Goal: Task Accomplishment & Management: Complete application form

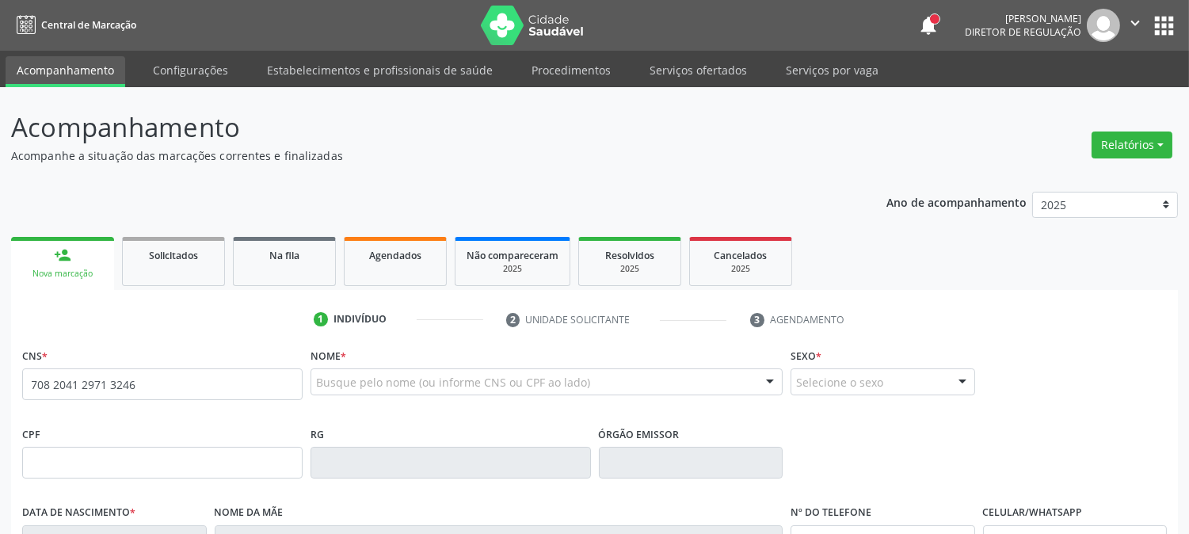
type input "708 2041 2971 3246"
type input "2[DATE]"
type input "[PERSON_NAME] do Amaral"
type input "[PHONE_NUMBER]"
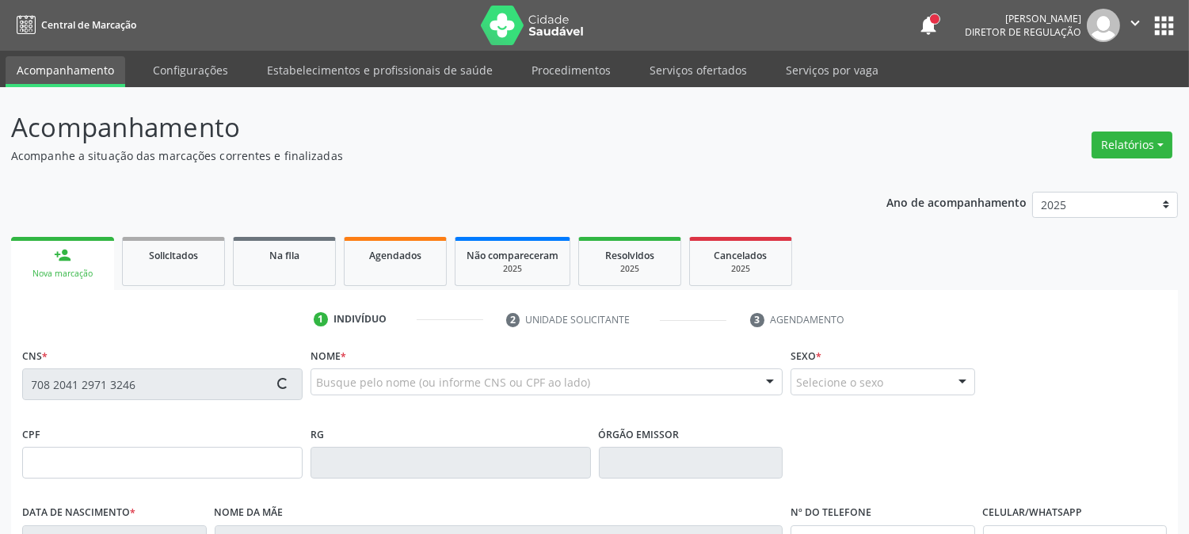
type input "009.207.214-35"
type input "288"
type input "100.870.614-06"
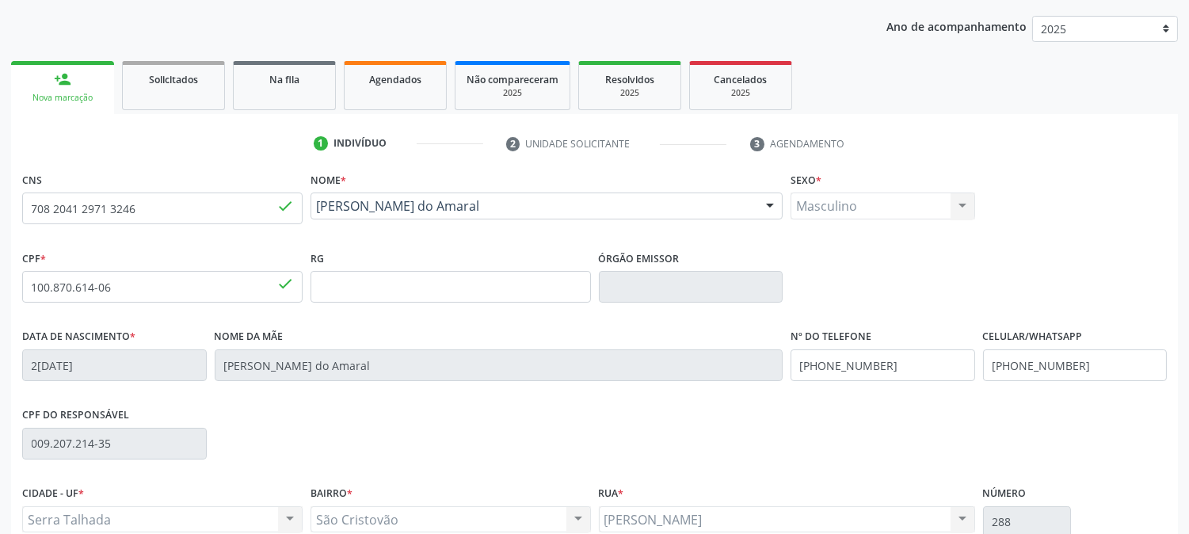
scroll to position [323, 0]
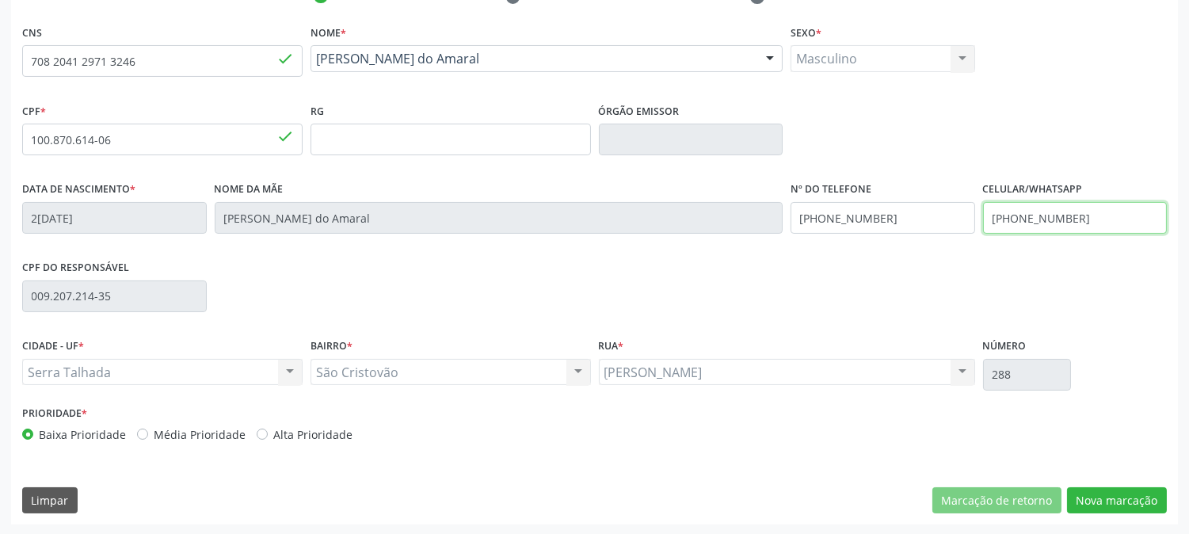
drag, startPoint x: 1083, startPoint y: 219, endPoint x: 859, endPoint y: 223, distance: 224.3
click at [859, 223] on div "Data de nascimento * [DATE] Nome da mãe [PERSON_NAME] do Amaral Nº do Telefone …" at bounding box center [594, 216] width 1153 height 78
click at [721, 223] on div "Data de nascimento * [DATE] Nome da mãe [PERSON_NAME] do Amaral Nº do Telefone …" at bounding box center [594, 216] width 1153 height 78
click at [1120, 372] on div "CIDADE - UF * Serra Talhada [GEOGRAPHIC_DATA] resultado encontrado para: " " Nã…" at bounding box center [594, 367] width 1153 height 67
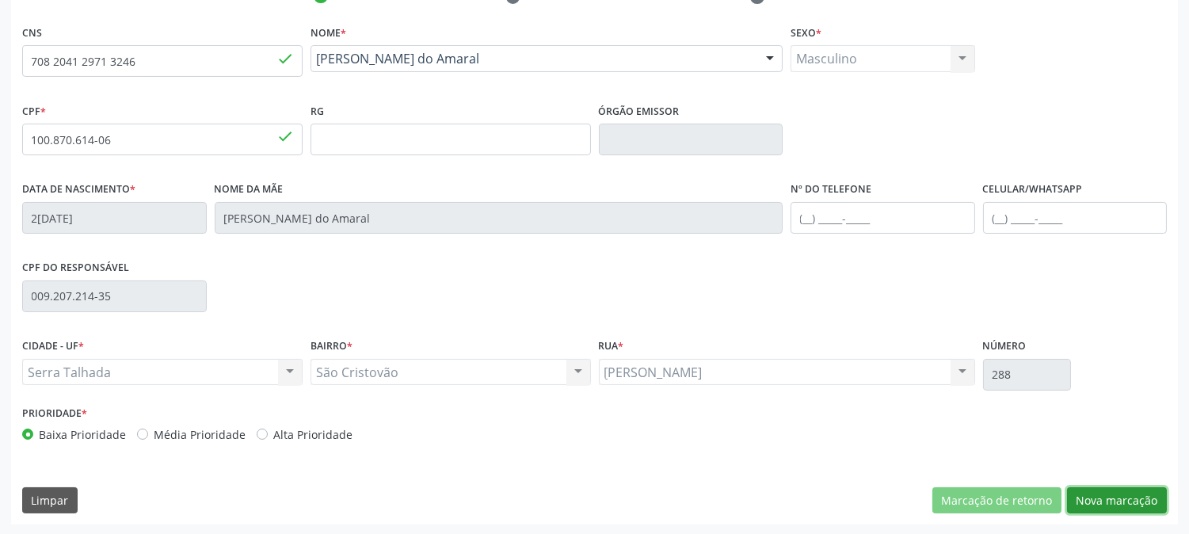
click at [1097, 492] on button "Nova marcação" at bounding box center [1117, 500] width 100 height 27
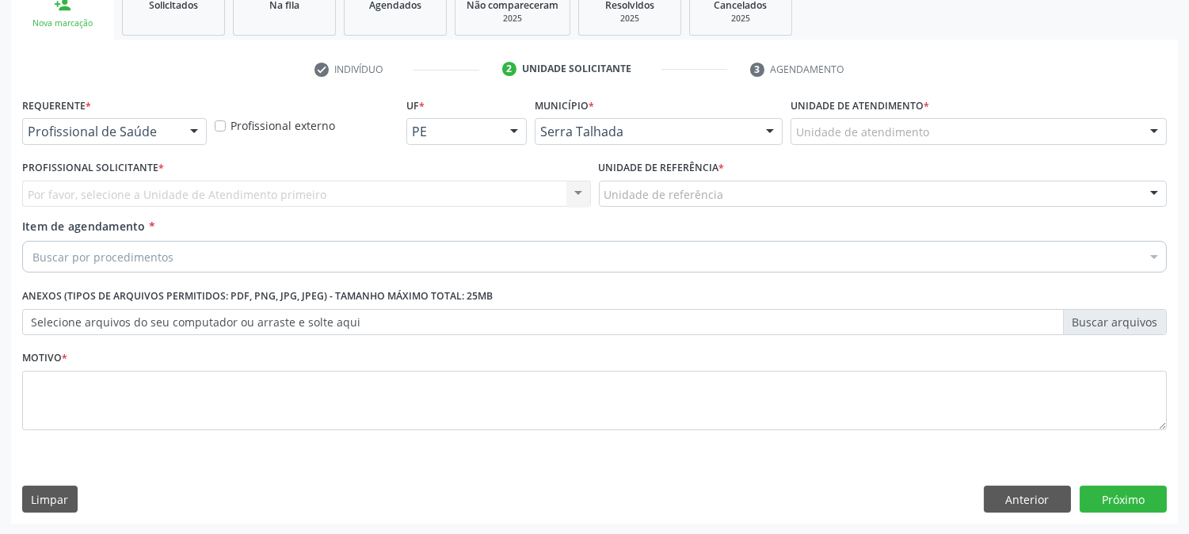
click at [175, 130] on div "Profissional de Saúde Profissional de Saúde Paciente Nenhum resultado encontrad…" at bounding box center [114, 131] width 185 height 27
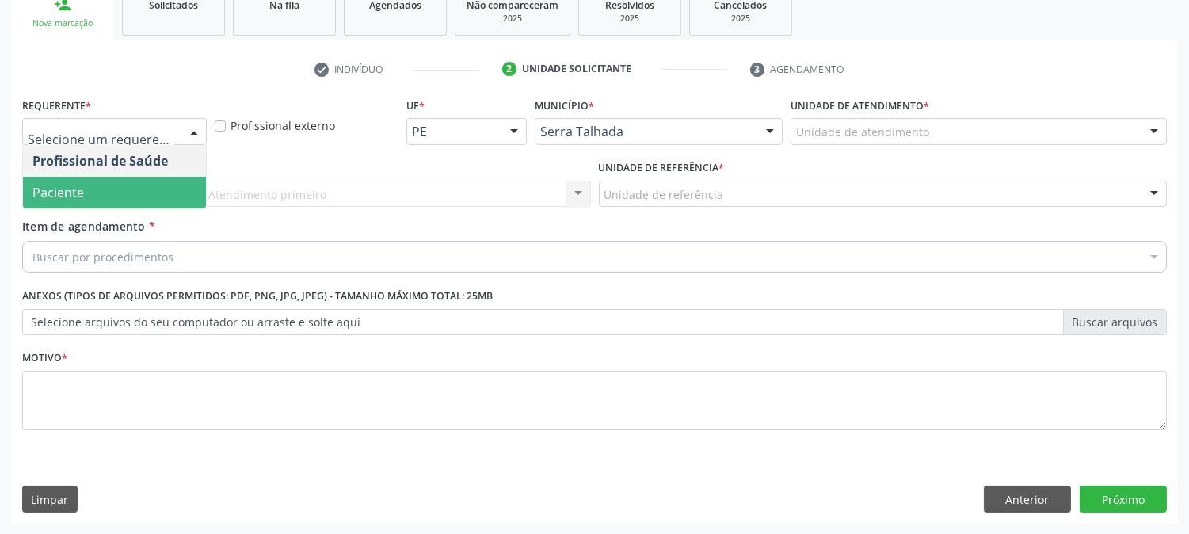
click at [125, 180] on span "Paciente" at bounding box center [114, 193] width 183 height 32
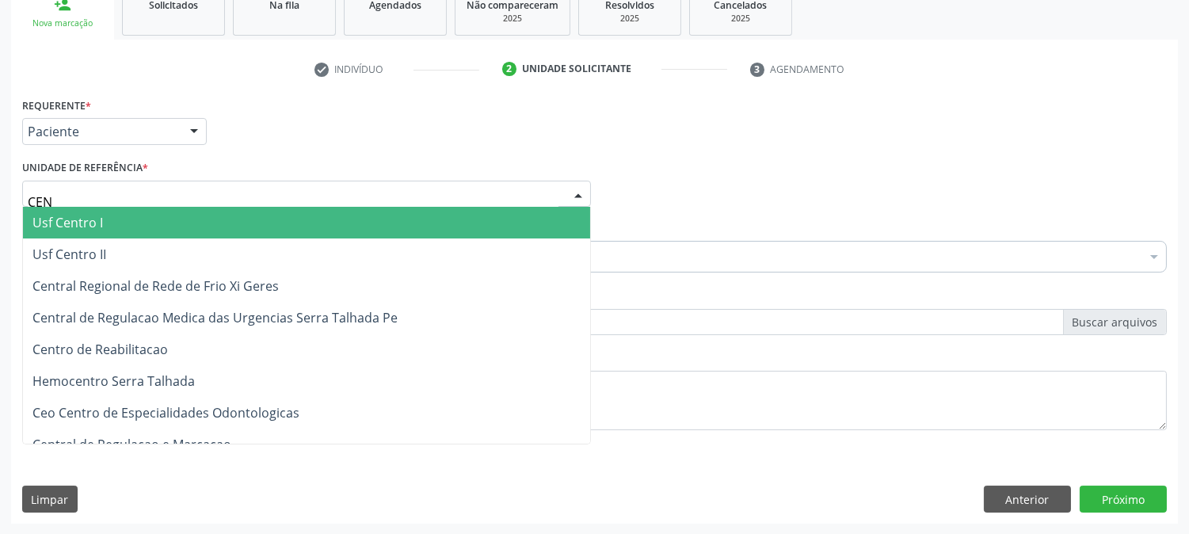
type input "CENT"
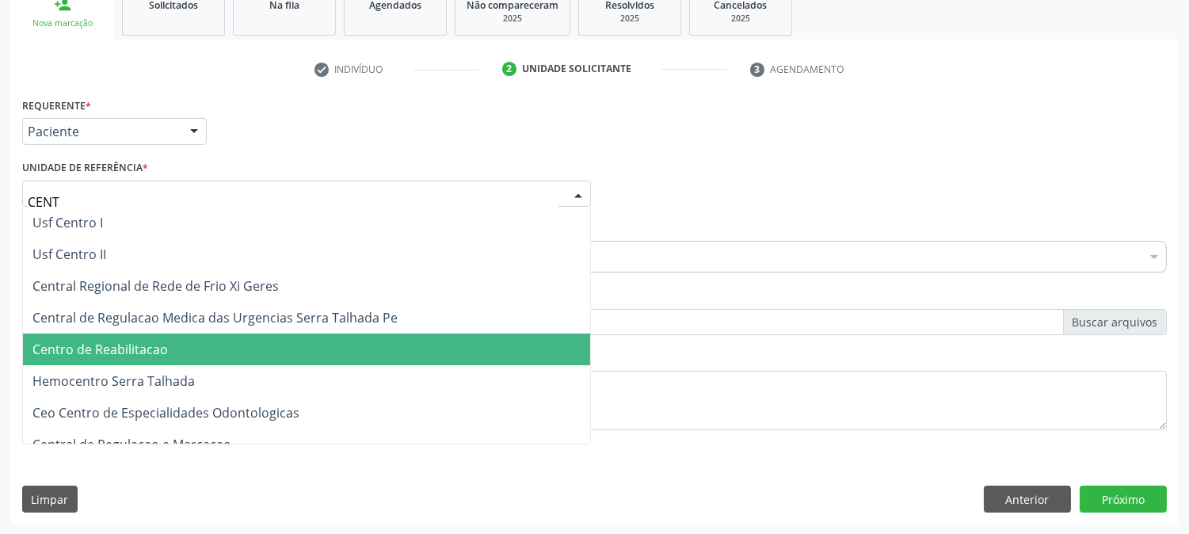
click at [162, 354] on span "Centro de Reabilitacao" at bounding box center [99, 349] width 135 height 17
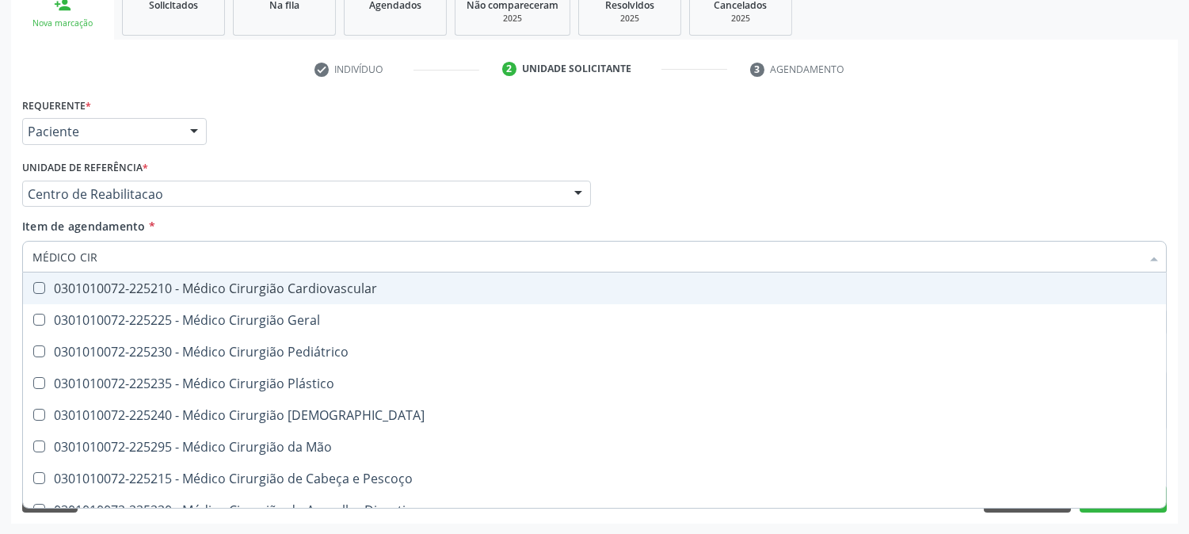
type input "MÉDICO CIRU"
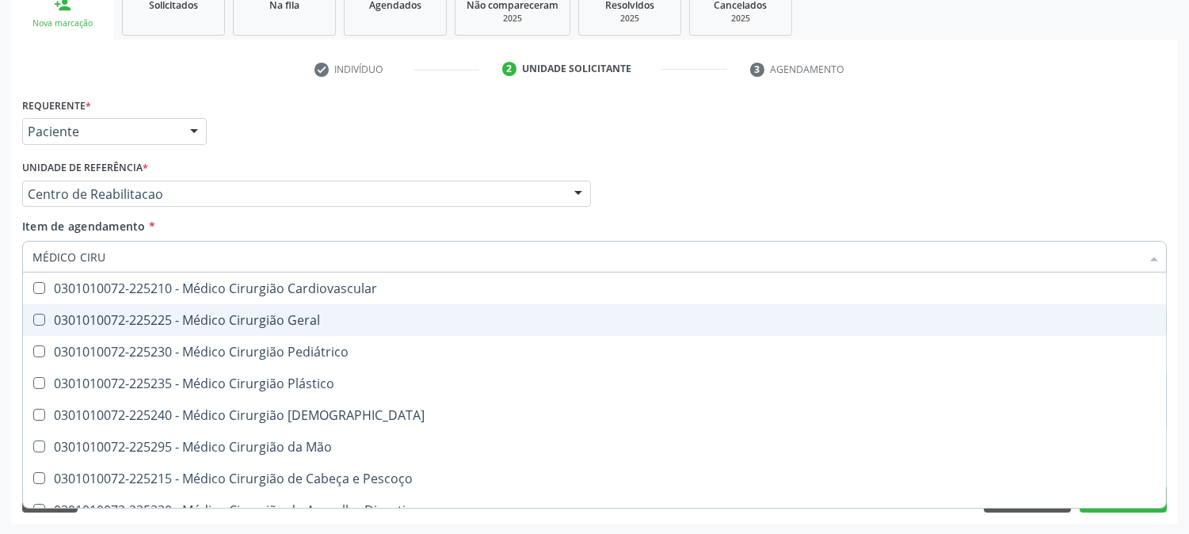
click at [112, 306] on span "0301010072-225225 - Médico Cirurgião Geral" at bounding box center [594, 320] width 1143 height 32
checkbox Geral "true"
click at [0, 306] on div "Acompanhamento Acompanhe a situação das marcações correntes e finalizadas Relat…" at bounding box center [594, 186] width 1189 height 698
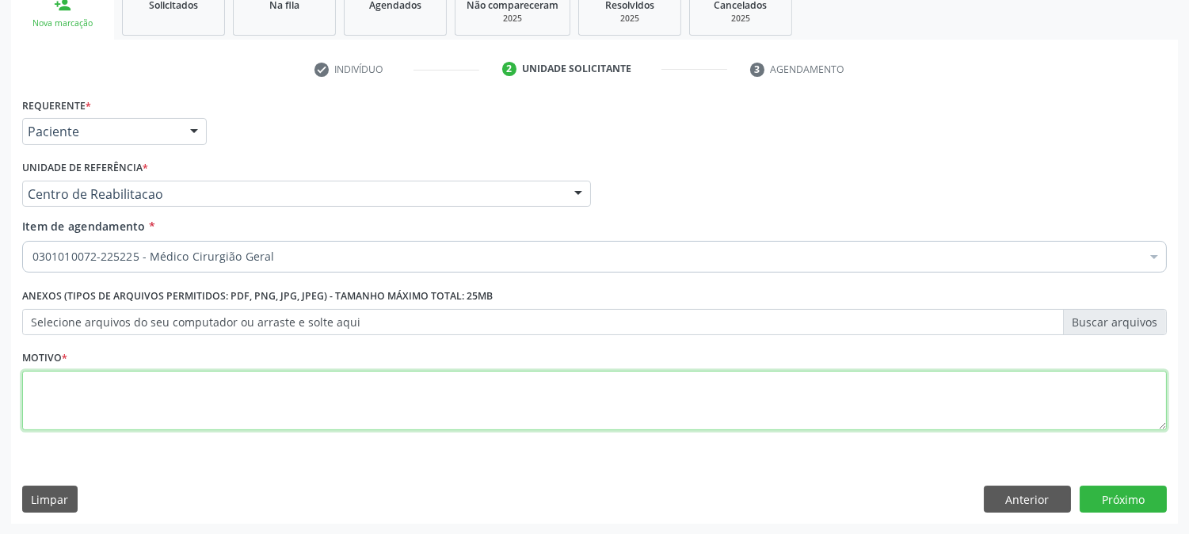
click at [160, 401] on textarea at bounding box center [594, 401] width 1145 height 60
type textarea "."
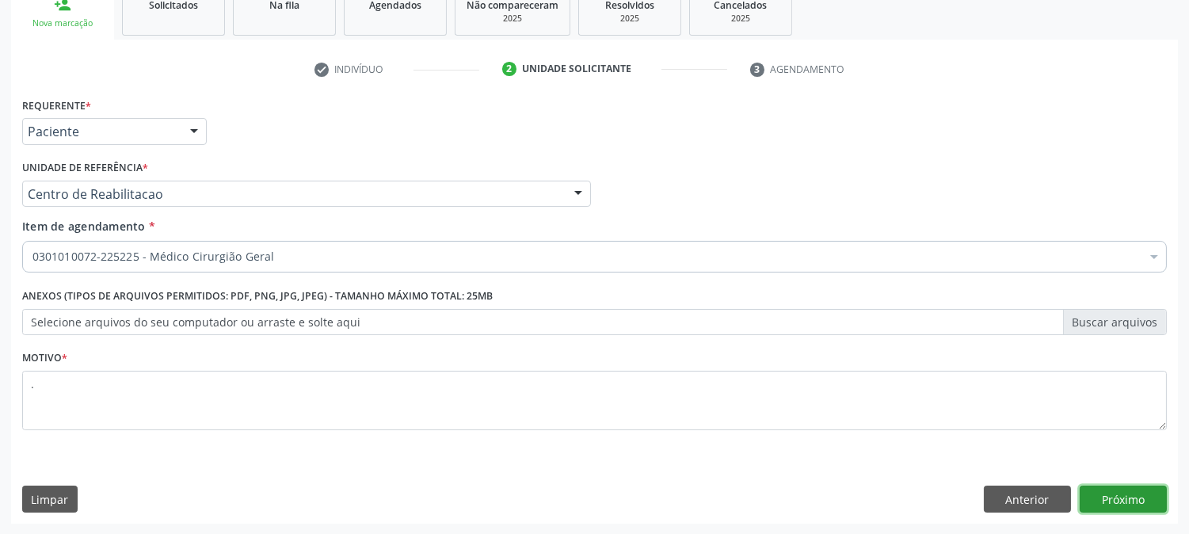
click at [1158, 502] on button "Próximo" at bounding box center [1123, 499] width 87 height 27
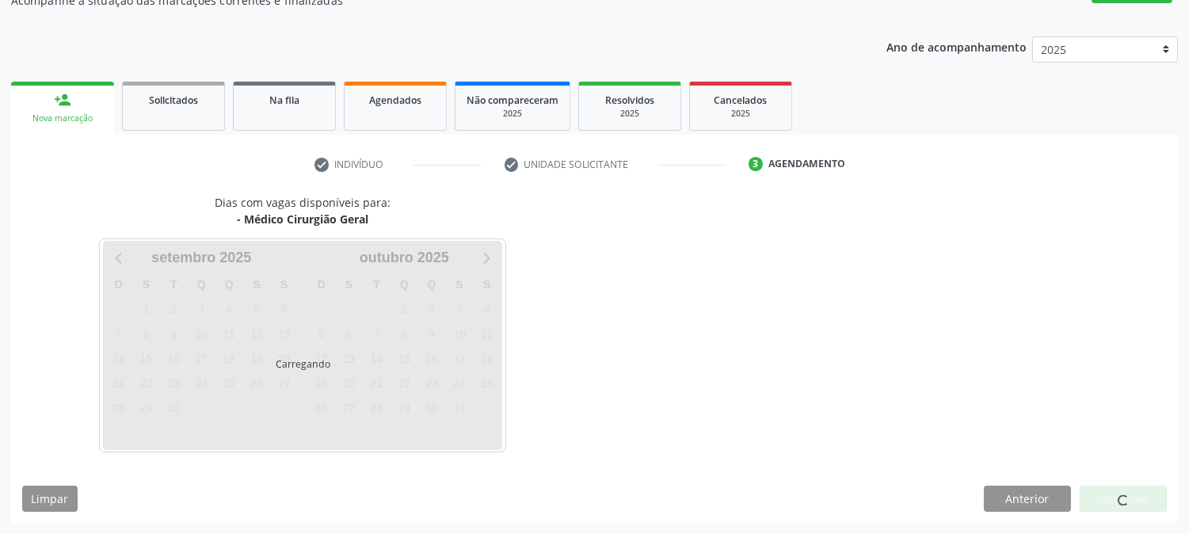
scroll to position [155, 0]
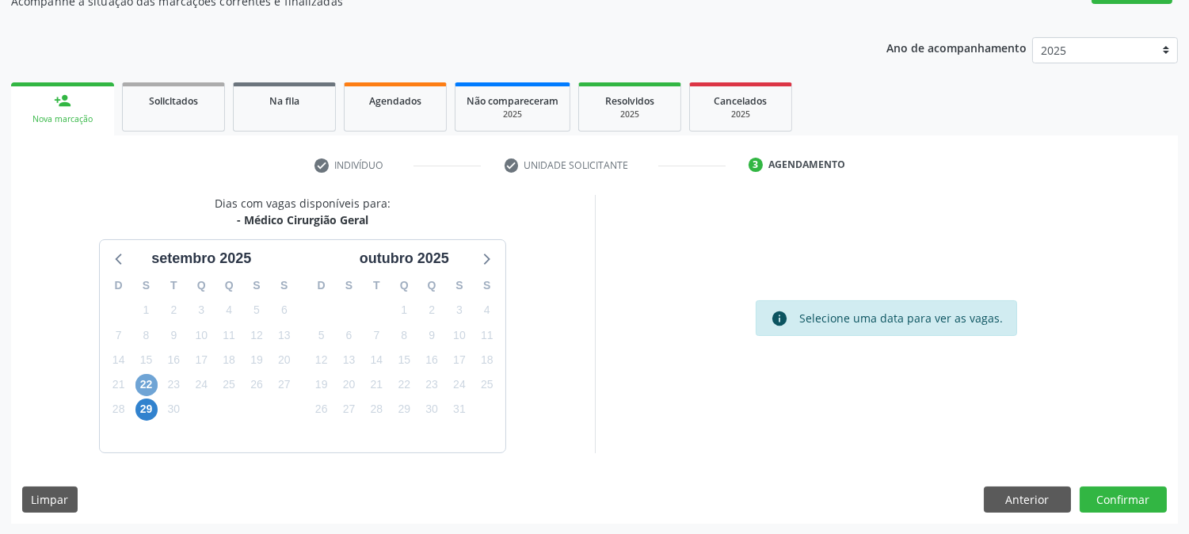
click at [139, 384] on span "22" at bounding box center [146, 385] width 22 height 22
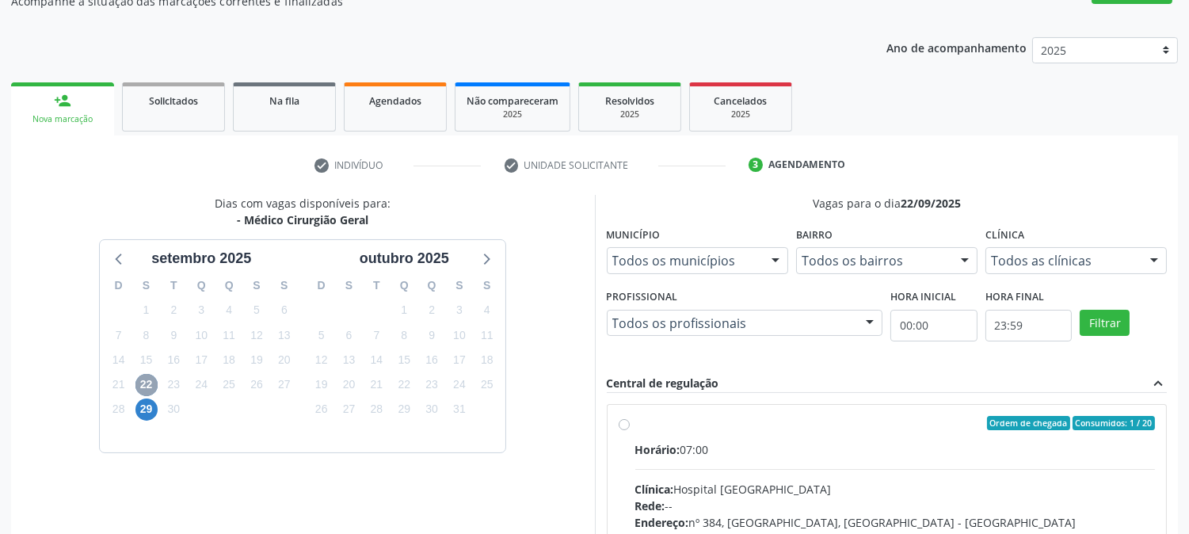
scroll to position [384, 0]
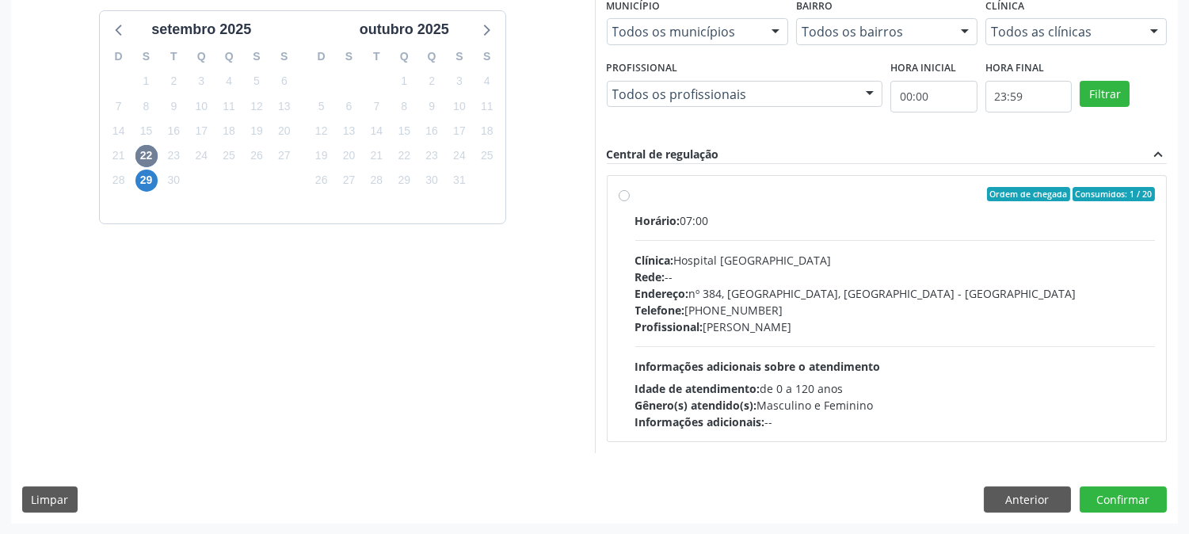
click at [789, 310] on div "Telefone: [PHONE_NUMBER]" at bounding box center [895, 310] width 521 height 17
click at [630, 201] on input "Ordem de chegada Consumidos: 1 / 20 Horário: 07:00 Clínica: Hospital [GEOGRAPHI…" at bounding box center [624, 194] width 11 height 14
radio input "true"
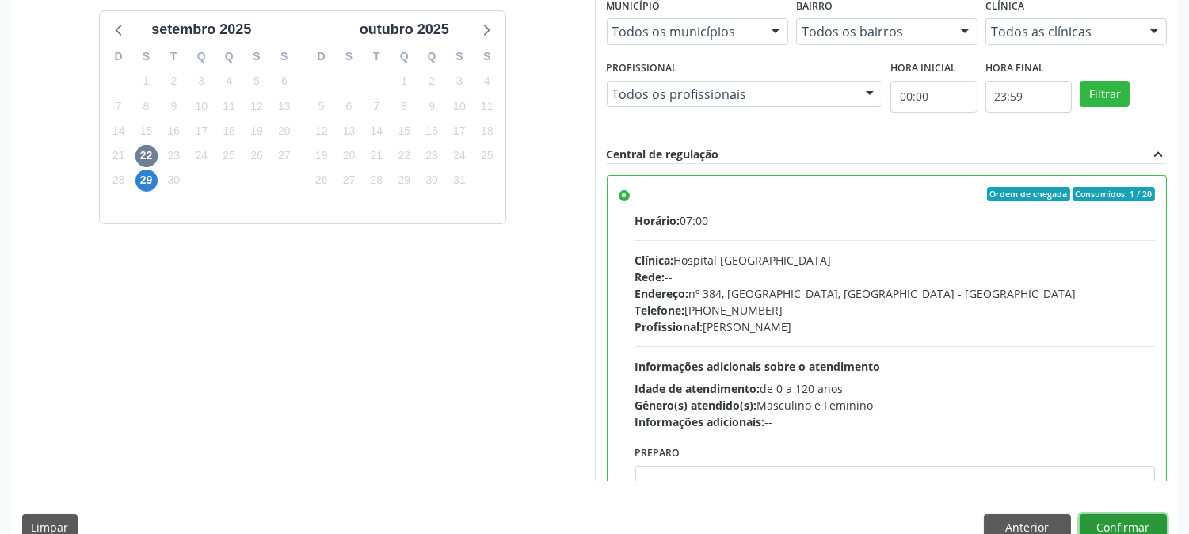
click at [1108, 525] on button "Confirmar" at bounding box center [1123, 527] width 87 height 27
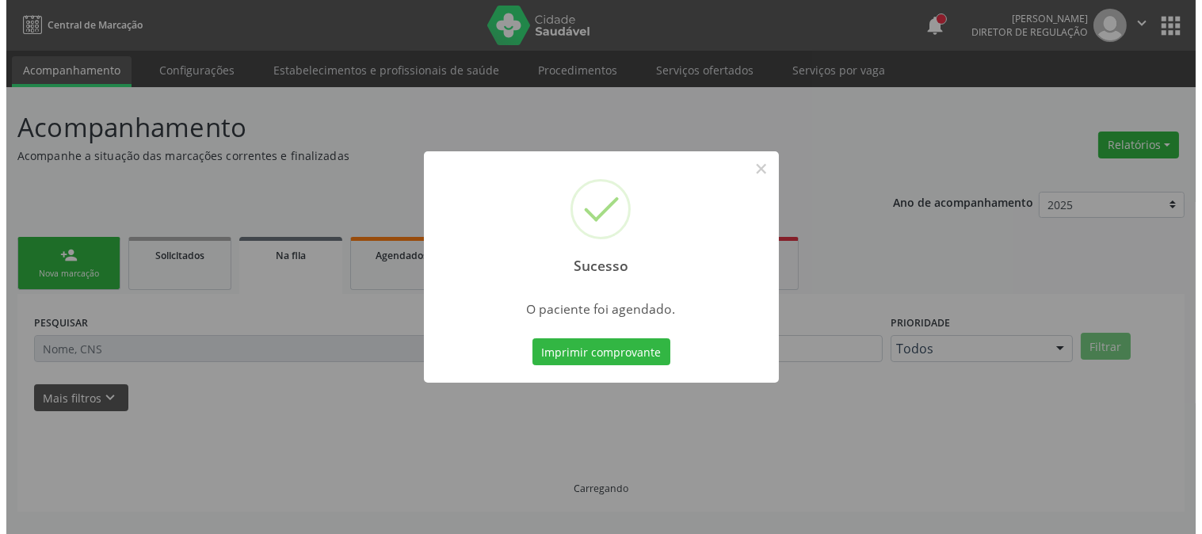
scroll to position [0, 0]
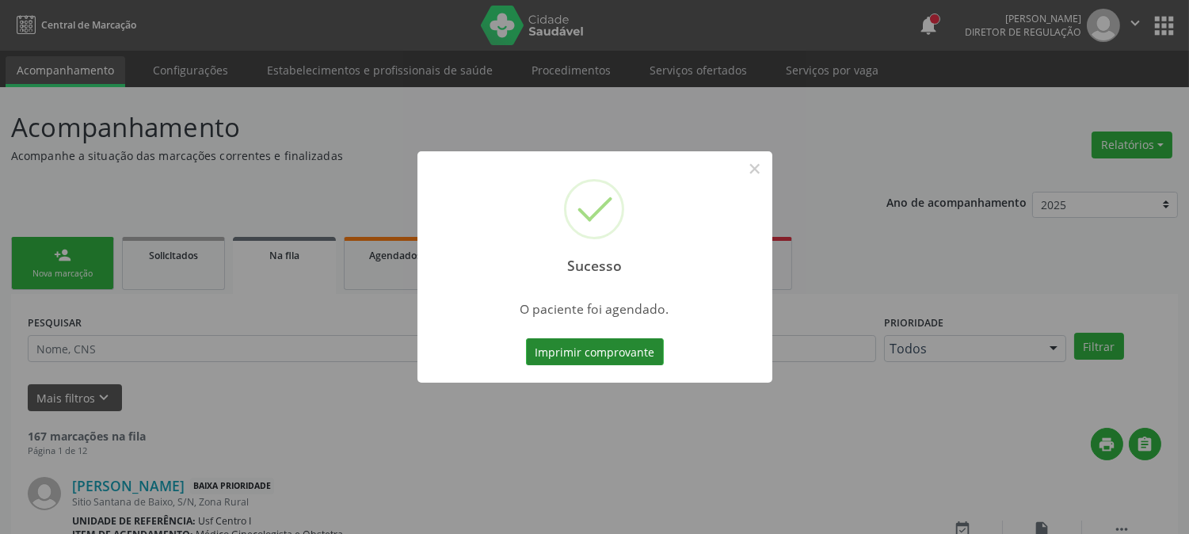
click at [632, 361] on button "Imprimir comprovante" at bounding box center [595, 351] width 138 height 27
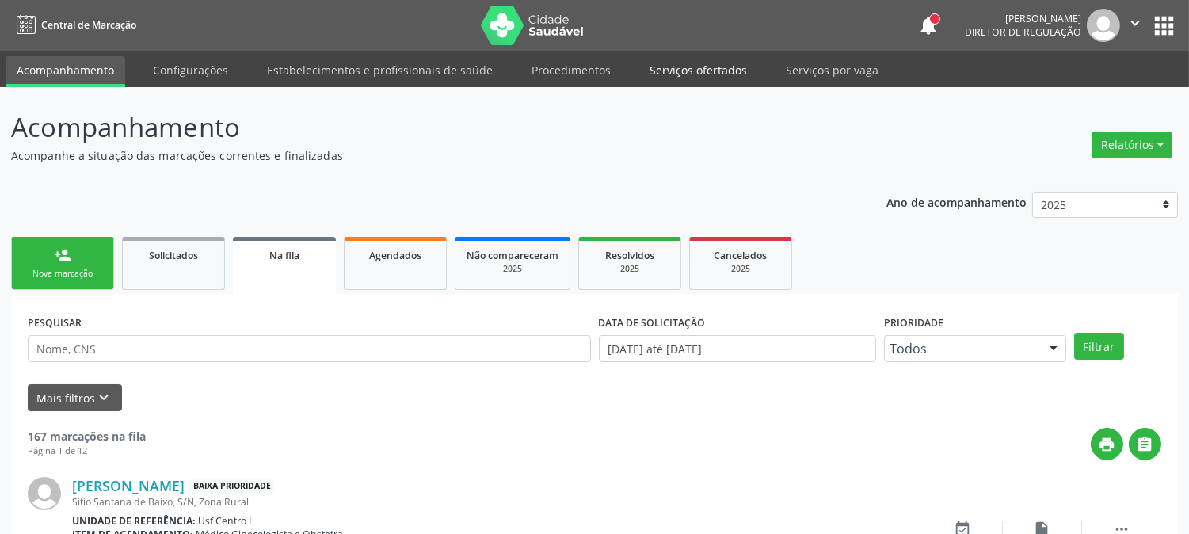
click at [652, 69] on link "Serviços ofertados" at bounding box center [699, 70] width 120 height 28
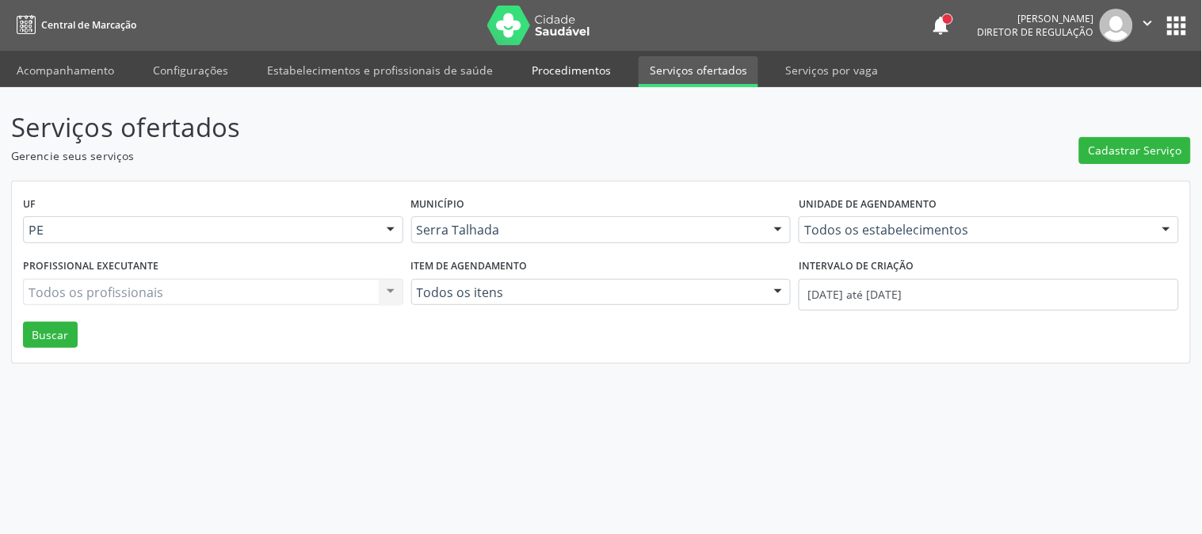
click at [578, 71] on link "Procedimentos" at bounding box center [571, 70] width 101 height 28
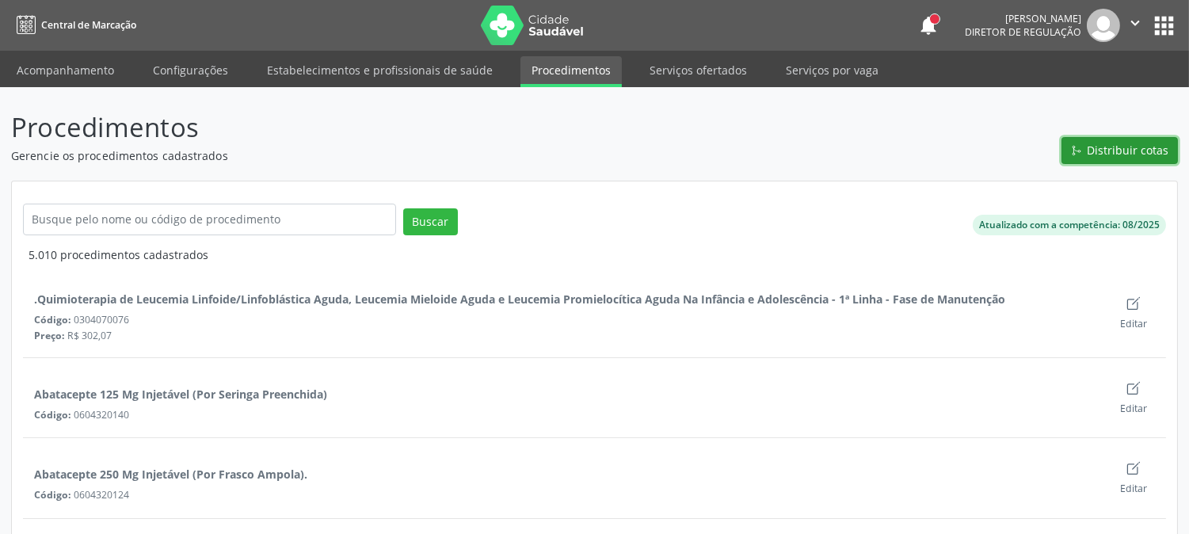
click at [1089, 155] on button "Distribuir cotas" at bounding box center [1120, 150] width 116 height 27
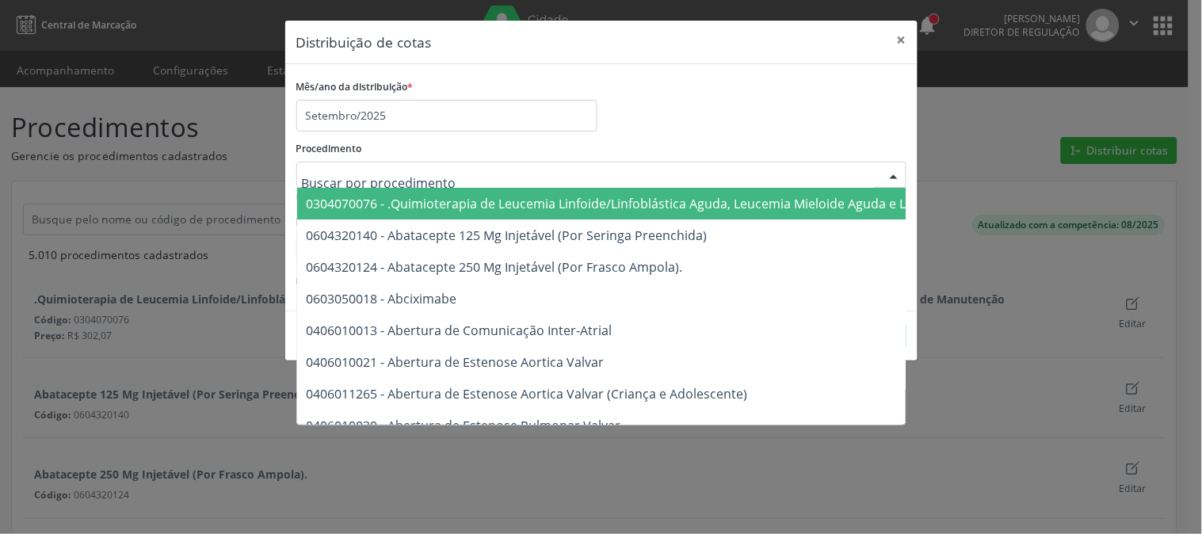
click at [523, 177] on div at bounding box center [601, 175] width 610 height 27
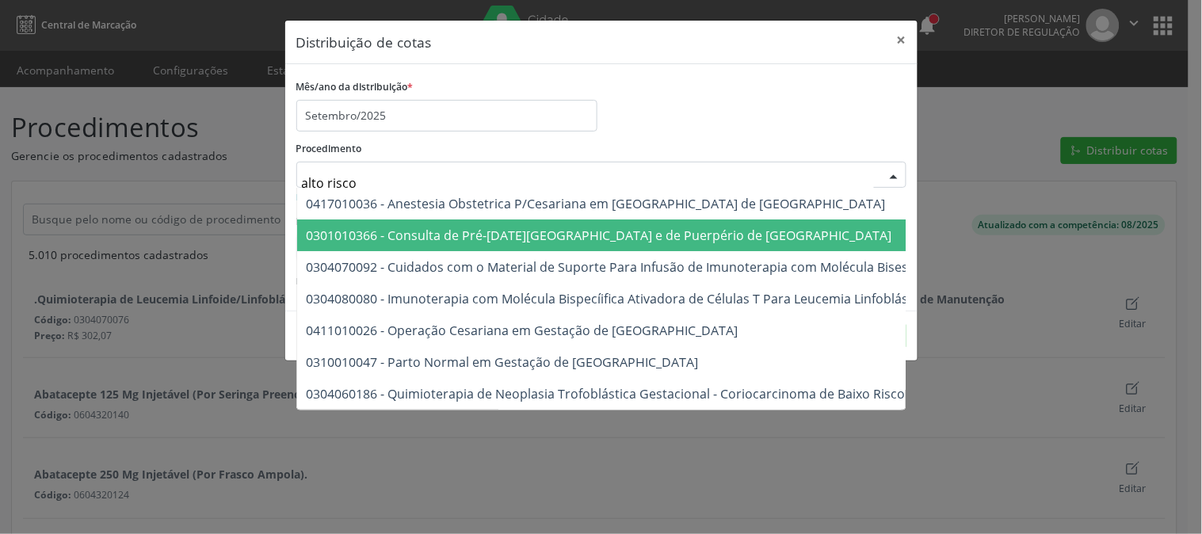
click at [492, 228] on span "0301010366 - Consulta de Pré-[DATE][GEOGRAPHIC_DATA] e de Puerpério de [GEOGRAP…" at bounding box center [600, 235] width 586 height 17
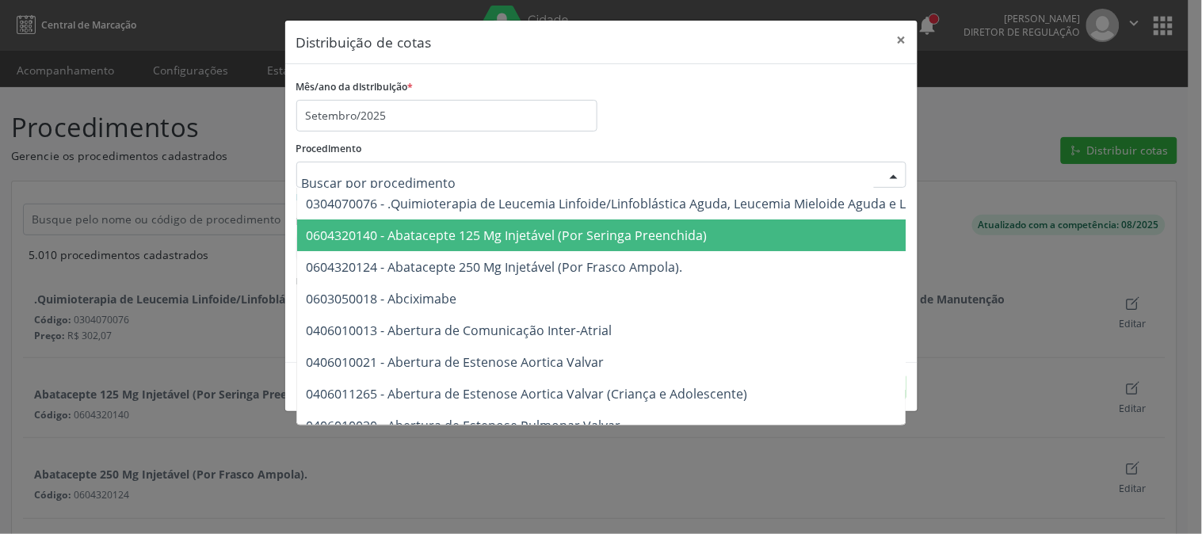
drag, startPoint x: 386, startPoint y: 172, endPoint x: 655, endPoint y: 177, distance: 268.7
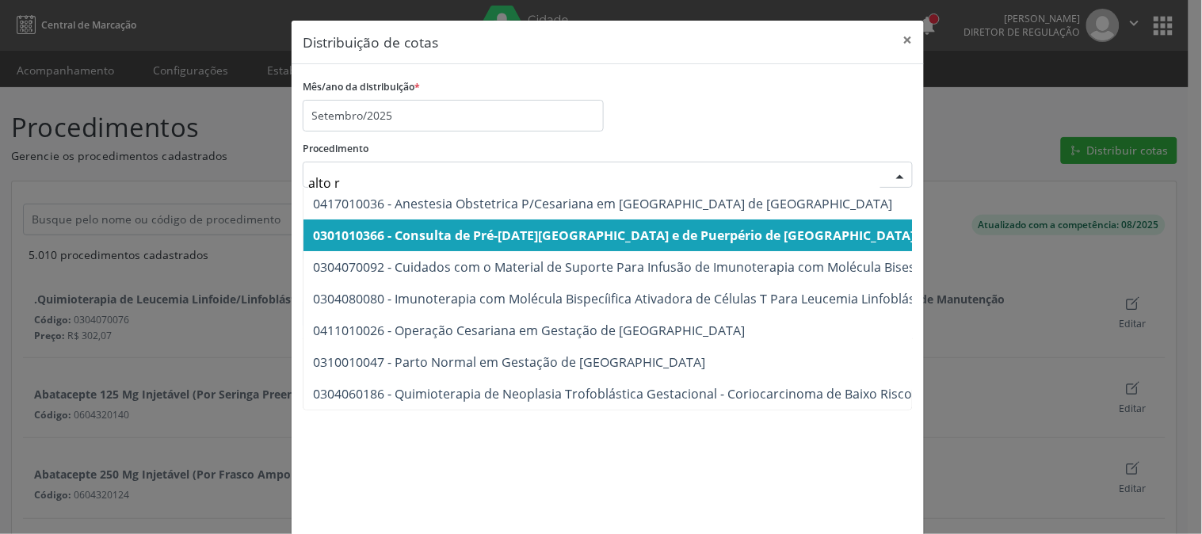
click at [645, 223] on span "0301010366 - Consulta de Pré-[DATE][GEOGRAPHIC_DATA] e de Puerpério de [GEOGRAP…" at bounding box center [1115, 235] width 1625 height 32
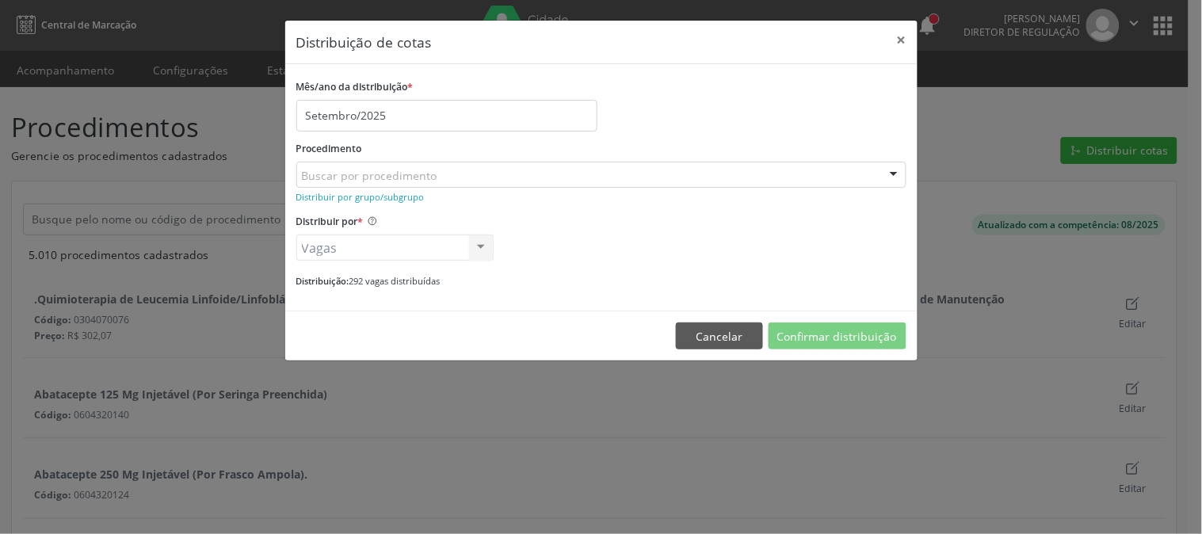
click at [658, 156] on div "Procedimento Buscar por procedimento 0304070076 - .Quimioterapia de Leucemia Li…" at bounding box center [601, 162] width 610 height 51
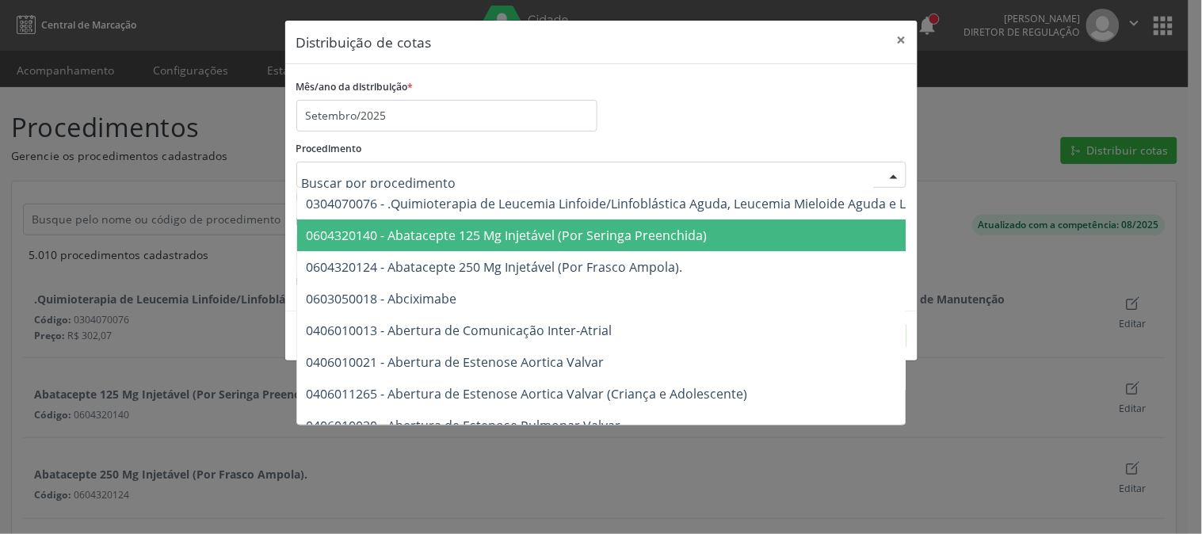
click at [661, 173] on div at bounding box center [601, 175] width 610 height 27
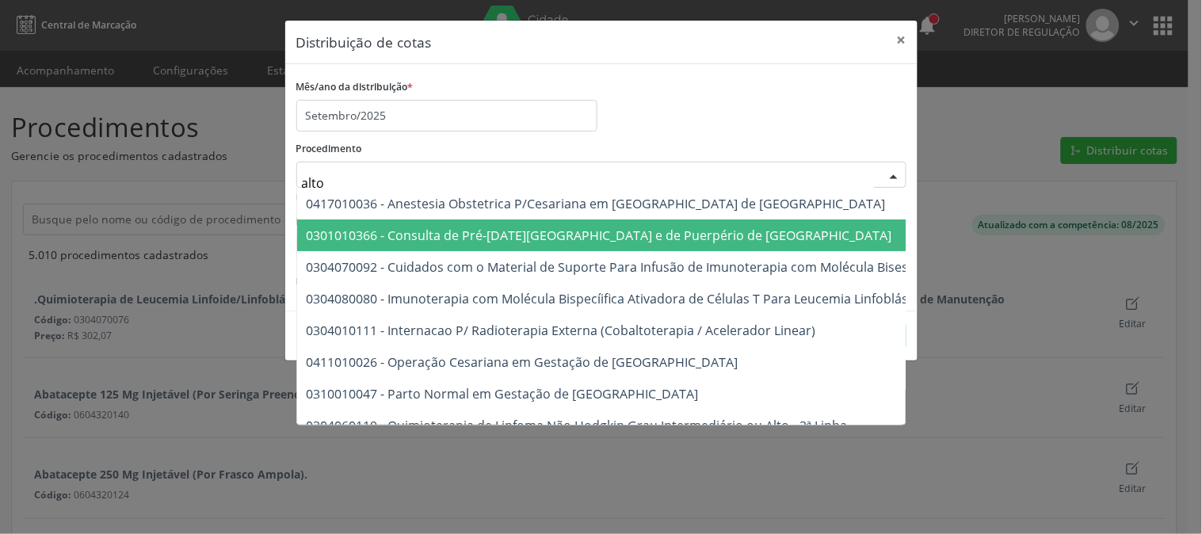
type input "alto r"
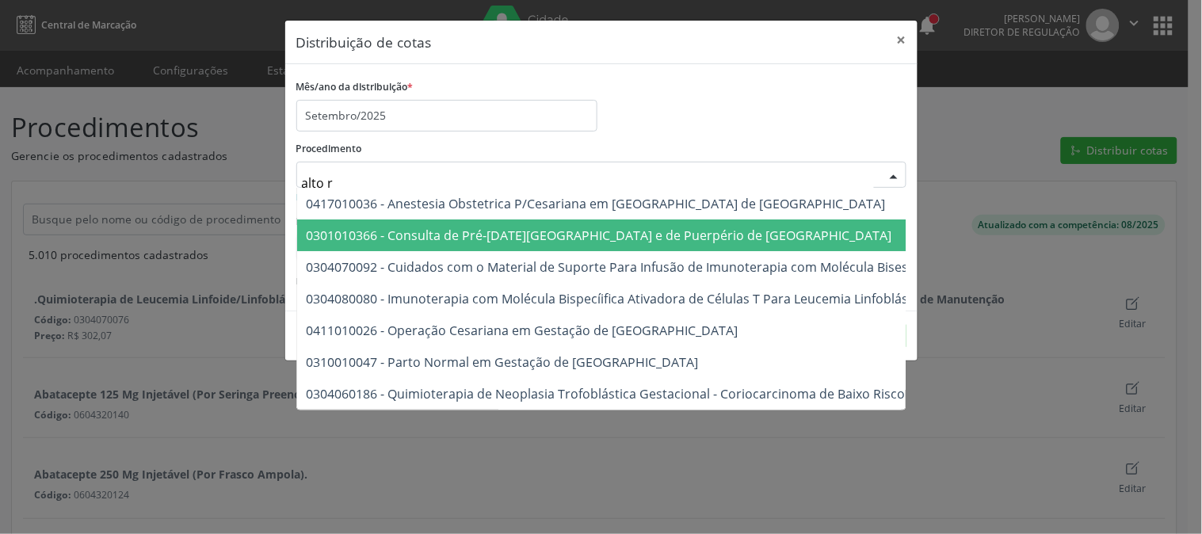
click at [571, 244] on span "0301010366 - Consulta de Pré-[DATE][GEOGRAPHIC_DATA] e de Puerpério de [GEOGRAP…" at bounding box center [1109, 235] width 1625 height 32
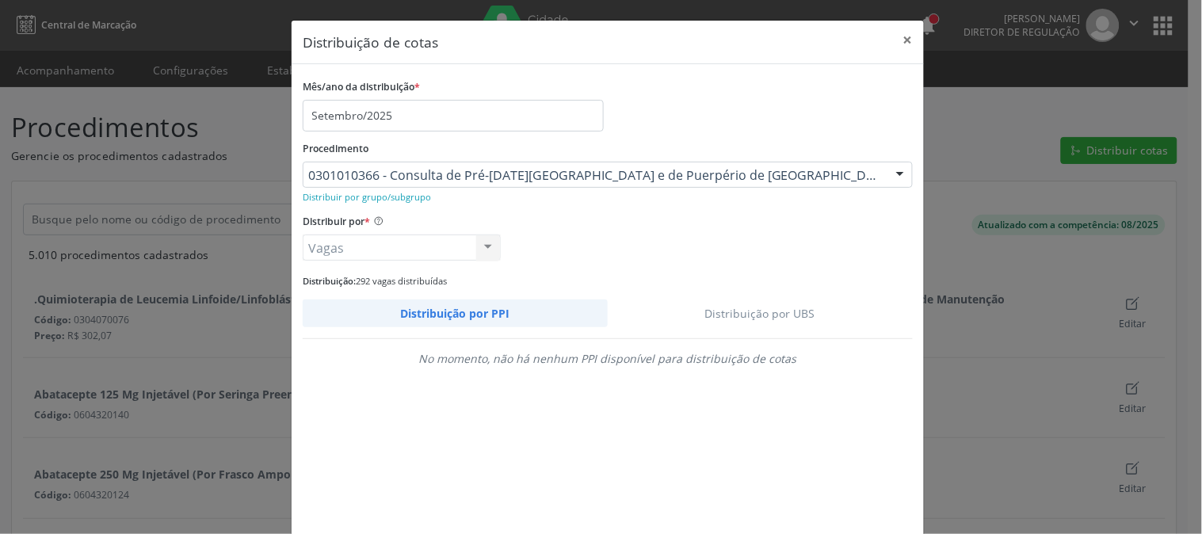
click at [773, 313] on link "Distribuição por UBS" at bounding box center [761, 314] width 306 height 28
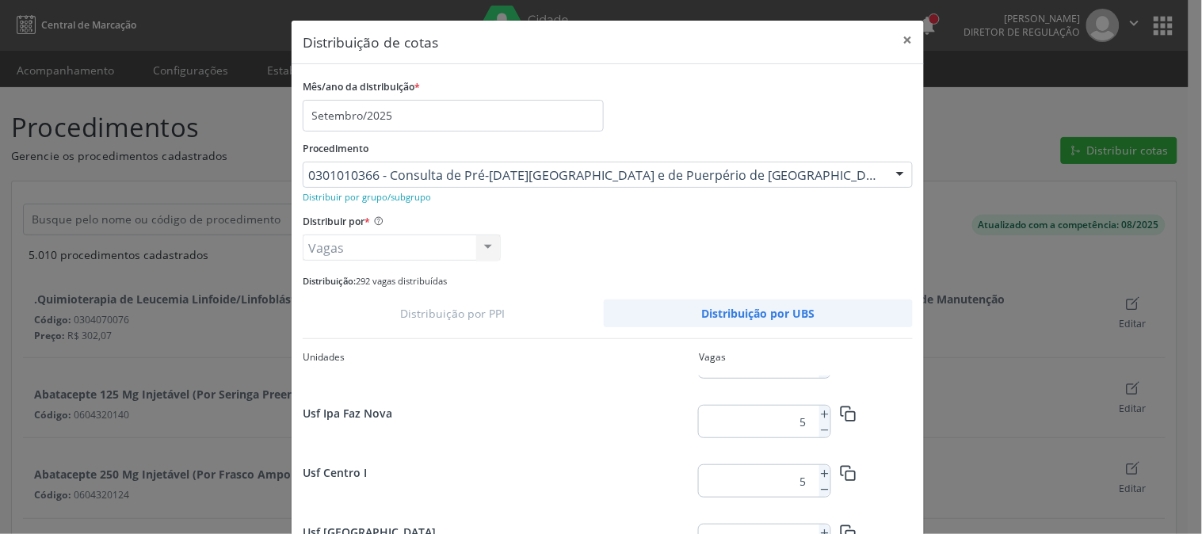
scroll to position [2066, 0]
click at [819, 470] on icon at bounding box center [824, 474] width 11 height 11
type input "13"
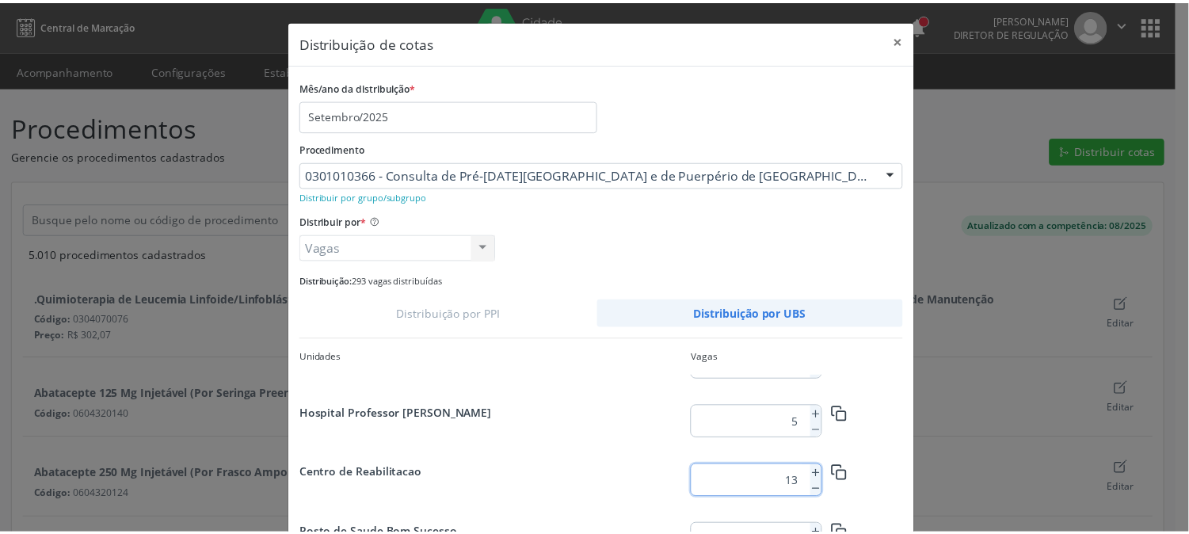
scroll to position [115, 0]
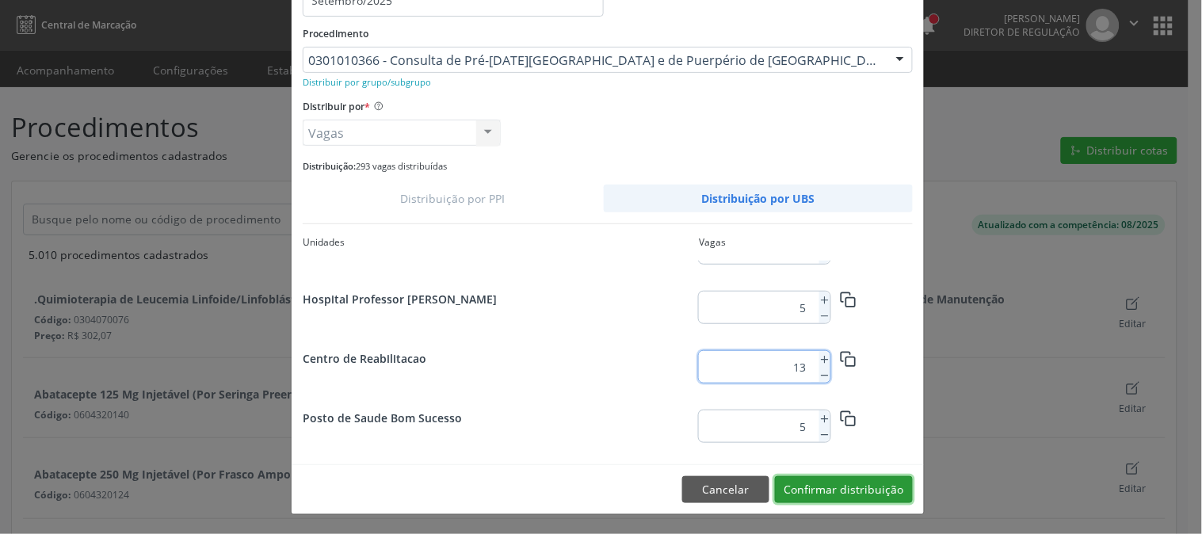
click at [905, 492] on button "Confirmar distribuição" at bounding box center [844, 489] width 138 height 27
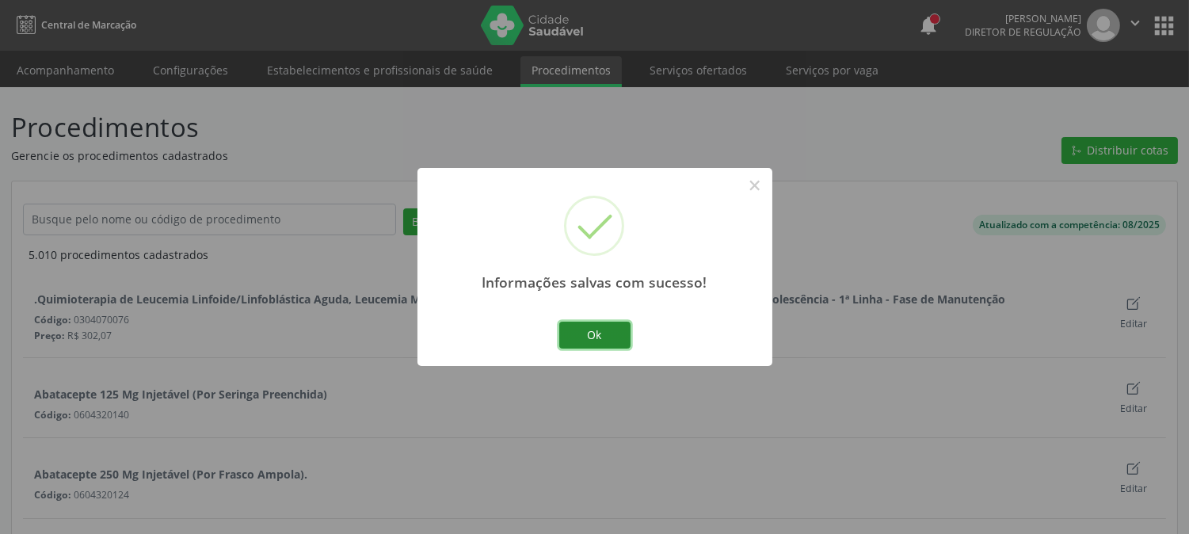
click at [606, 329] on button "Ok" at bounding box center [594, 335] width 71 height 27
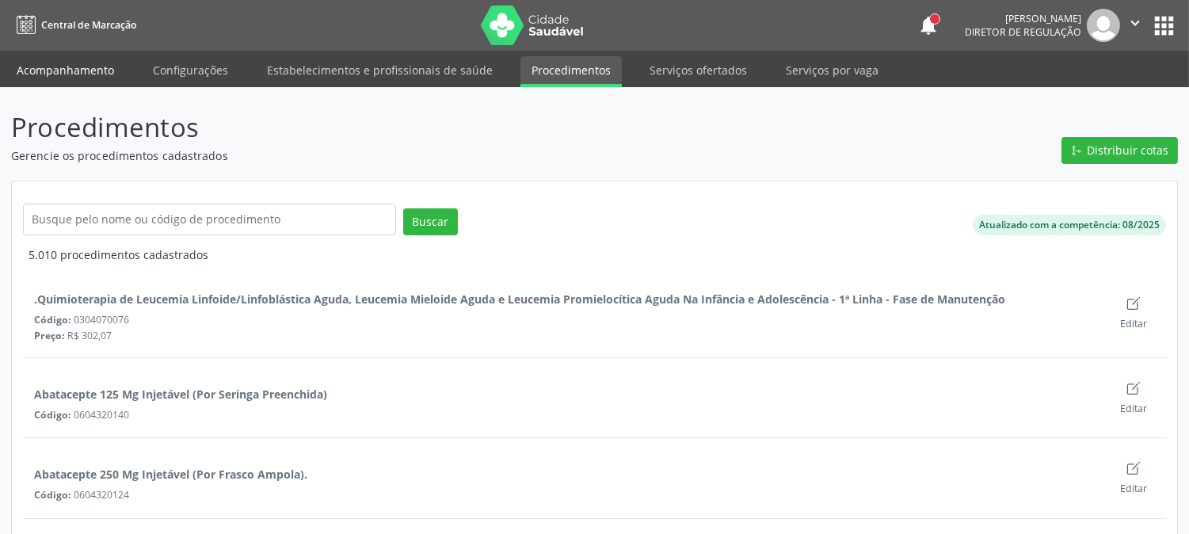
click at [111, 69] on link "Acompanhamento" at bounding box center [66, 70] width 120 height 28
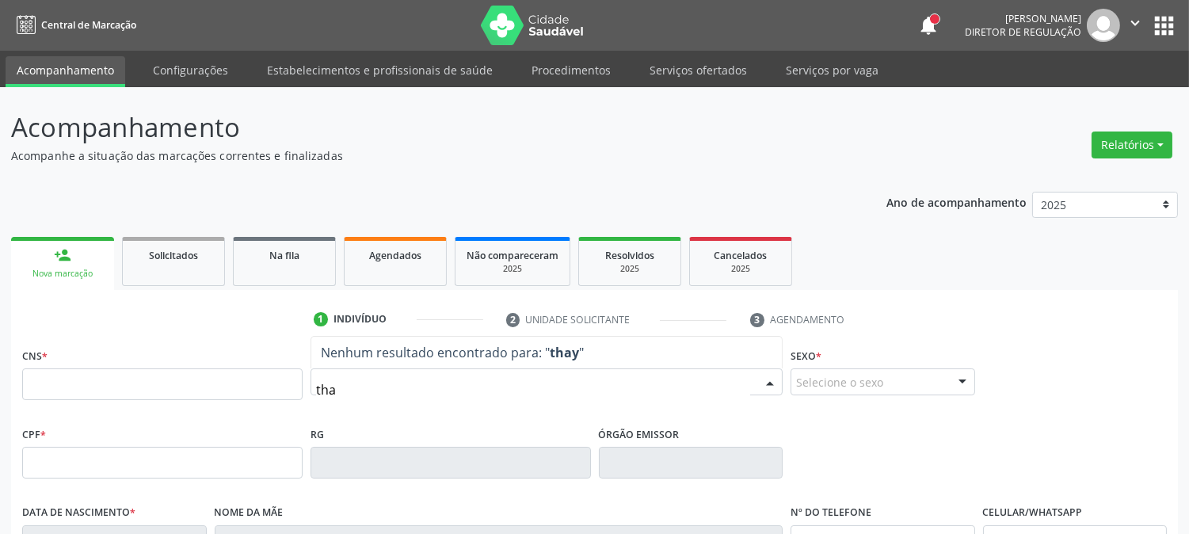
type input "thay"
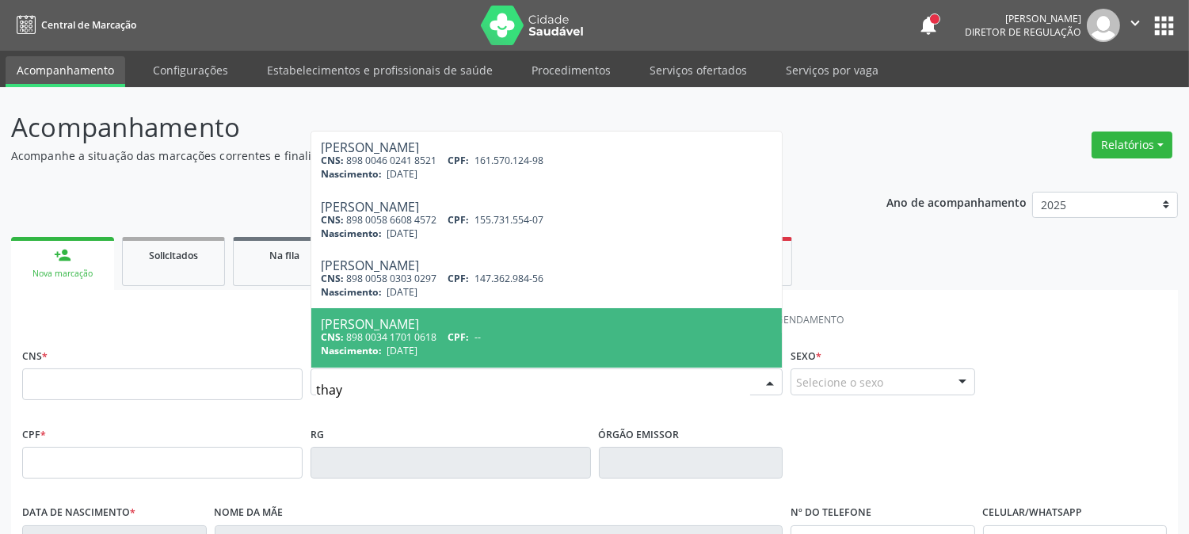
click at [380, 350] on span "Nascimento:" at bounding box center [351, 350] width 61 height 13
type input "898 0034 1701 0618"
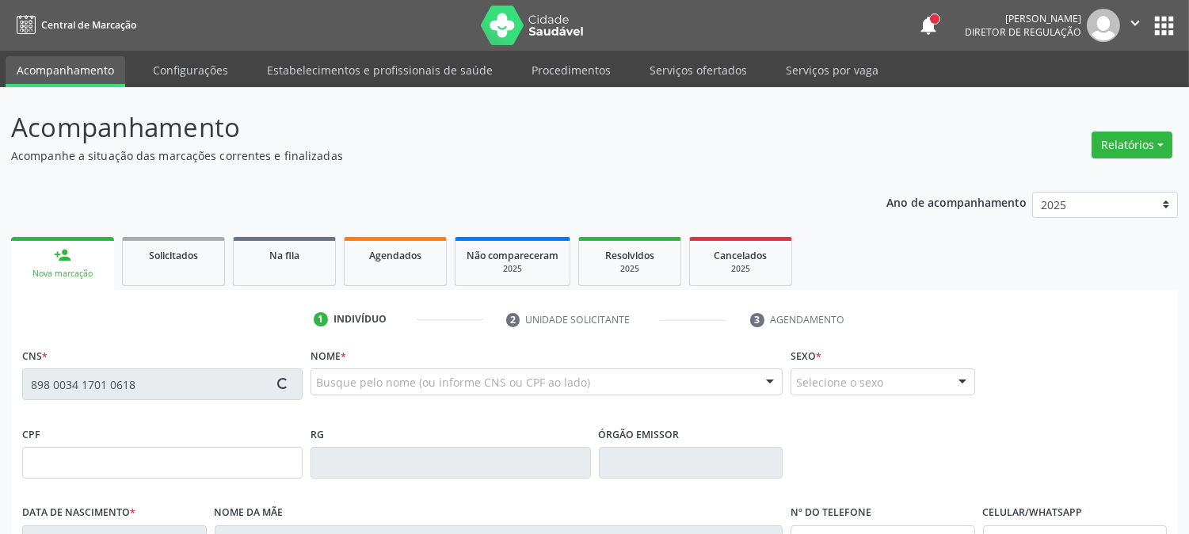
scroll to position [323, 0]
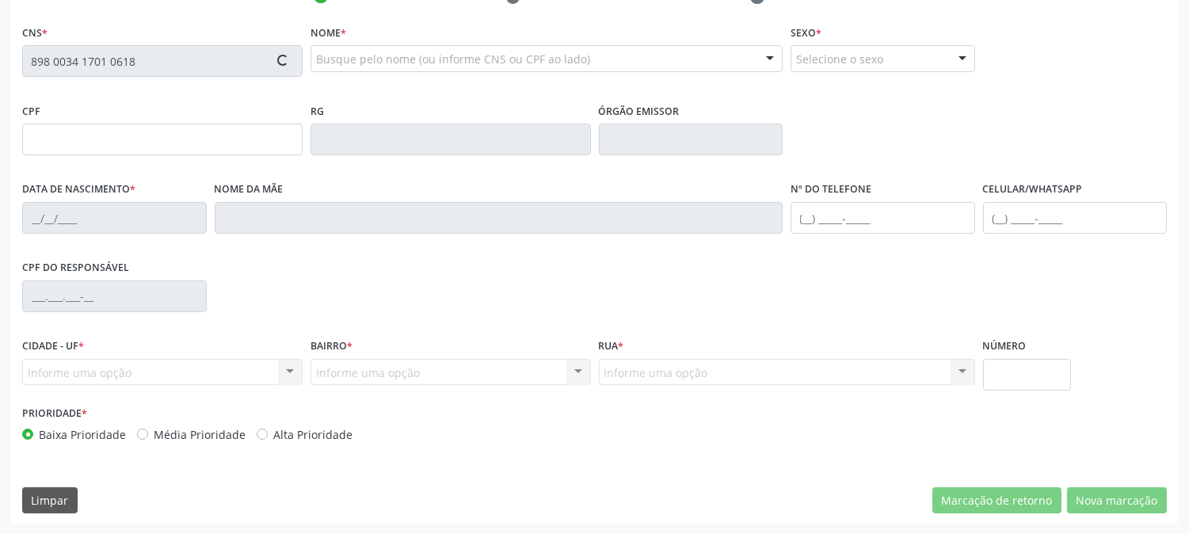
type input "[DATE]"
type input "[PERSON_NAME]"
type input "[PHONE_NUMBER]"
type input "048.703.774-03"
type input "611"
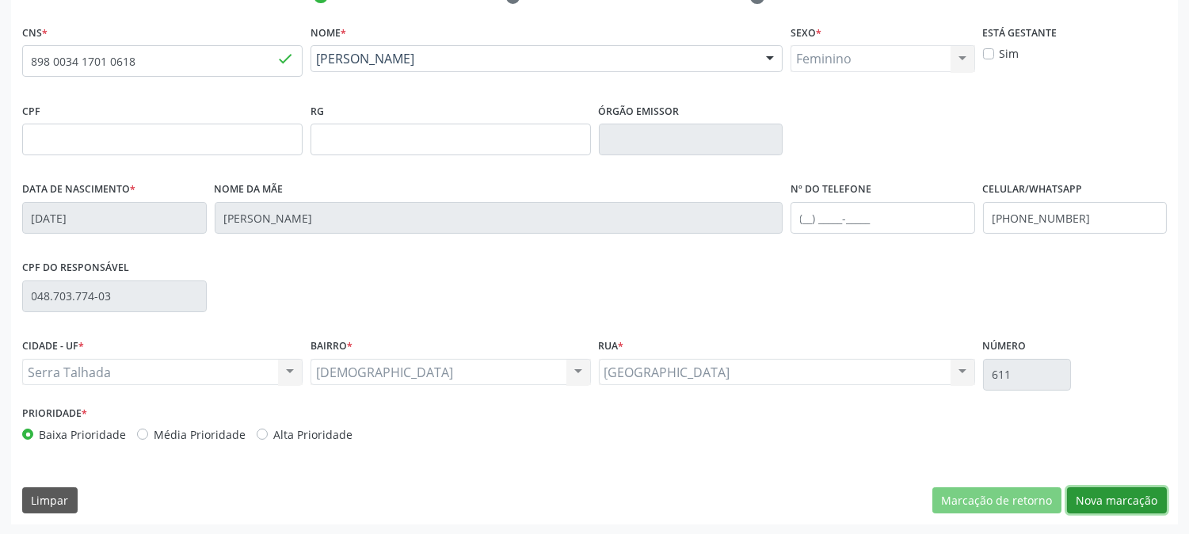
click at [1113, 510] on button "Nova marcação" at bounding box center [1117, 500] width 100 height 27
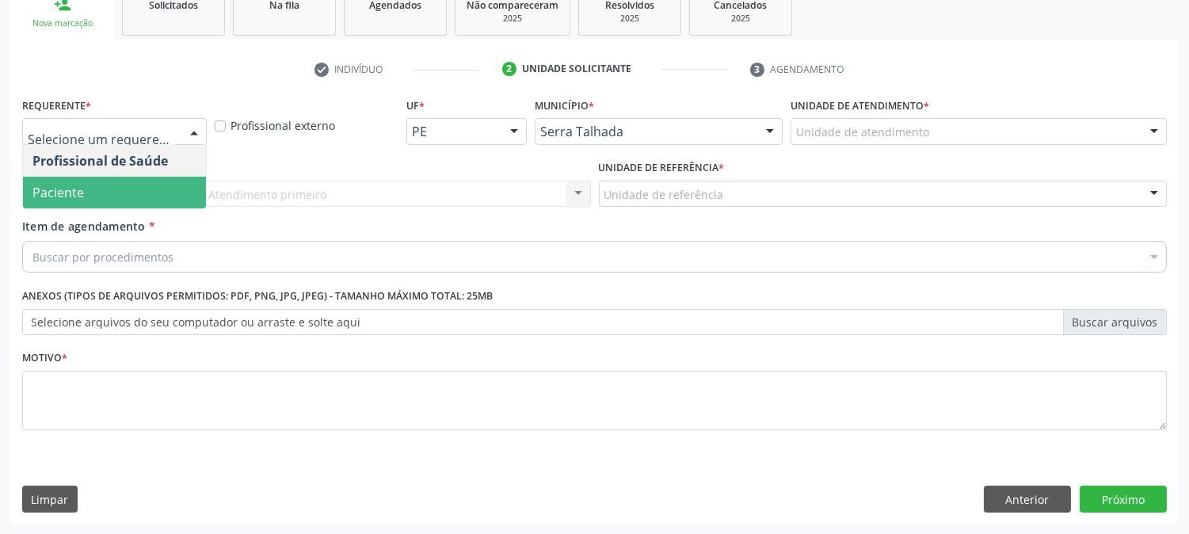
click at [83, 189] on span "Paciente" at bounding box center [114, 193] width 183 height 32
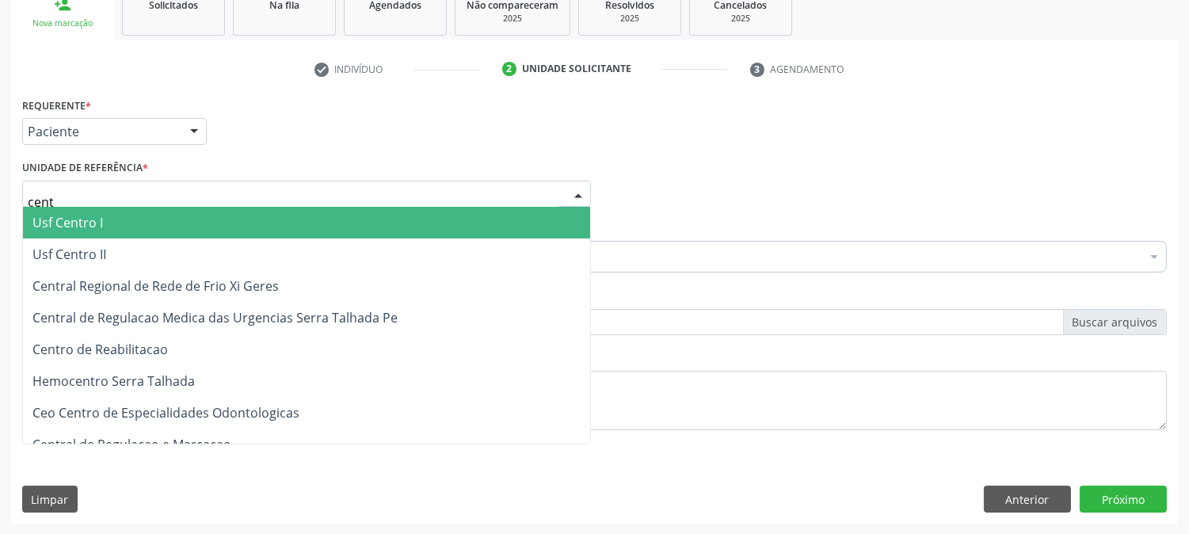
type input "centr"
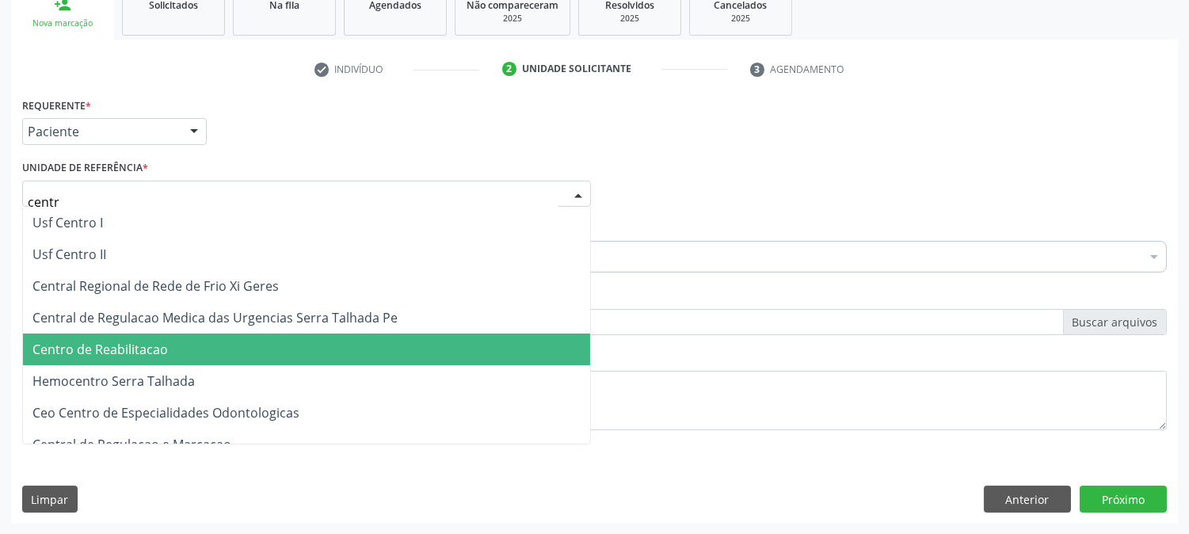
click at [136, 354] on span "Centro de Reabilitacao" at bounding box center [99, 349] width 135 height 17
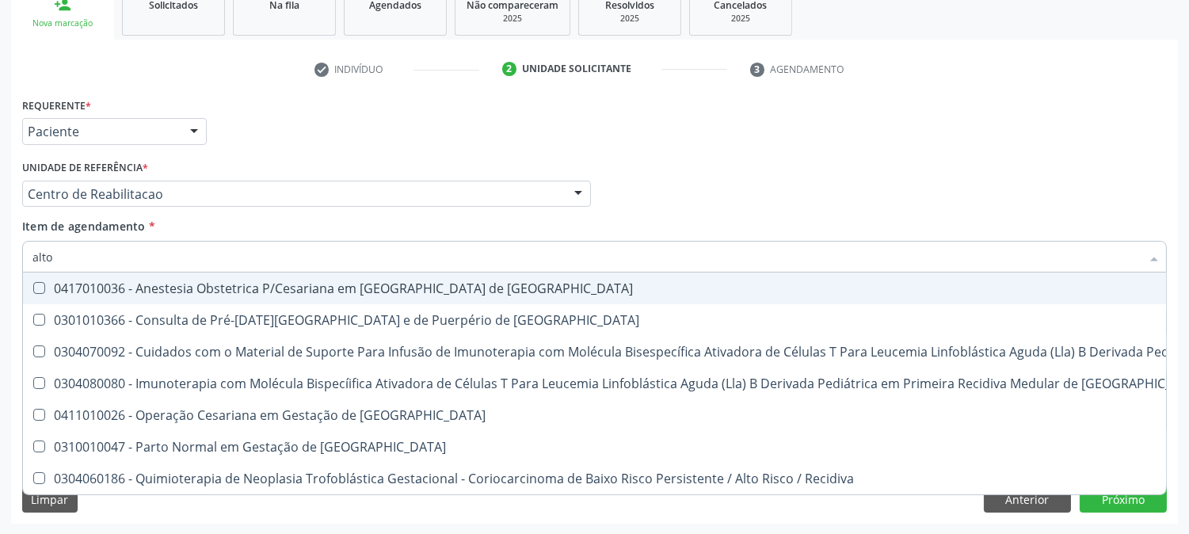
type input "alto r"
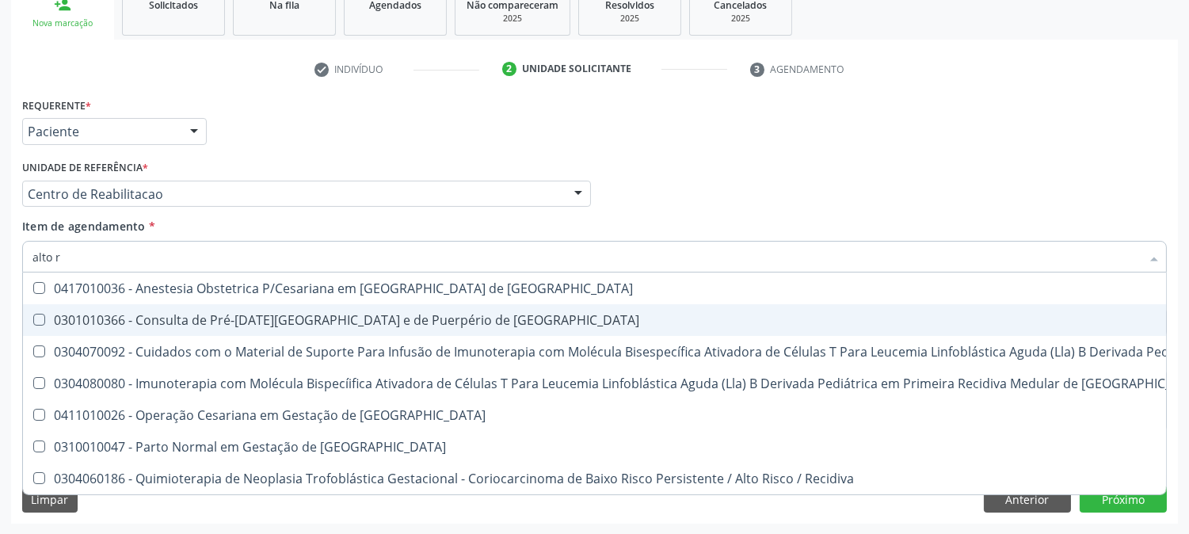
click at [152, 323] on div "0301010366 - Consulta de Pré-[DATE][GEOGRAPHIC_DATA] e de Puerpério de [GEOGRAP…" at bounding box center [846, 320] width 1628 height 13
checkbox Risco "true"
click at [0, 304] on div "Acompanhamento Acompanhe a situação das marcações correntes e finalizadas Relat…" at bounding box center [594, 186] width 1189 height 698
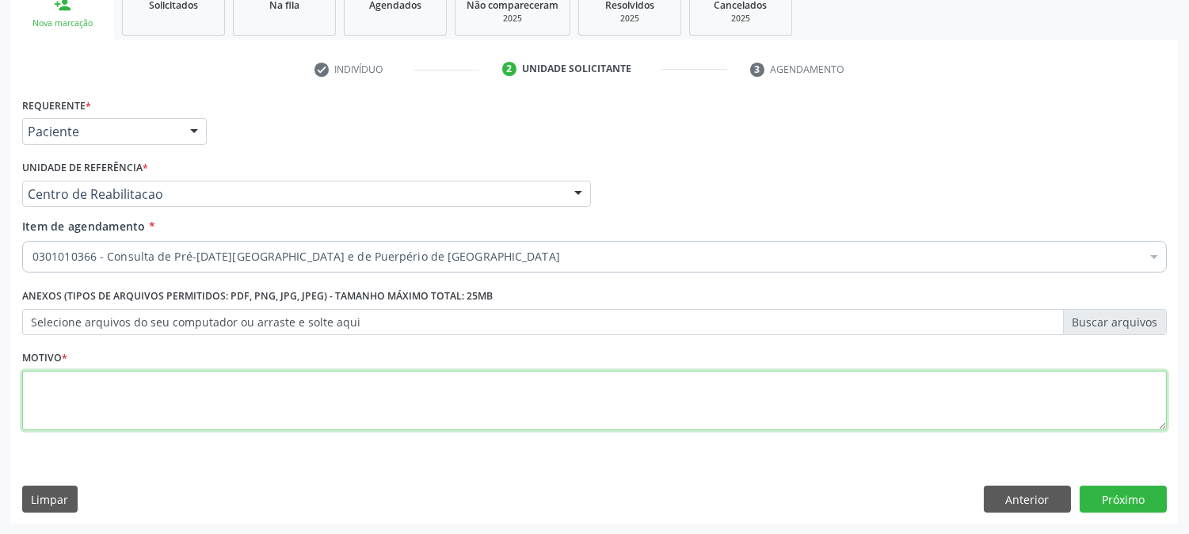
click at [105, 381] on textarea at bounding box center [594, 401] width 1145 height 60
type textarea "."
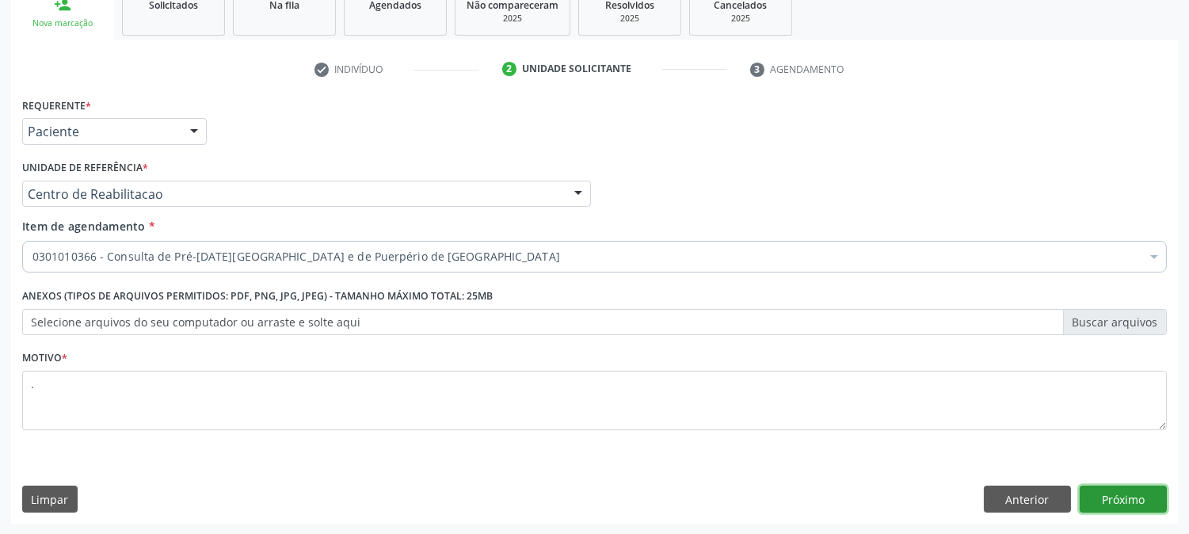
click at [1097, 494] on button "Próximo" at bounding box center [1123, 499] width 87 height 27
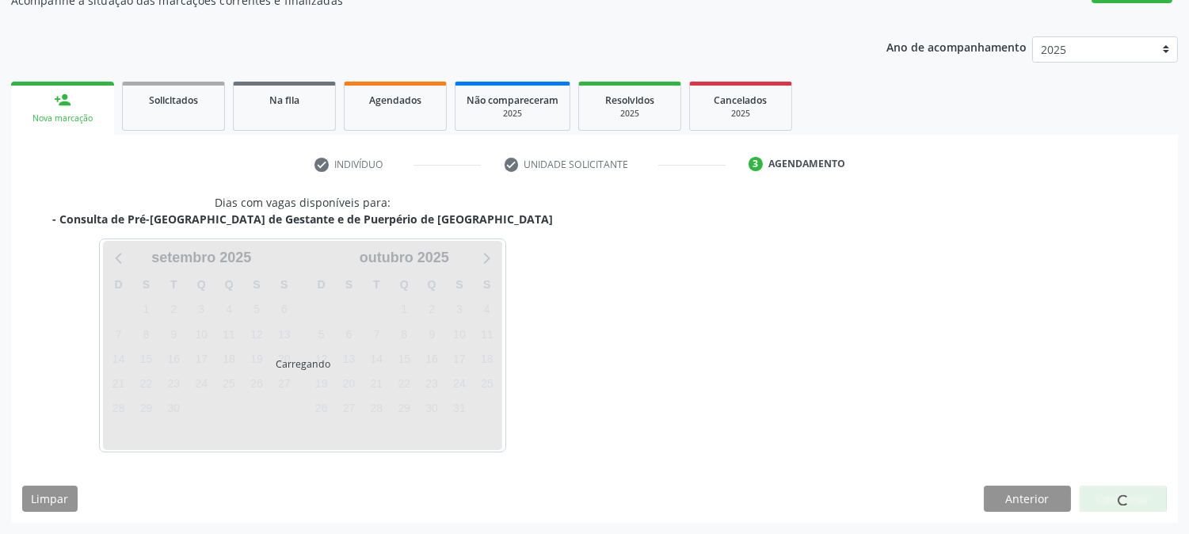
scroll to position [155, 0]
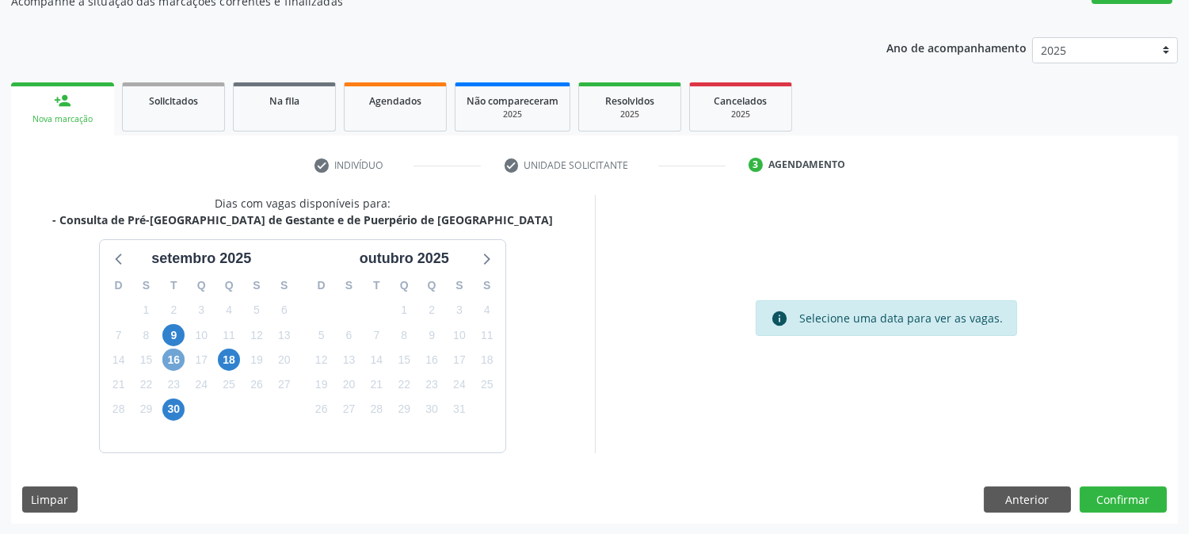
click at [177, 365] on span "16" at bounding box center [173, 360] width 22 height 22
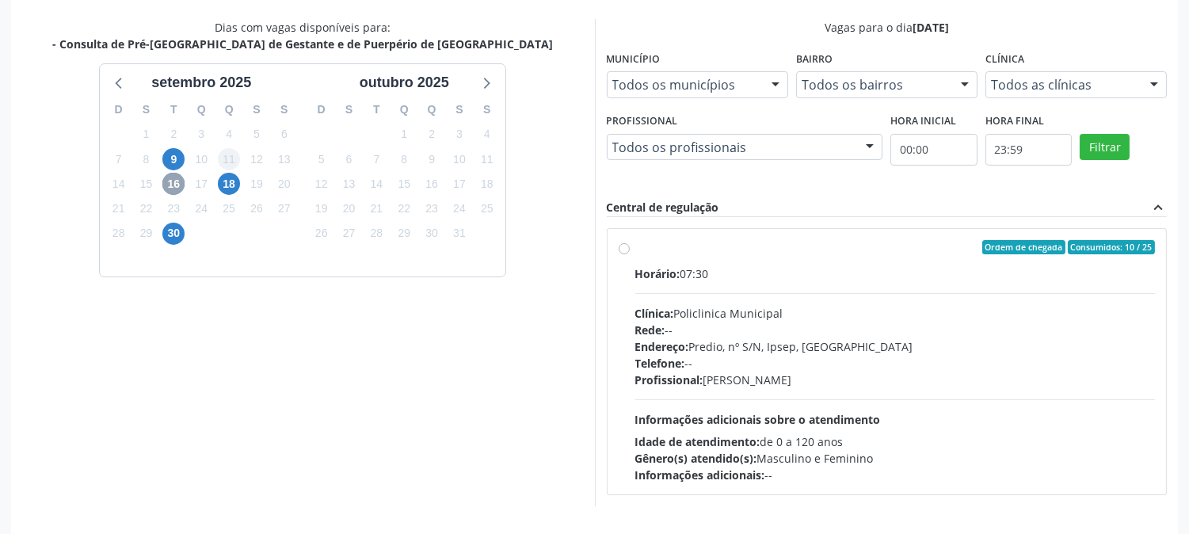
scroll to position [384, 0]
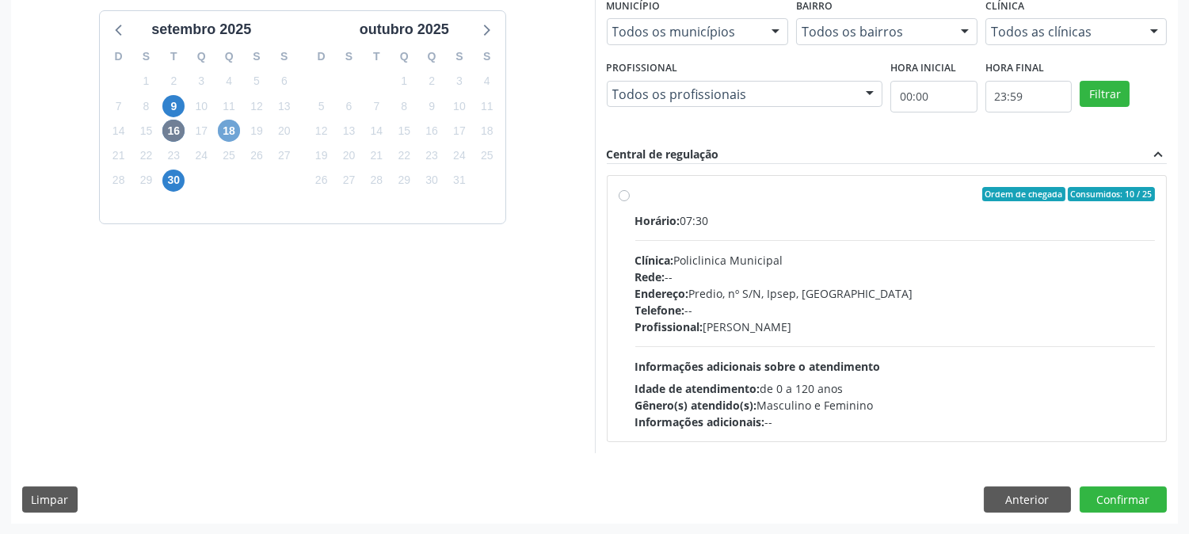
click at [226, 130] on span "18" at bounding box center [229, 131] width 22 height 22
click at [166, 172] on span "30" at bounding box center [173, 181] width 22 height 22
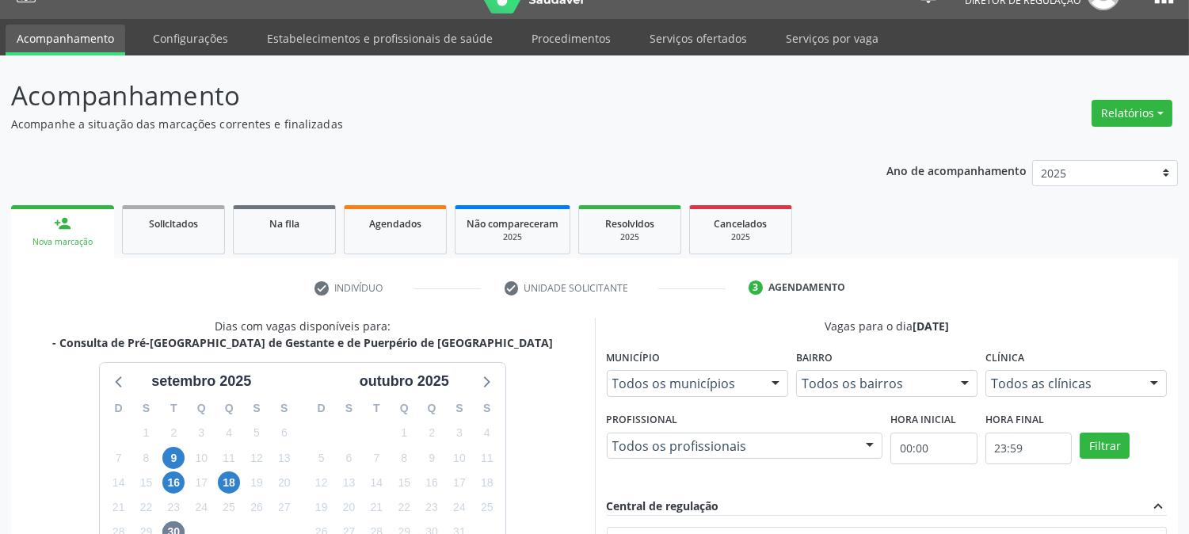
click at [789, 169] on div "Ano de acompanhamento 2025 2024 person_add Nova marcação Solicitados Na fila Ag…" at bounding box center [594, 512] width 1167 height 727
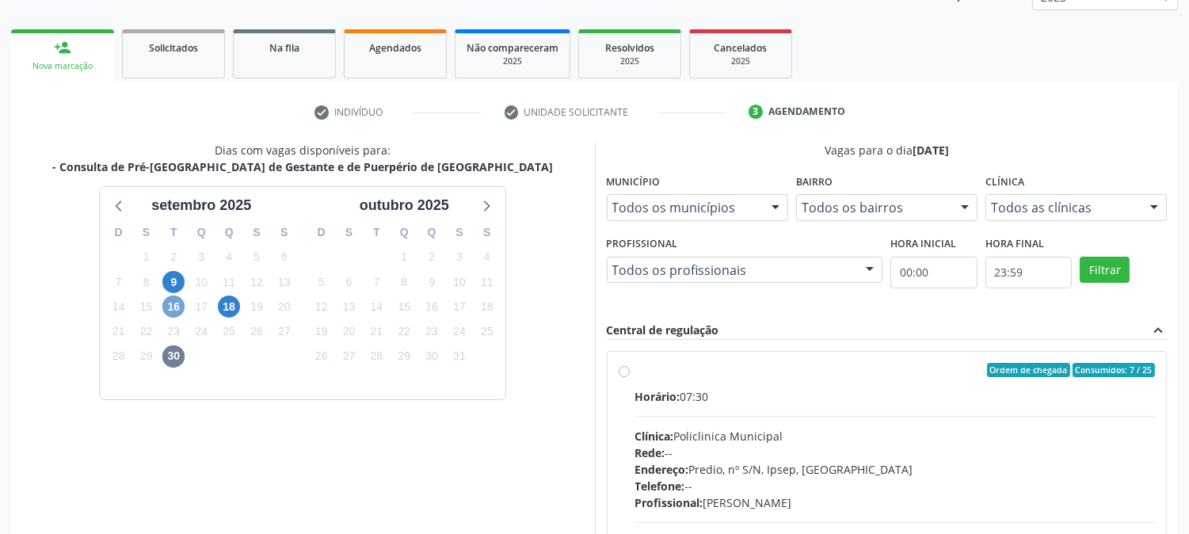
click at [175, 305] on span "16" at bounding box center [173, 307] width 22 height 22
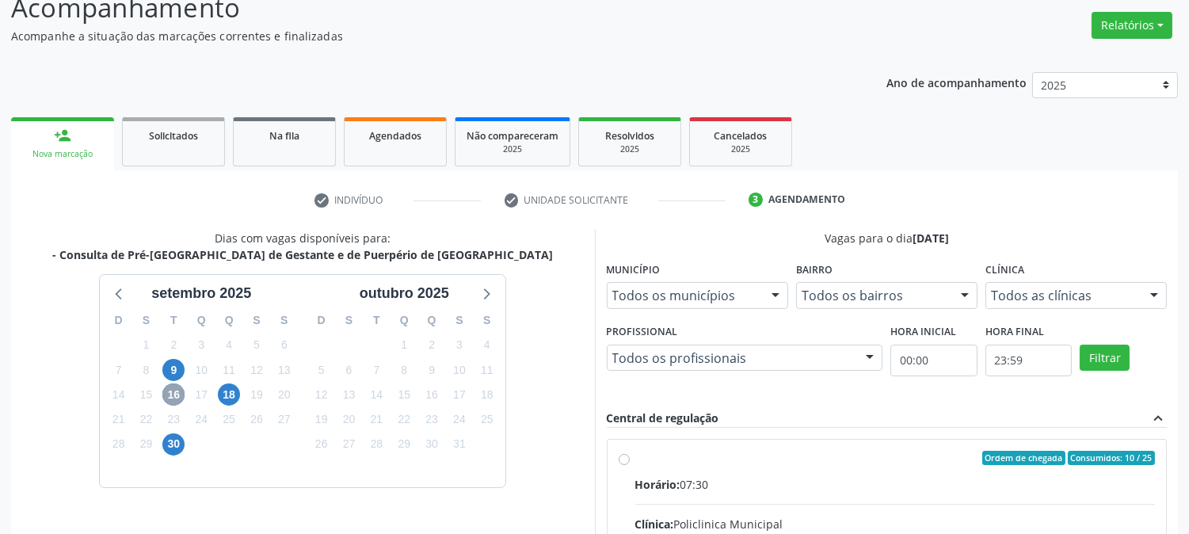
scroll to position [0, 0]
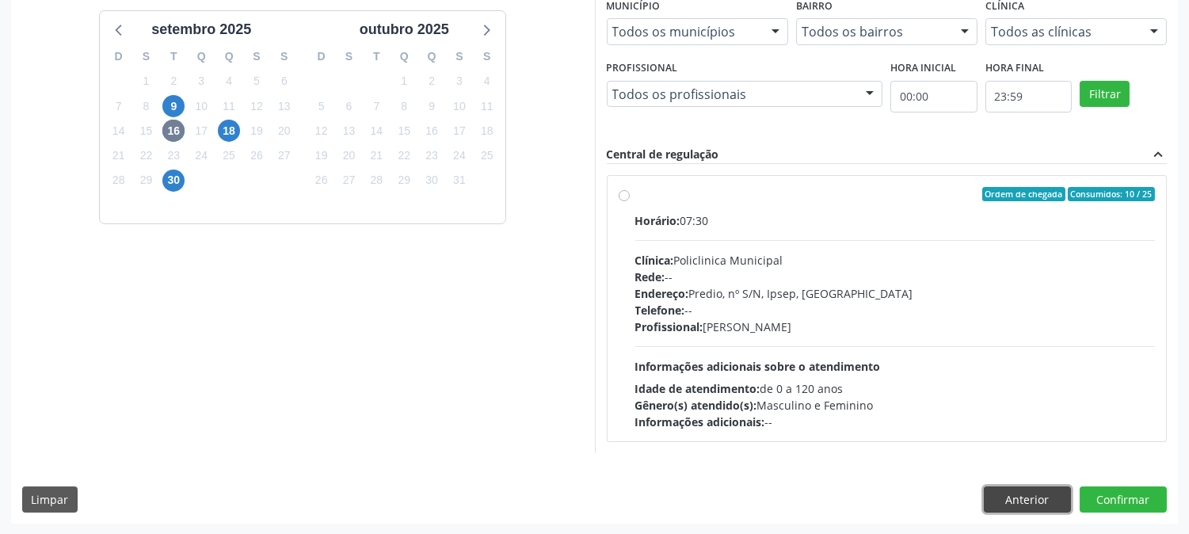
click at [1040, 502] on button "Anterior" at bounding box center [1027, 500] width 87 height 27
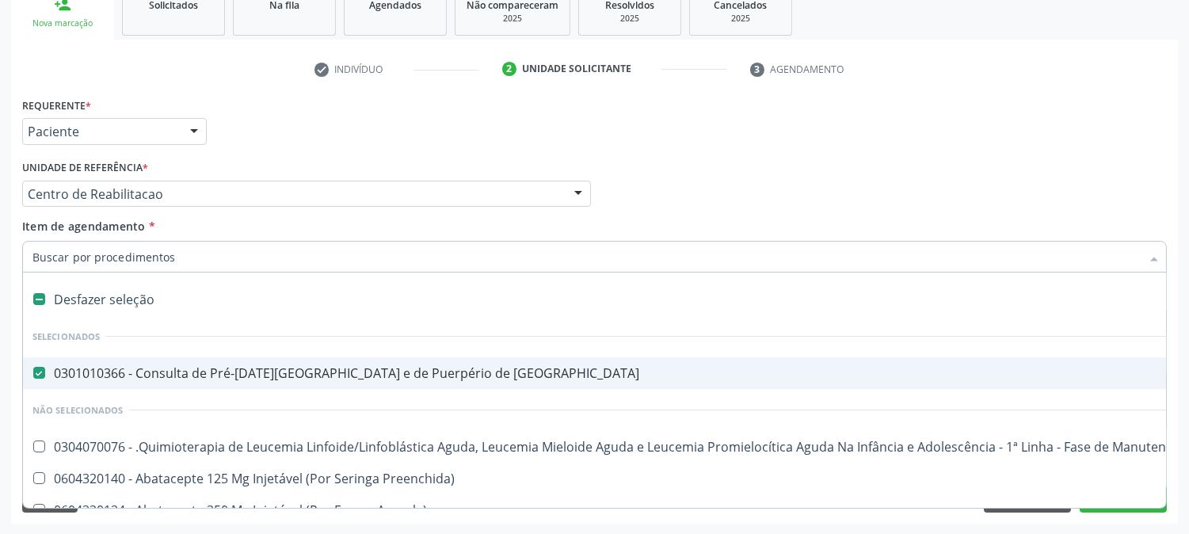
click at [58, 368] on div "0301010366 - Consulta de Pré-[DATE][GEOGRAPHIC_DATA] e de Puerpério de [GEOGRAP…" at bounding box center [649, 373] width 1234 height 13
checkbox Risco "false"
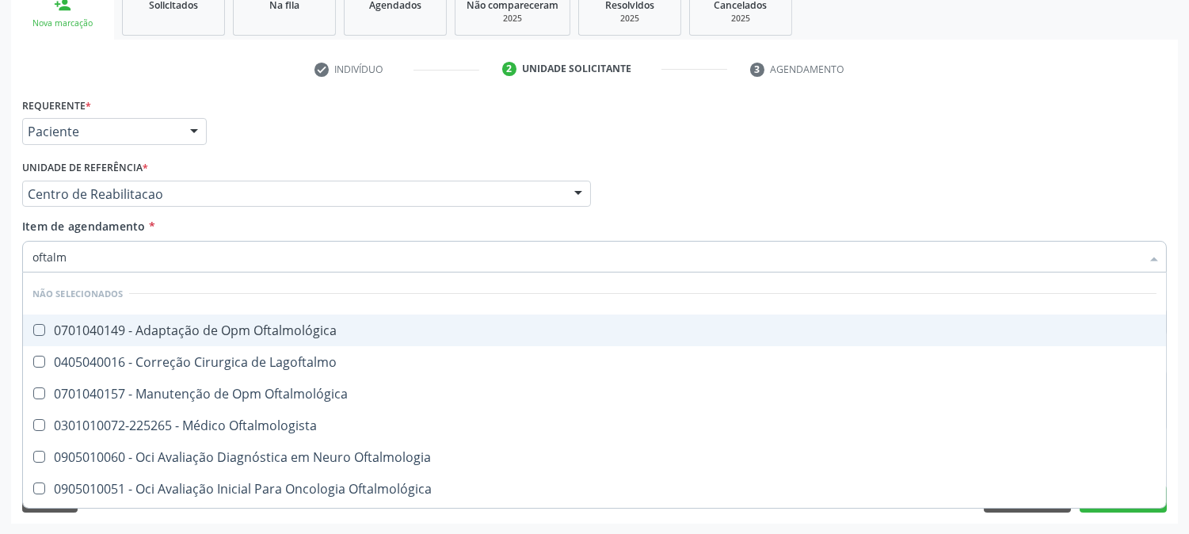
type input "oftalmo"
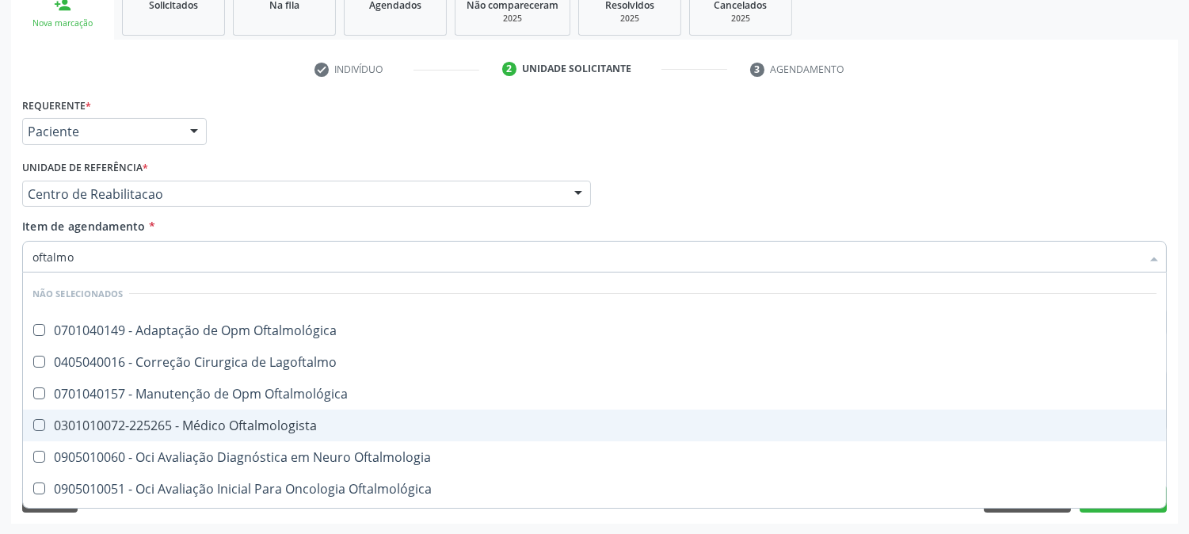
click at [165, 432] on span "0301010072-225265 - Médico Oftalmologista" at bounding box center [594, 426] width 1143 height 32
checkbox Oftalmologista "true"
click at [0, 422] on div "Acompanhamento Acompanhe a situação das marcações correntes e finalizadas Relat…" at bounding box center [594, 186] width 1189 height 698
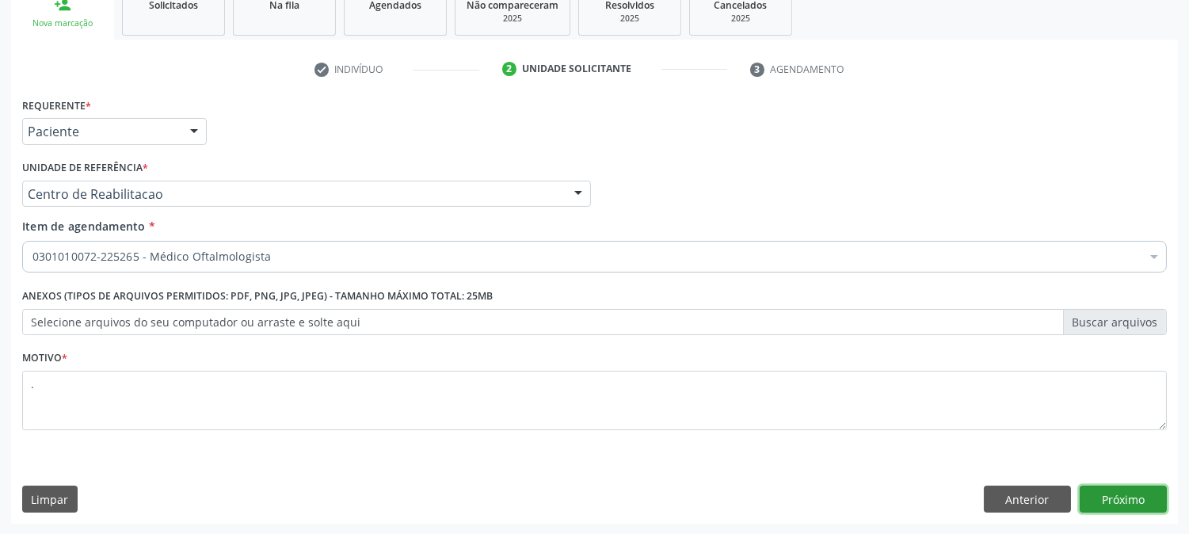
click at [1120, 510] on button "Próximo" at bounding box center [1123, 499] width 87 height 27
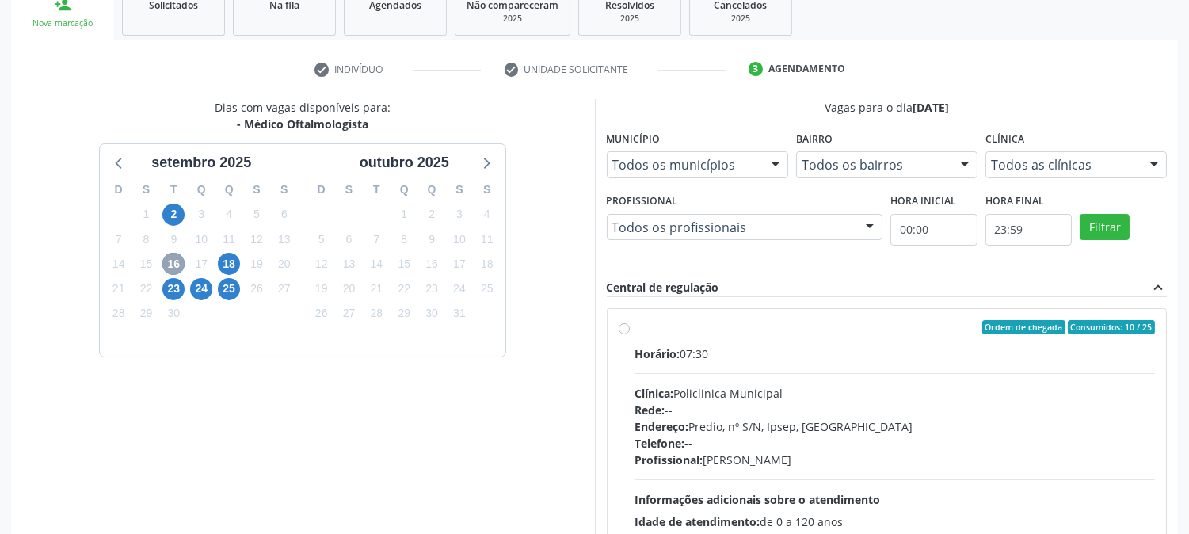
click at [175, 263] on span "16" at bounding box center [173, 264] width 22 height 22
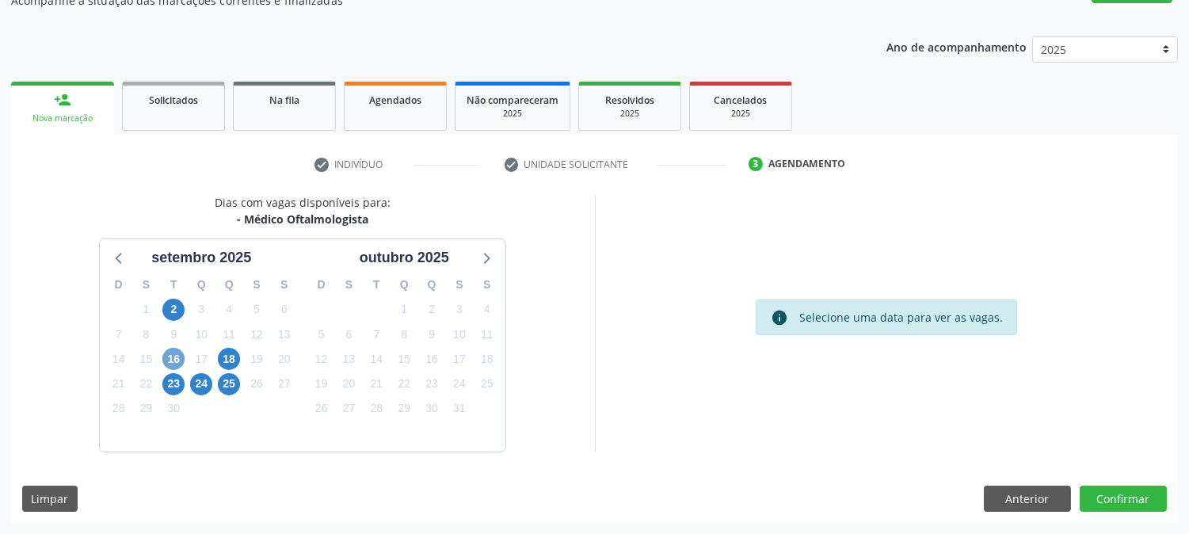
scroll to position [155, 0]
click at [173, 354] on span "16" at bounding box center [173, 360] width 22 height 22
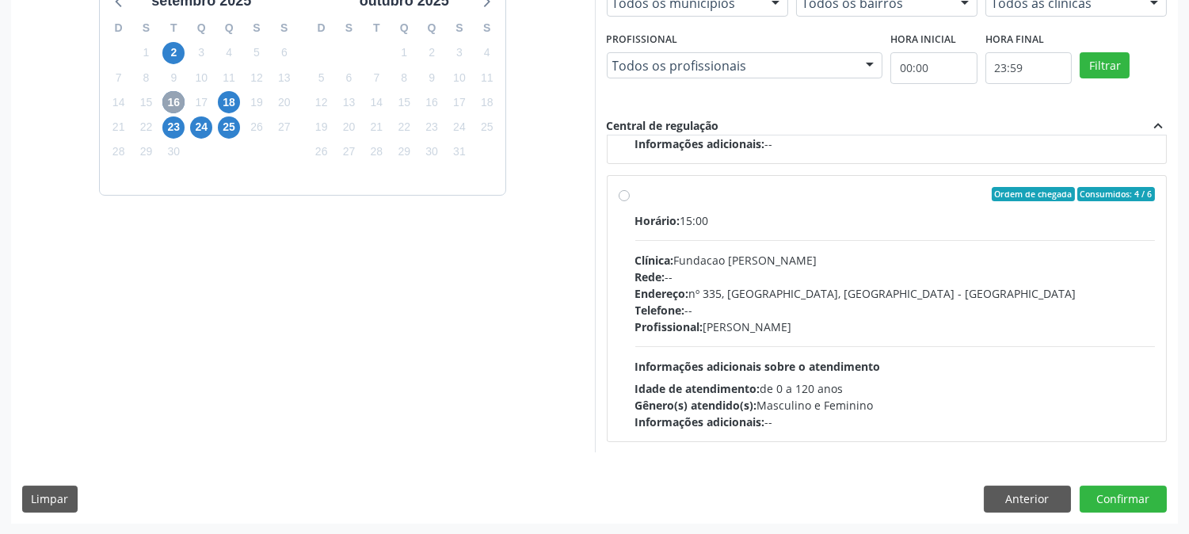
scroll to position [0, 0]
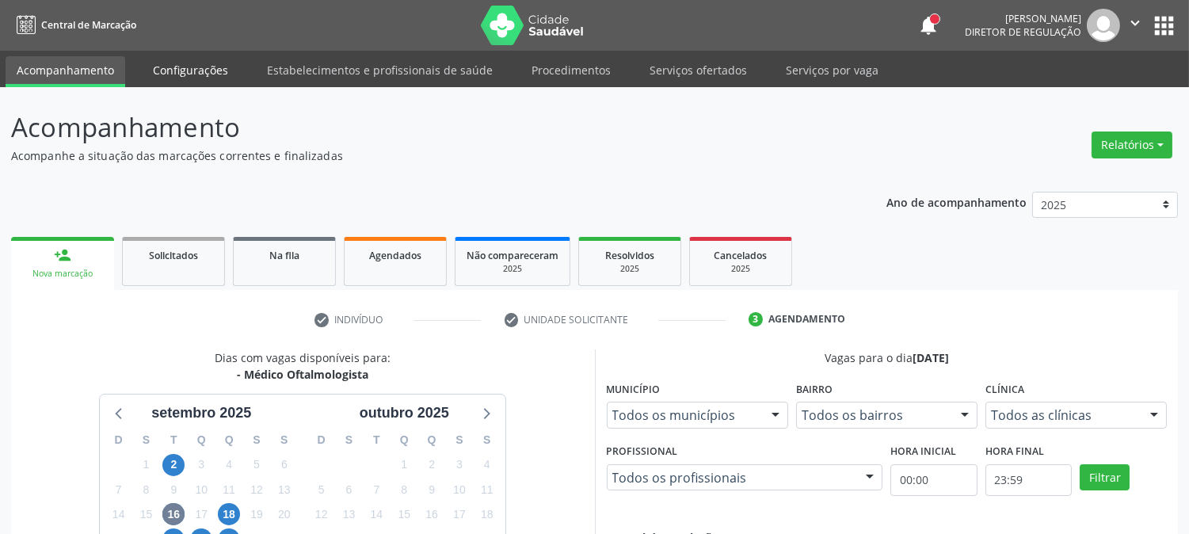
click at [190, 67] on link "Configurações" at bounding box center [190, 70] width 97 height 28
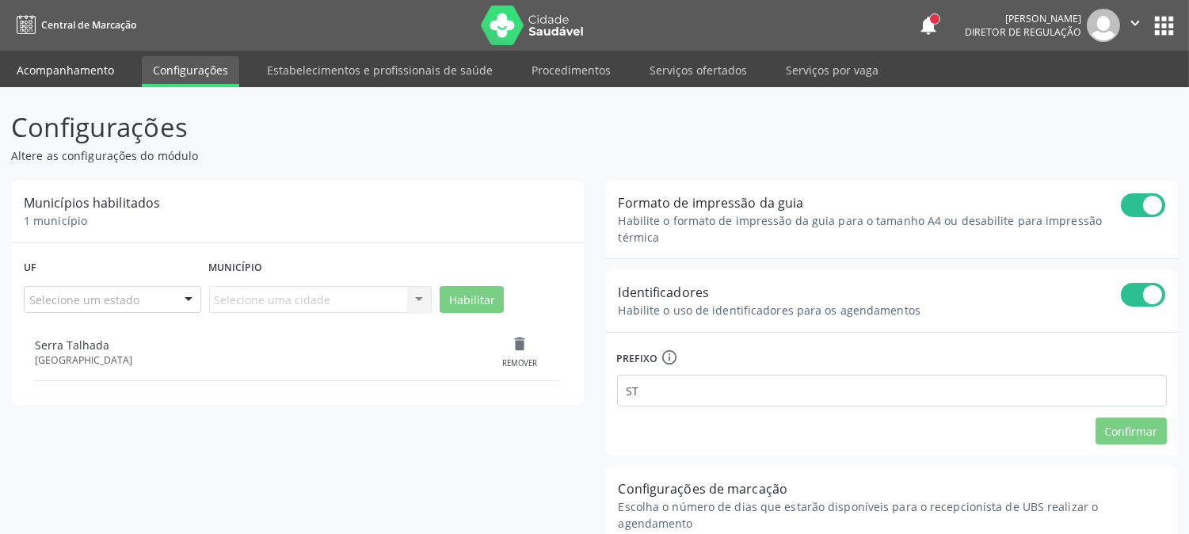
click at [86, 69] on link "Acompanhamento" at bounding box center [66, 70] width 120 height 28
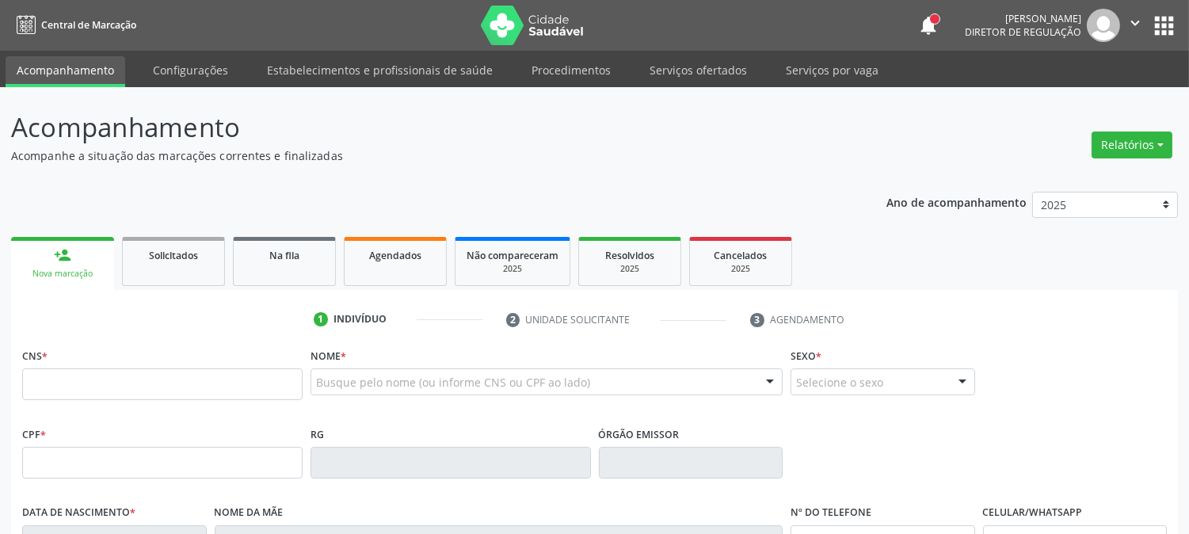
scroll to position [88, 0]
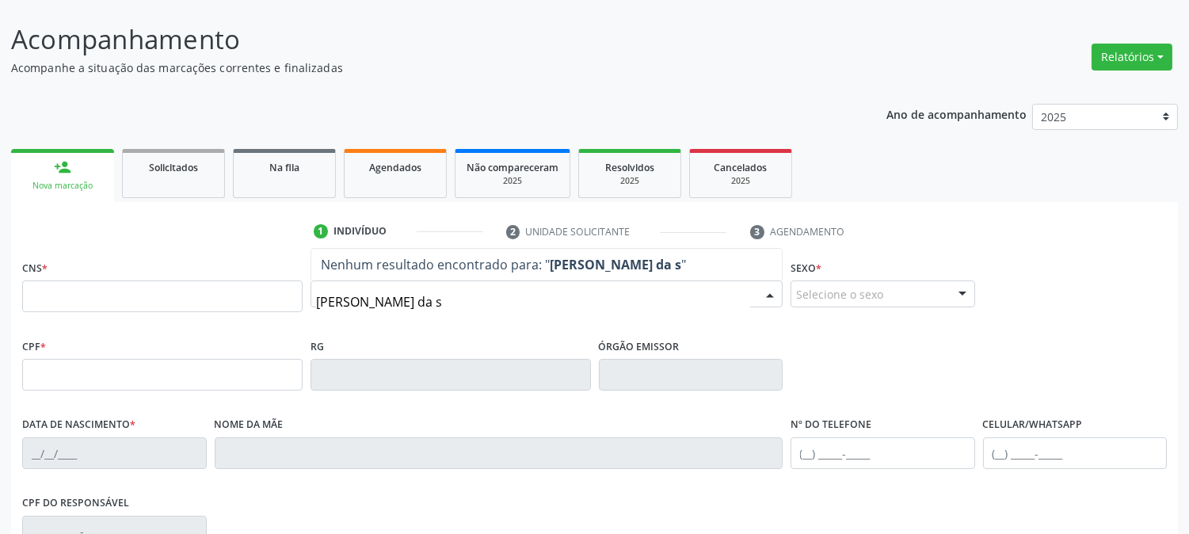
drag, startPoint x: 489, startPoint y: 311, endPoint x: 0, endPoint y: 217, distance: 497.8
click at [0, 224] on div "Acompanhamento Acompanhe a situação das marcações correntes e finalizadas Relat…" at bounding box center [594, 385] width 1189 height 772
type input "ROSIVÂNIA NUNES"
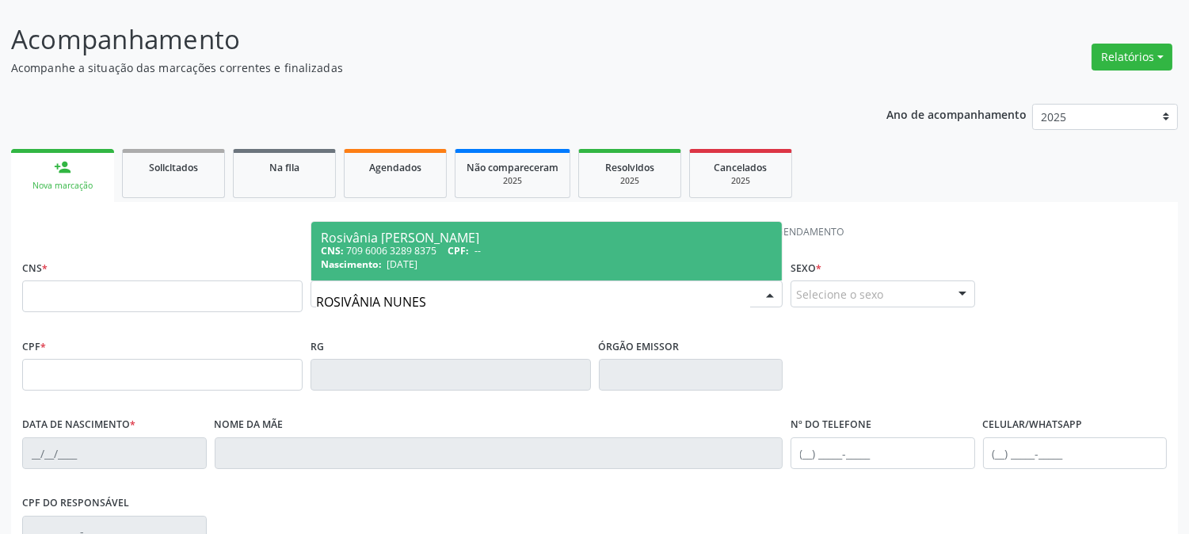
click at [338, 235] on div "Rosivânia [PERSON_NAME]" at bounding box center [547, 237] width 452 height 13
type input "709 6006 3289 8375"
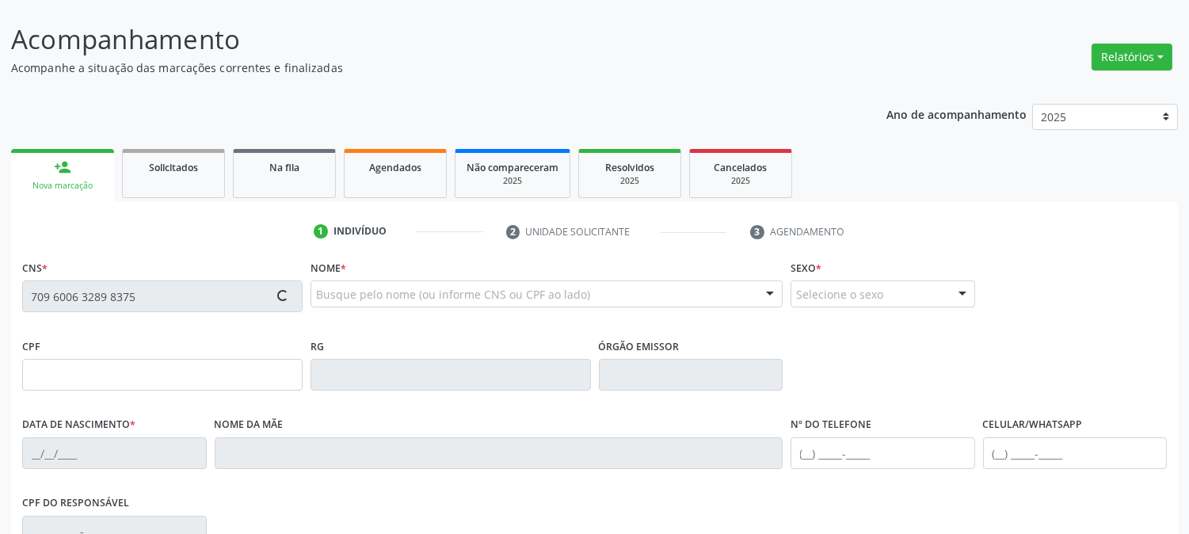
scroll to position [323, 0]
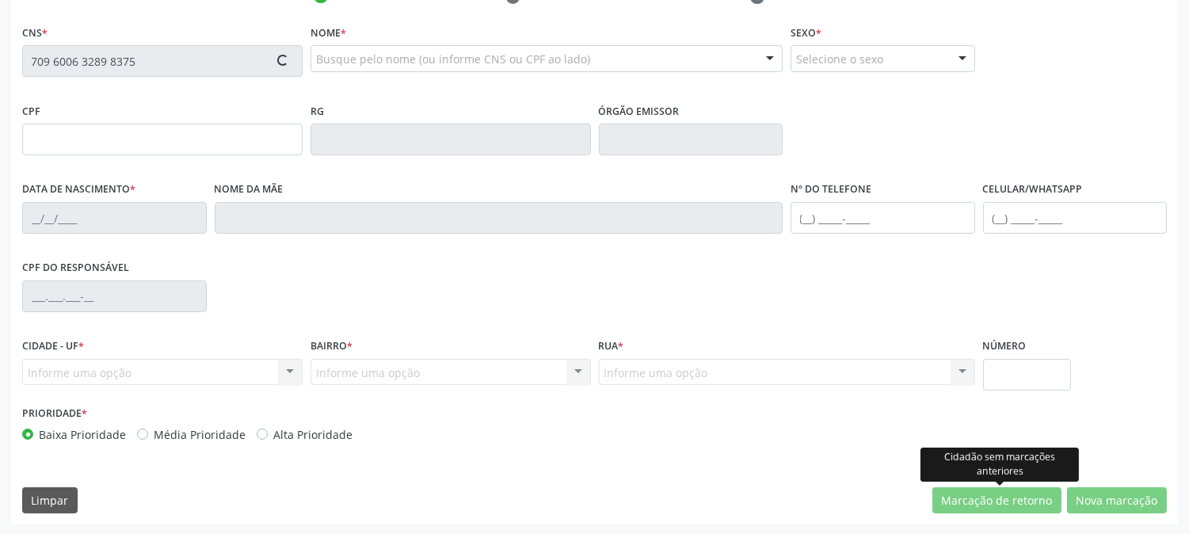
type input "[DATE]"
type input "[PERSON_NAME]"
type input "00"
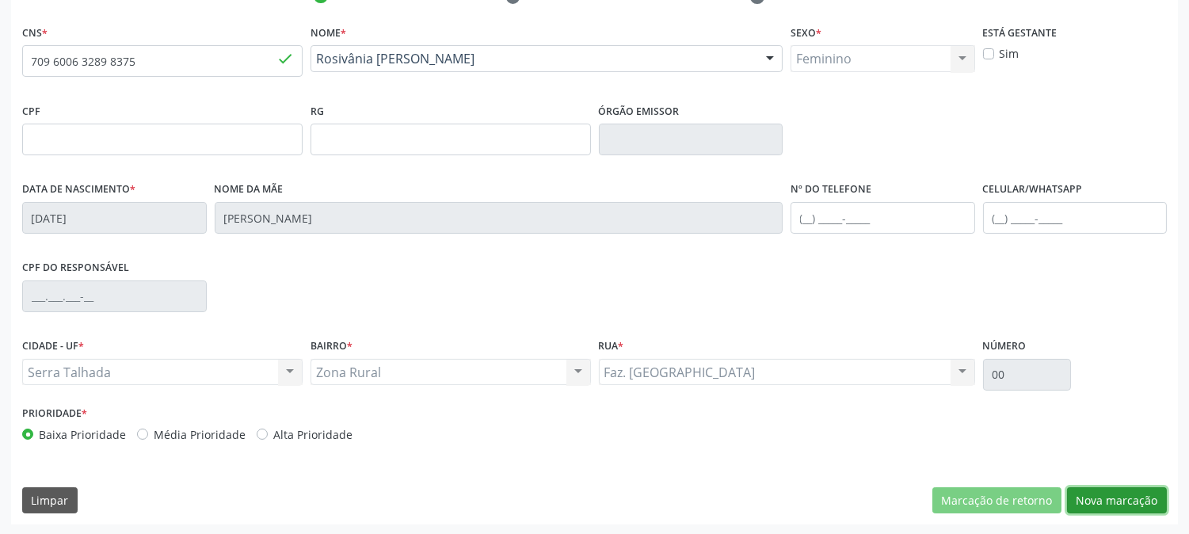
click at [1131, 494] on button "Nova marcação" at bounding box center [1117, 500] width 100 height 27
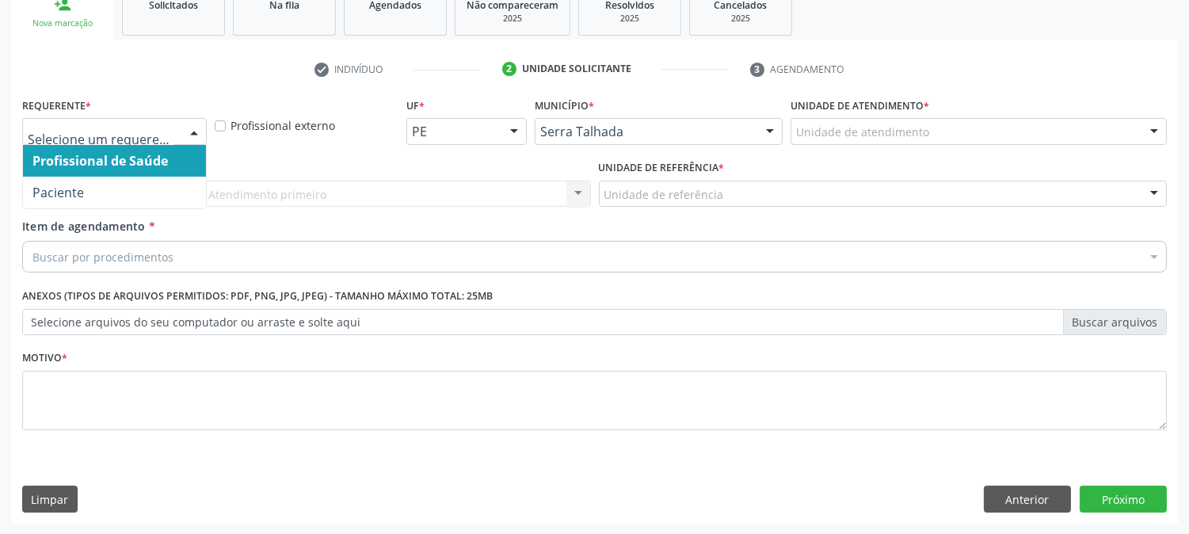
click at [166, 120] on div at bounding box center [114, 131] width 185 height 27
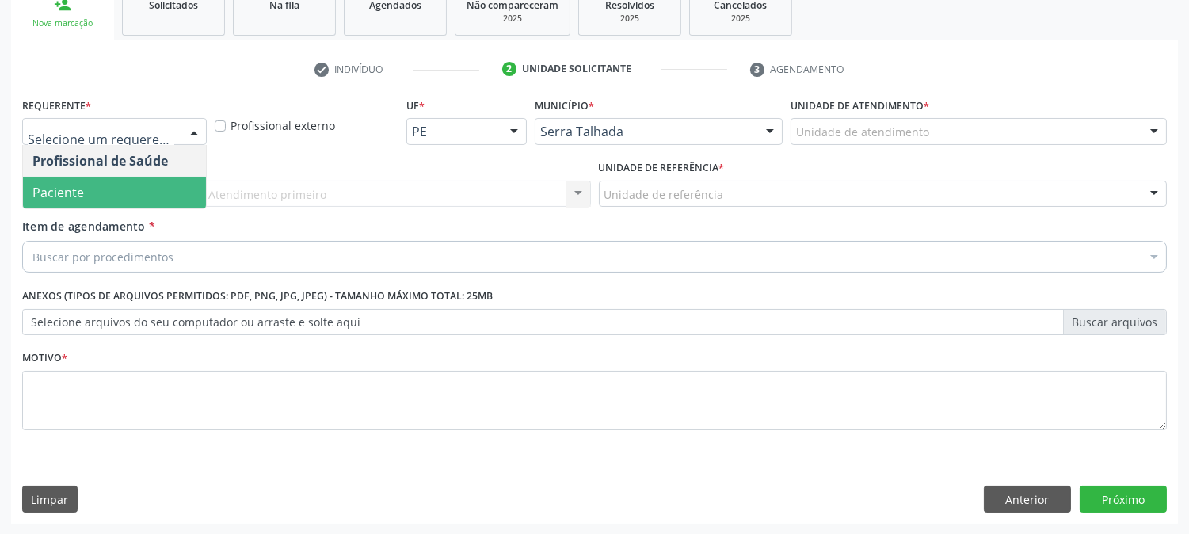
click at [122, 197] on span "Paciente" at bounding box center [114, 193] width 183 height 32
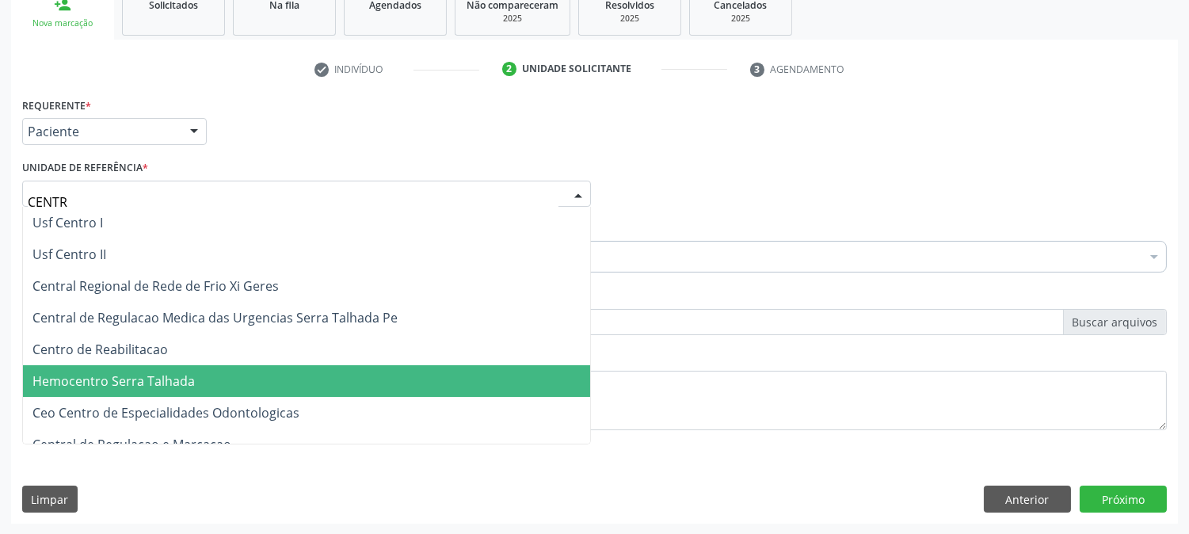
click at [139, 365] on span "Hemocentro Serra Talhada" at bounding box center [306, 381] width 567 height 32
type input "CENTR"
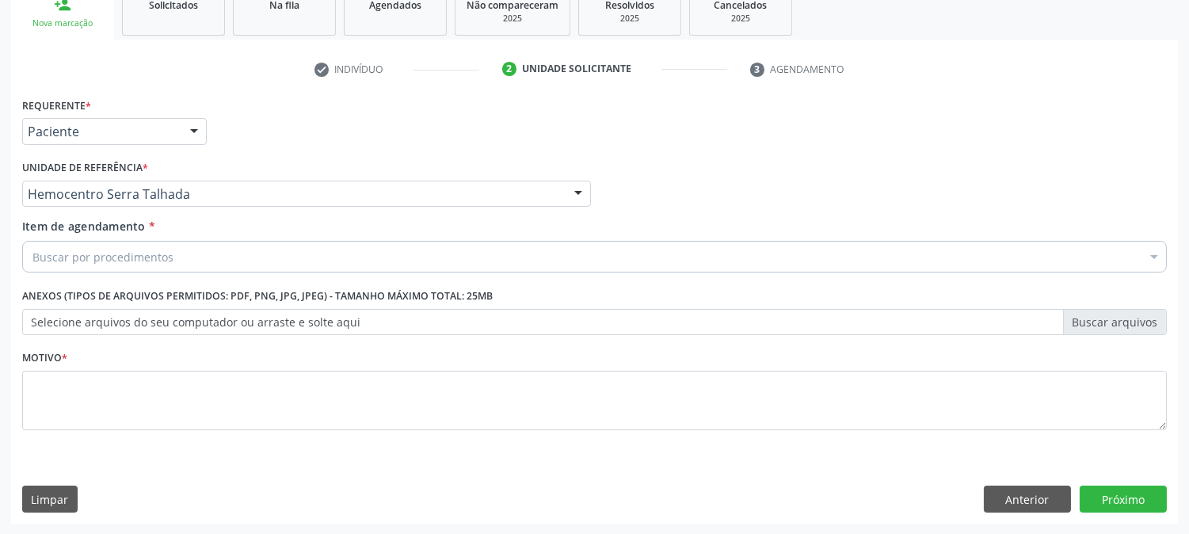
click at [140, 360] on div "Requerente * Paciente Profissional de Saúde Paciente Nenhum resultado encontrad…" at bounding box center [594, 273] width 1145 height 359
click at [140, 181] on div "Hemocentro Serra Talhada" at bounding box center [306, 194] width 569 height 27
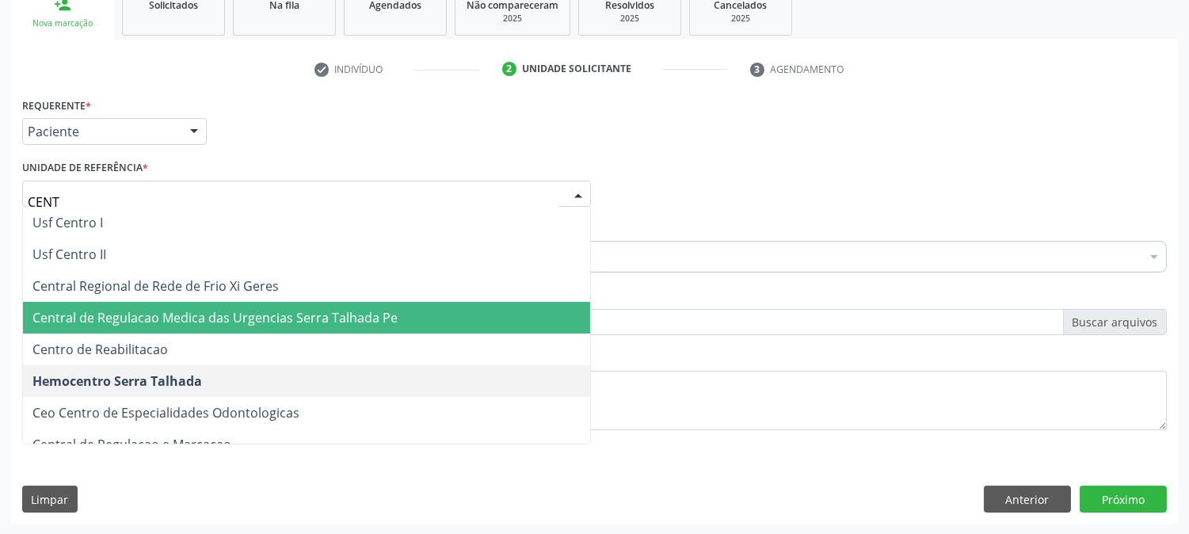
type input "CENTR"
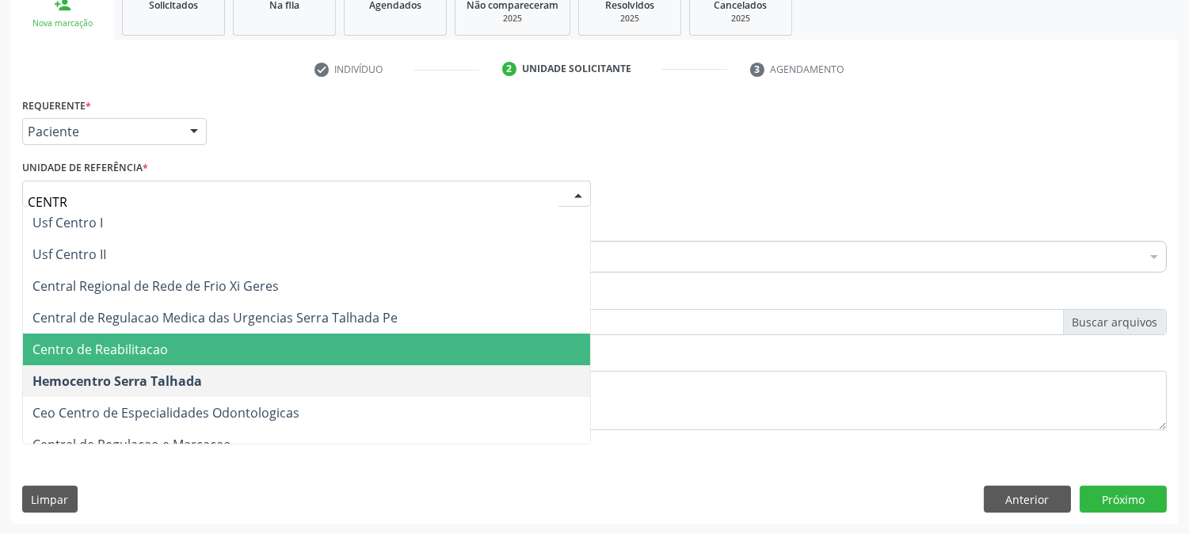
click at [139, 359] on span "Centro de Reabilitacao" at bounding box center [306, 350] width 567 height 32
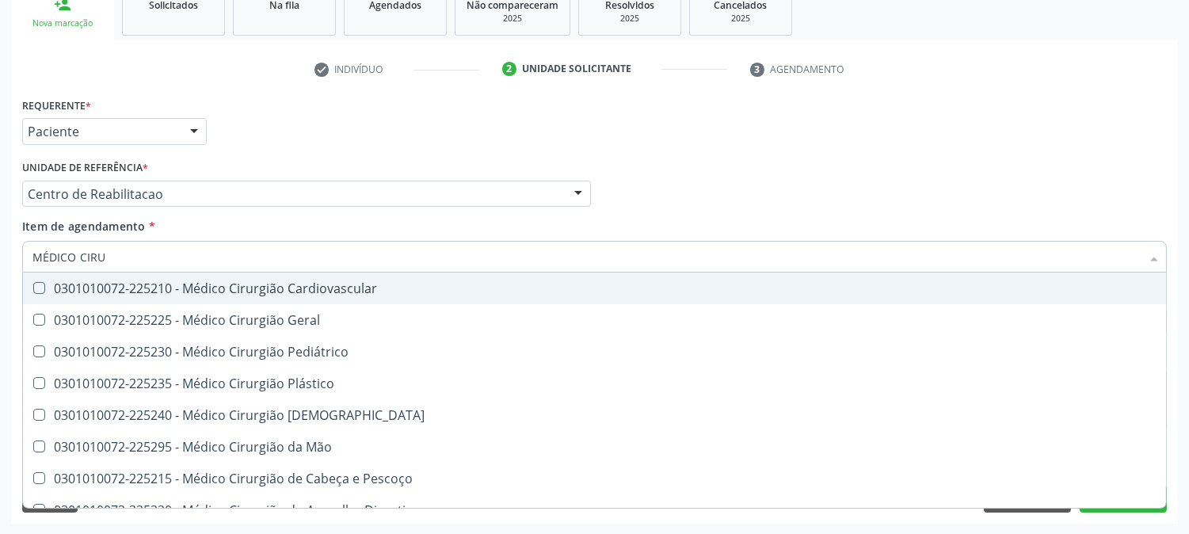
type input "MÉDICO CIRUR"
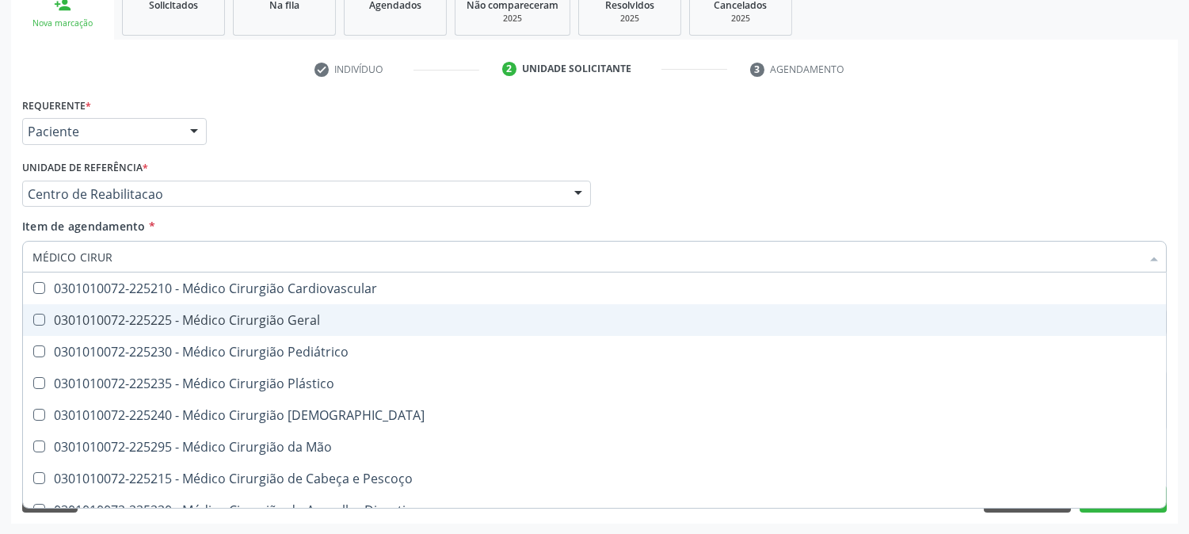
click at [132, 315] on div "0301010072-225225 - Médico Cirurgião Geral" at bounding box center [594, 320] width 1124 height 13
checkbox Geral "true"
drag, startPoint x: 0, startPoint y: 362, endPoint x: 54, endPoint y: 391, distance: 61.3
click at [41, 301] on div "Acompanhamento Acompanhe a situação das marcações correntes e finalizadas Relat…" at bounding box center [594, 186] width 1189 height 698
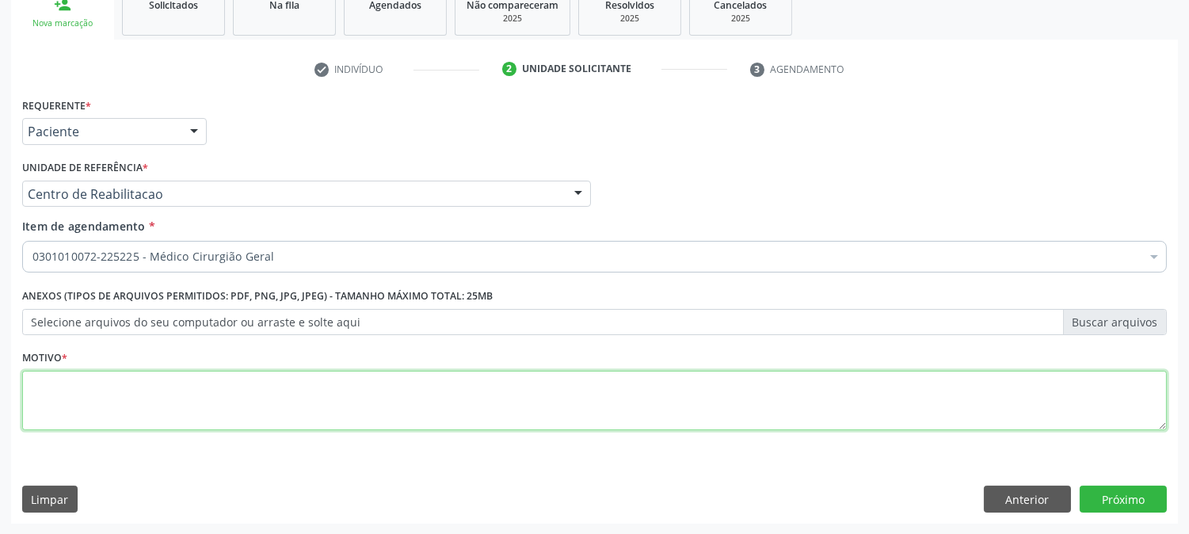
click at [83, 418] on textarea at bounding box center [594, 401] width 1145 height 60
type textarea "."
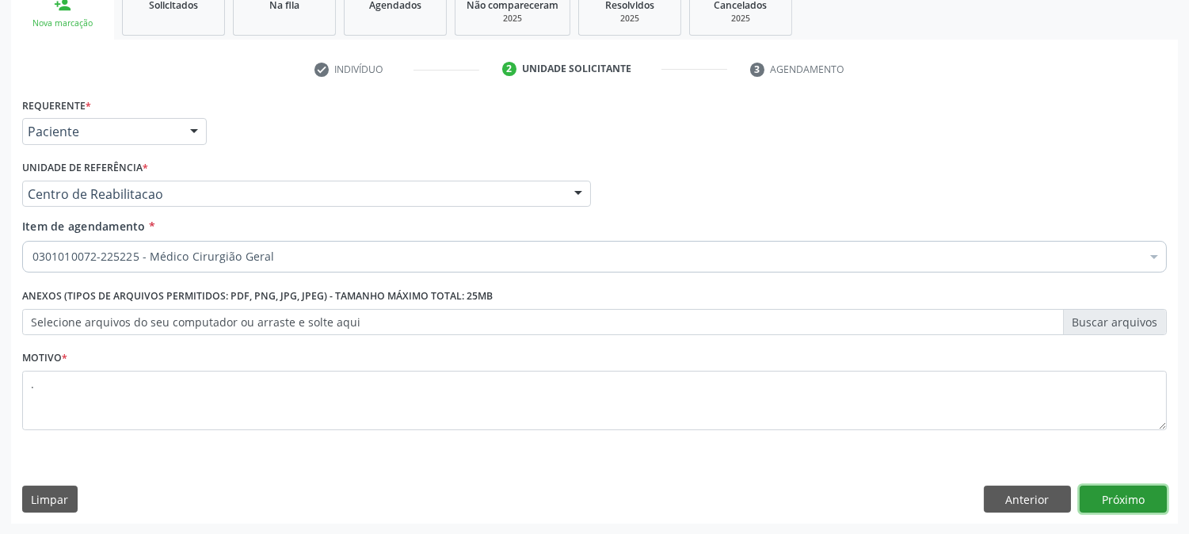
click at [1127, 507] on button "Próximo" at bounding box center [1123, 499] width 87 height 27
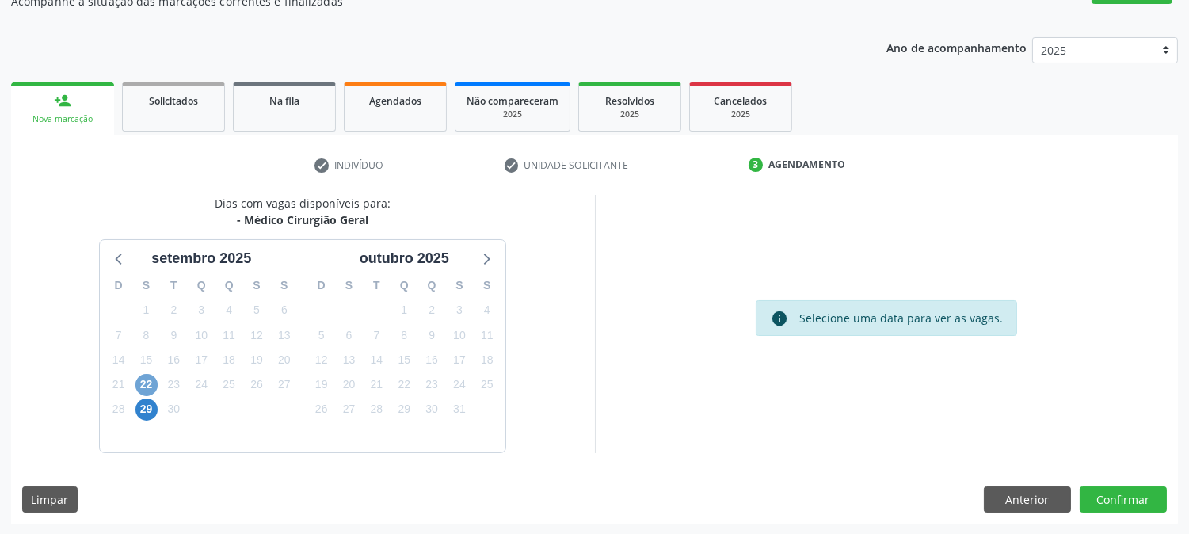
click at [151, 374] on span "22" at bounding box center [146, 385] width 22 height 22
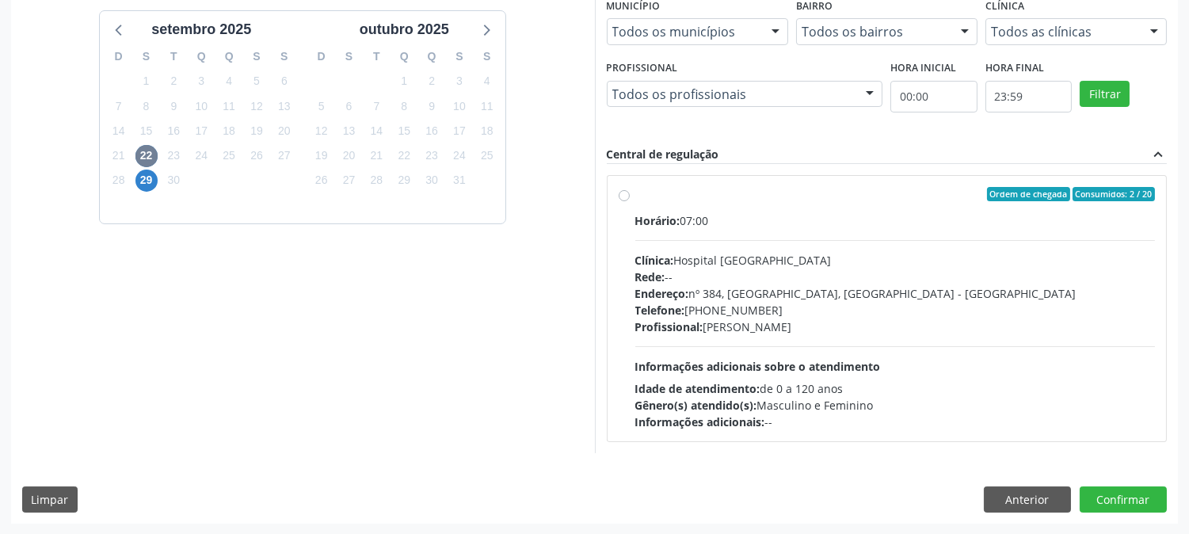
click at [727, 320] on div "Profissional: [PERSON_NAME]" at bounding box center [895, 327] width 521 height 17
click at [630, 201] on input "Ordem de chegada Consumidos: 2 / 20 Horário: 07:00 Clínica: Hospital [GEOGRAPHI…" at bounding box center [624, 194] width 11 height 14
radio input "true"
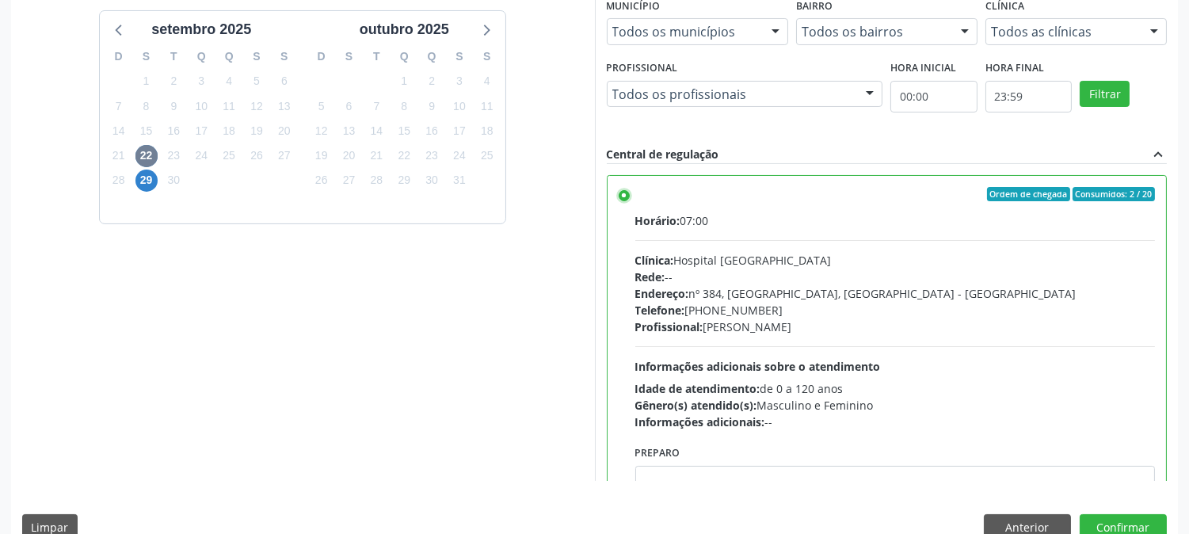
scroll to position [412, 0]
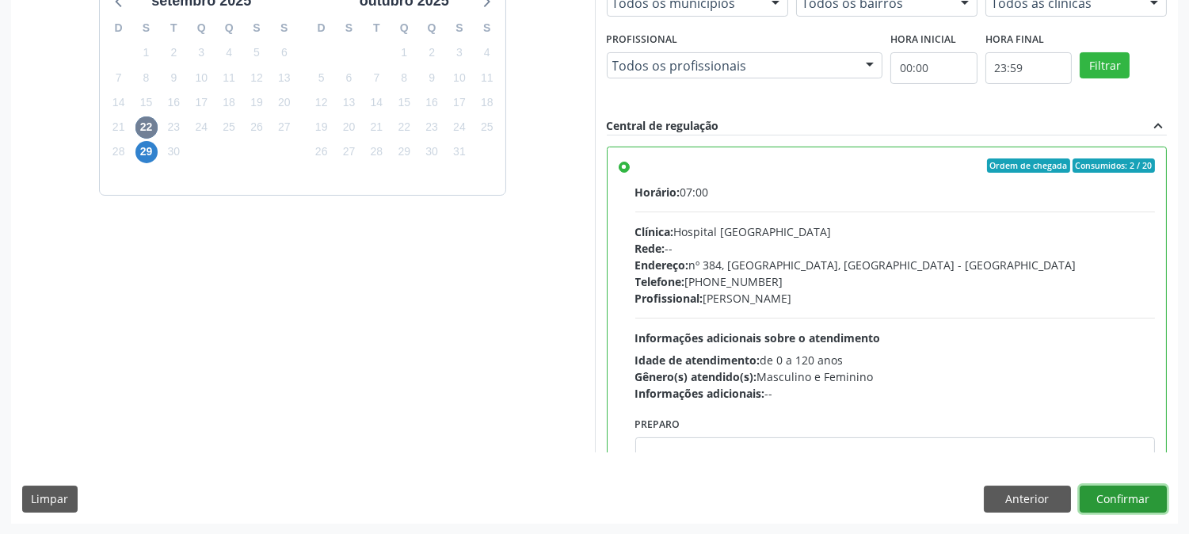
click at [1150, 506] on button "Confirmar" at bounding box center [1123, 499] width 87 height 27
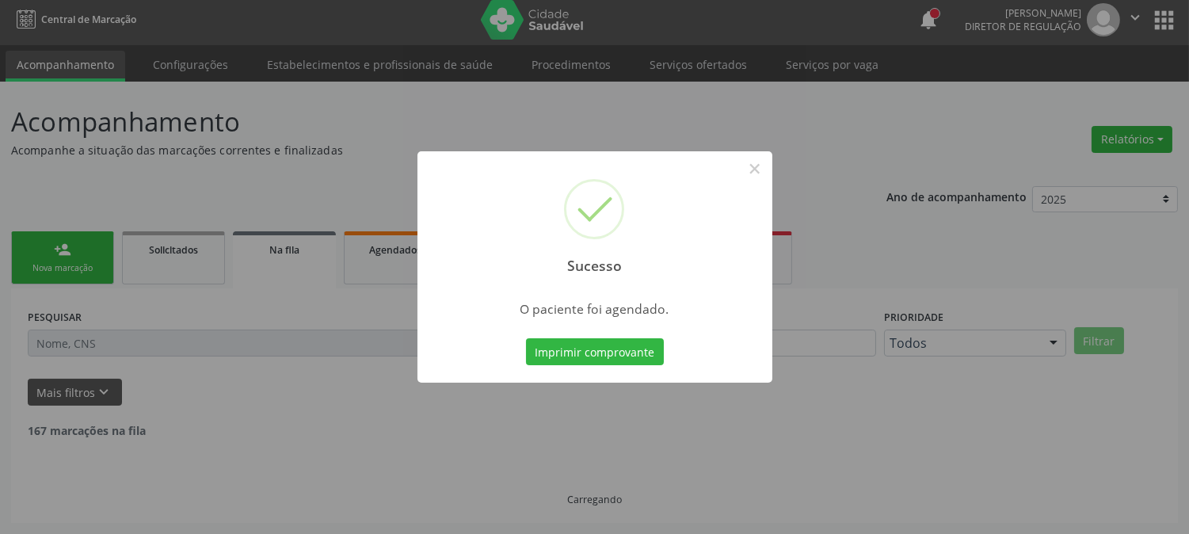
scroll to position [0, 0]
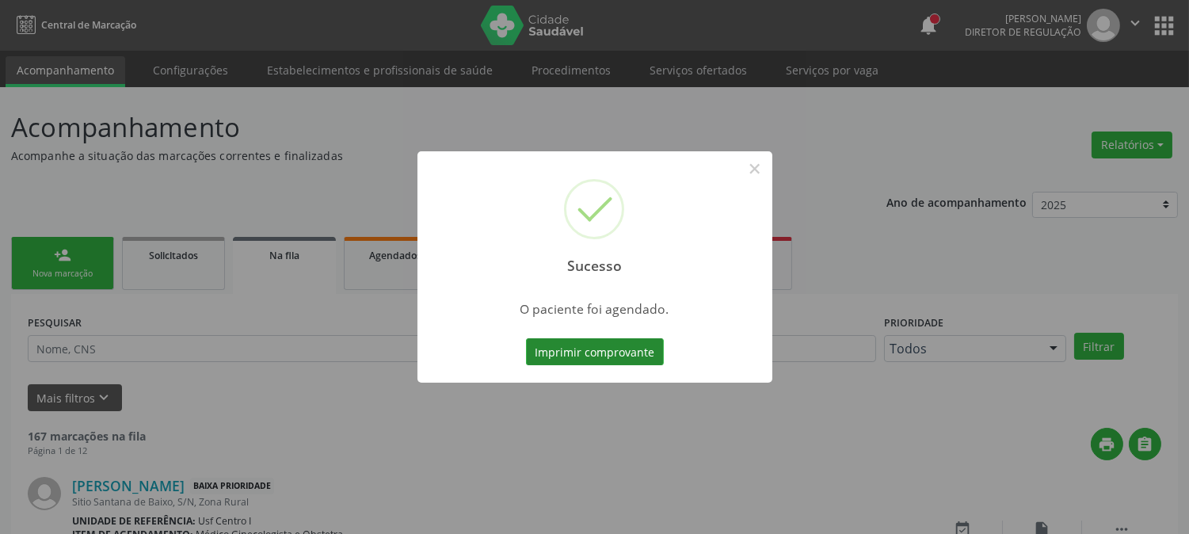
click at [643, 344] on button "Imprimir comprovante" at bounding box center [595, 351] width 138 height 27
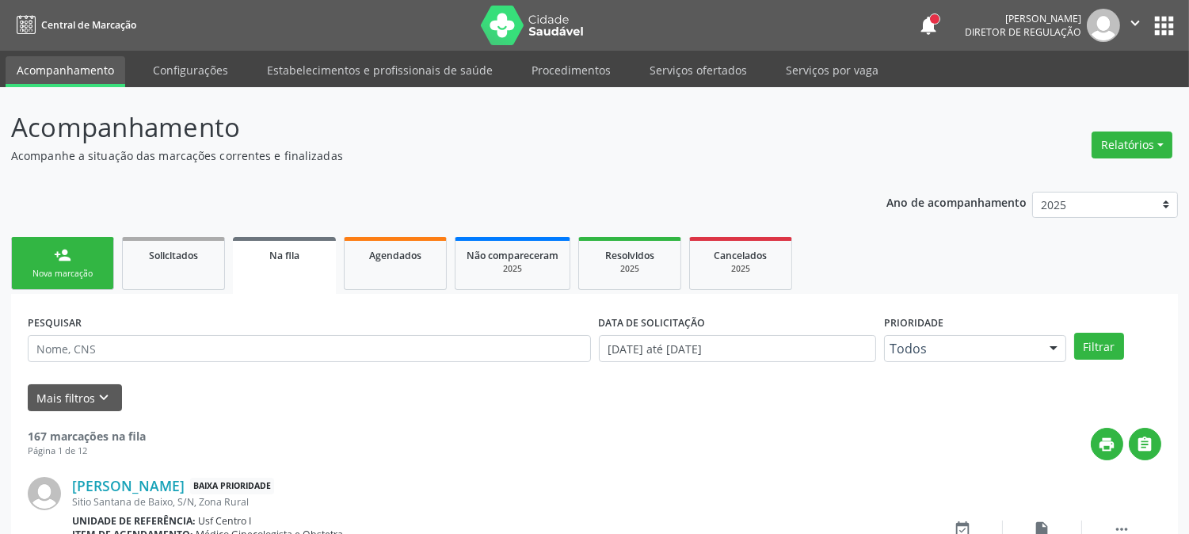
click at [42, 250] on link "person_add Nova marcação" at bounding box center [62, 263] width 103 height 53
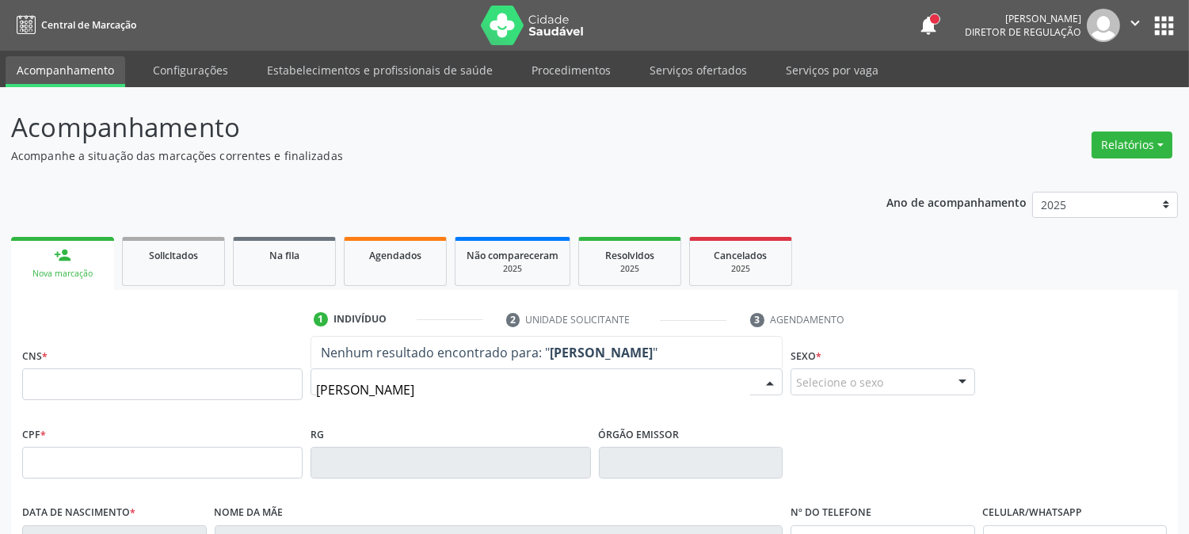
type input "[PERSON_NAME]"
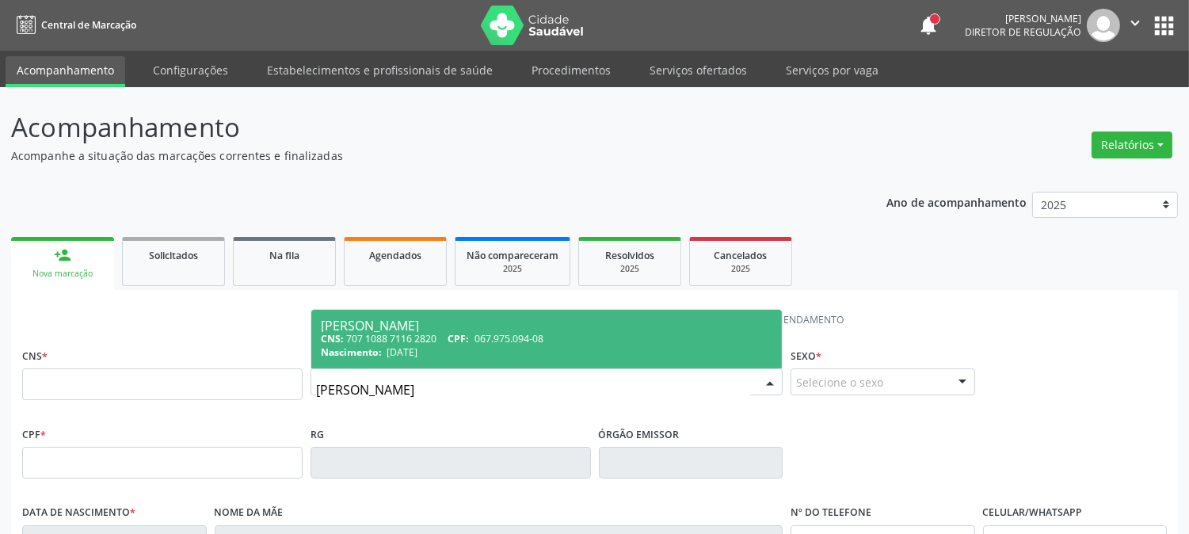
click at [566, 337] on div "CNS: 707 1088 7116 2820 CPF: 067.975.094-08" at bounding box center [547, 338] width 452 height 13
type input "707 1088 7116 2820"
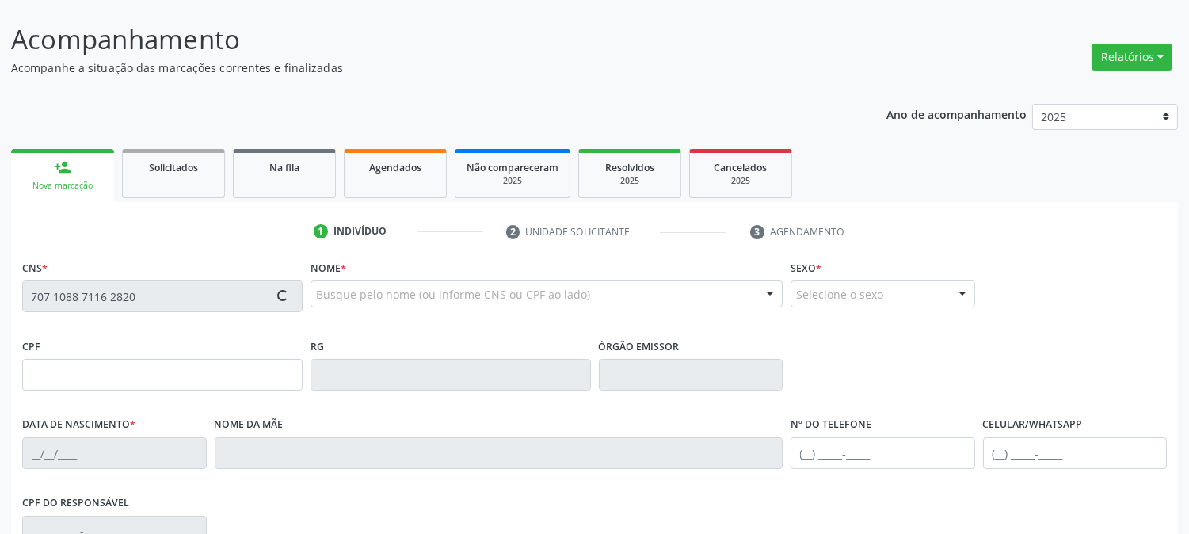
scroll to position [323, 0]
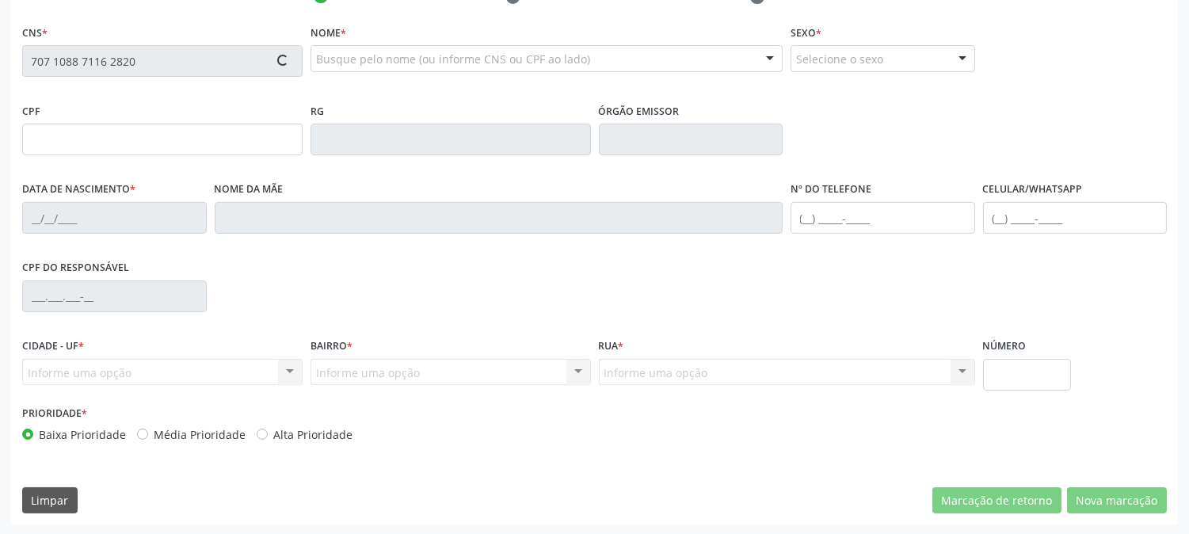
type input "067.975.094-08"
type input "[DATE]"
type input "[PERSON_NAME] das [PERSON_NAME]"
type input "[PHONE_NUMBER]"
type input "3"
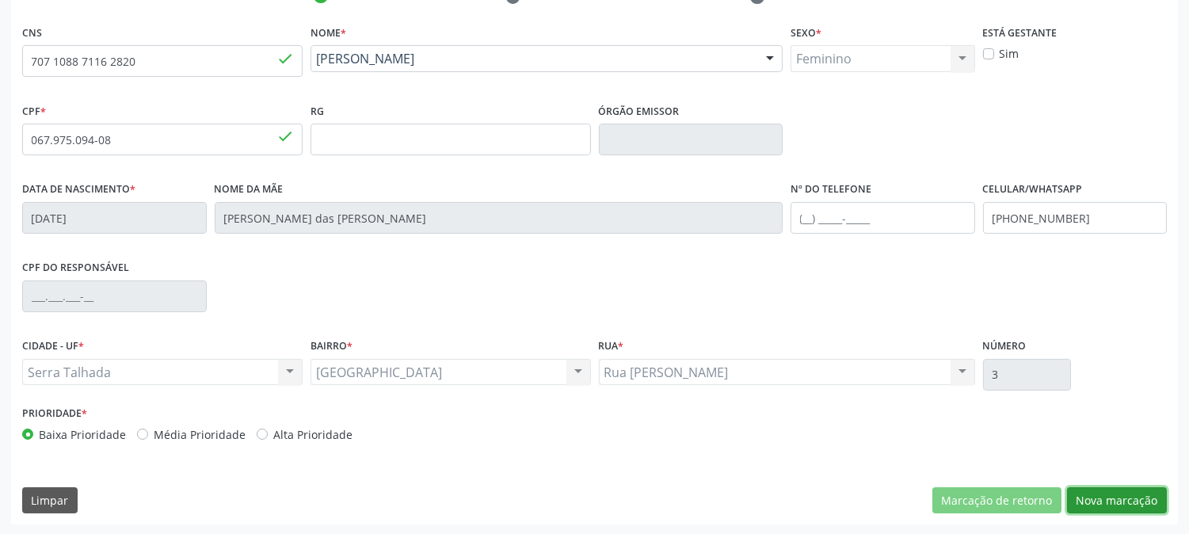
click at [1095, 497] on button "Nova marcação" at bounding box center [1117, 500] width 100 height 27
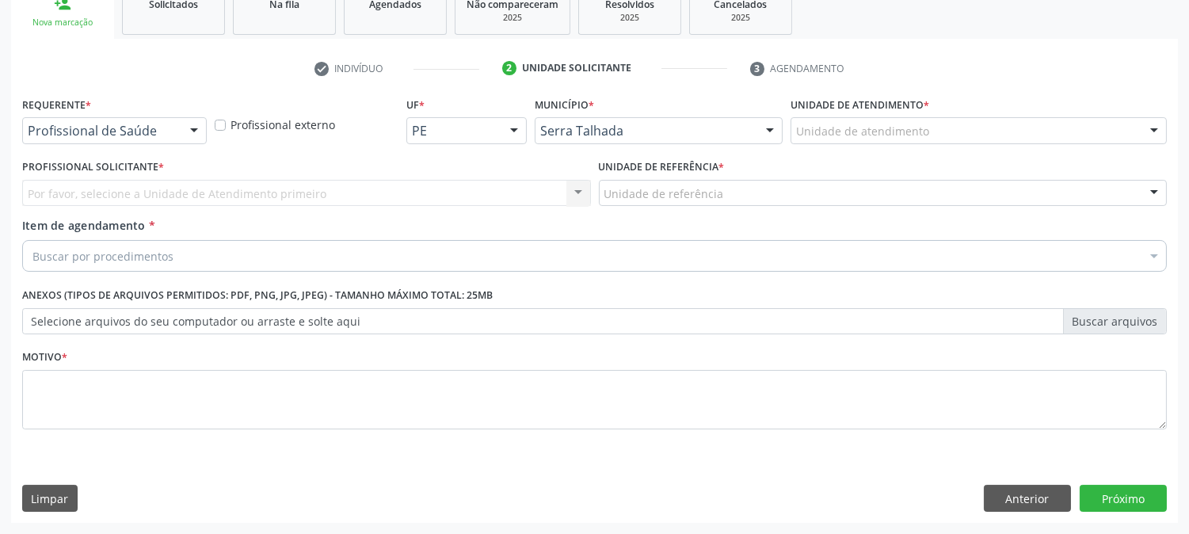
scroll to position [250, 0]
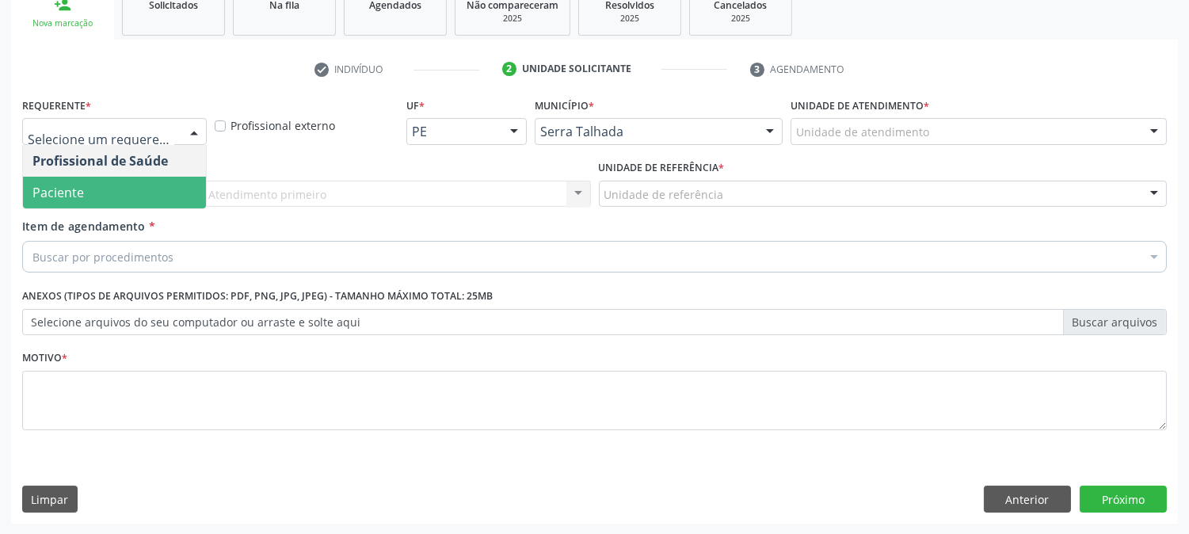
click at [91, 185] on span "Paciente" at bounding box center [114, 193] width 183 height 32
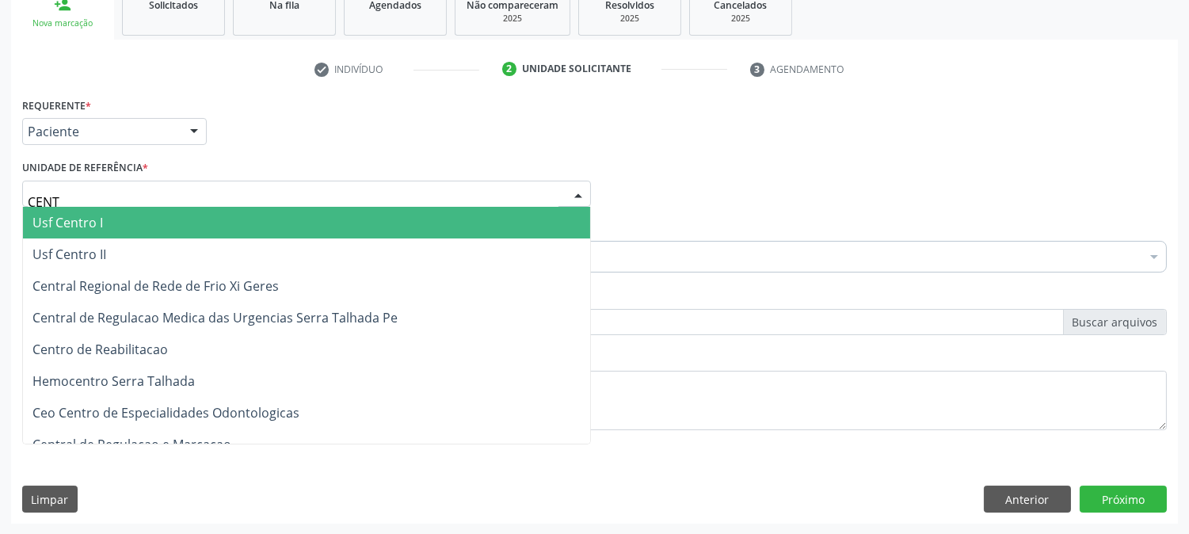
type input "CENTR"
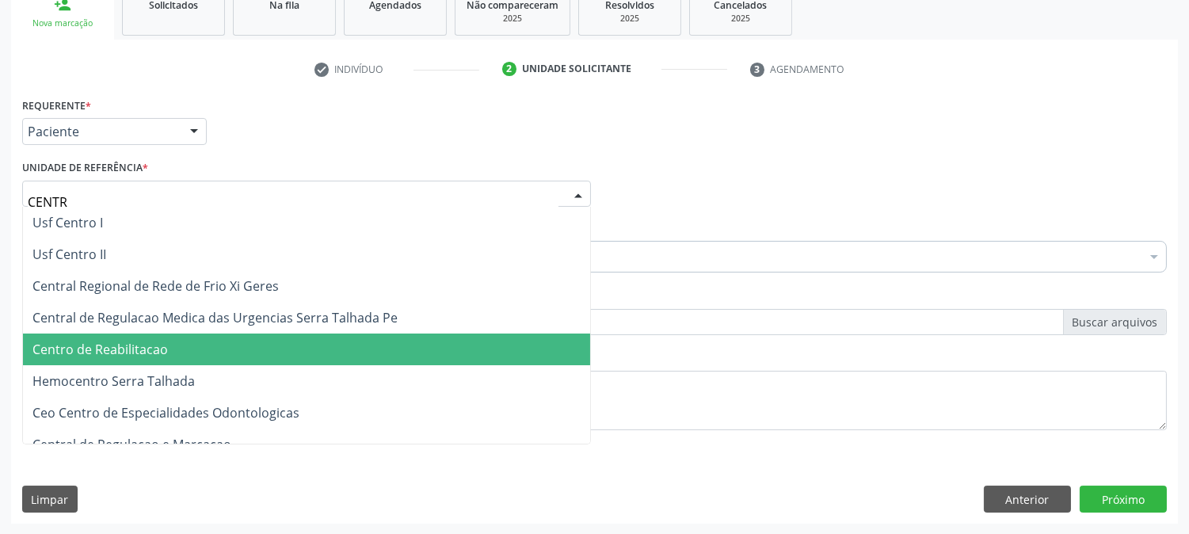
click at [135, 341] on span "Centro de Reabilitacao" at bounding box center [99, 349] width 135 height 17
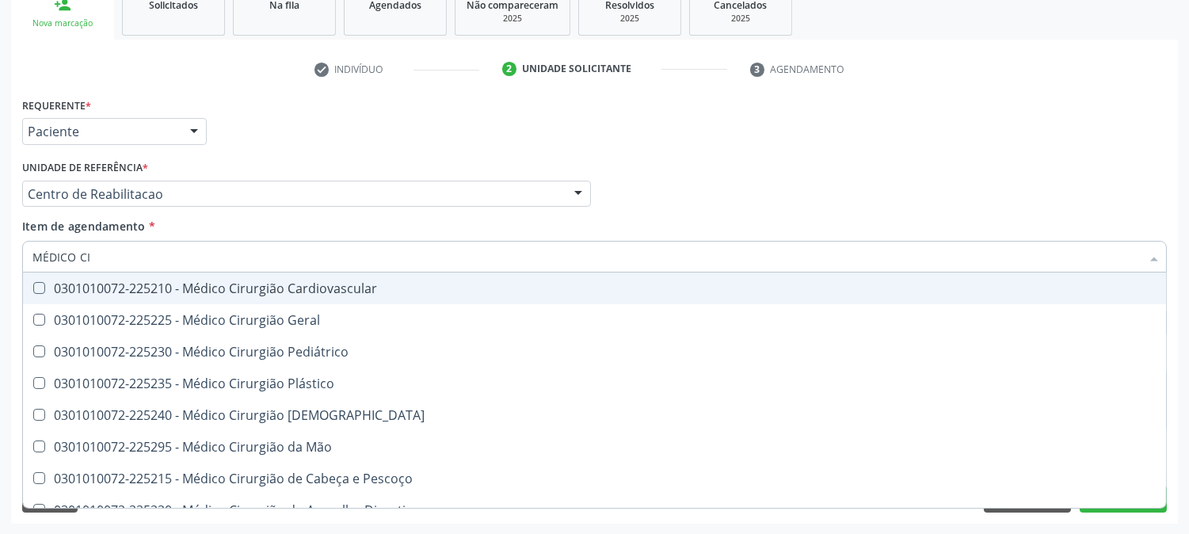
type input "MÉDICO CIR"
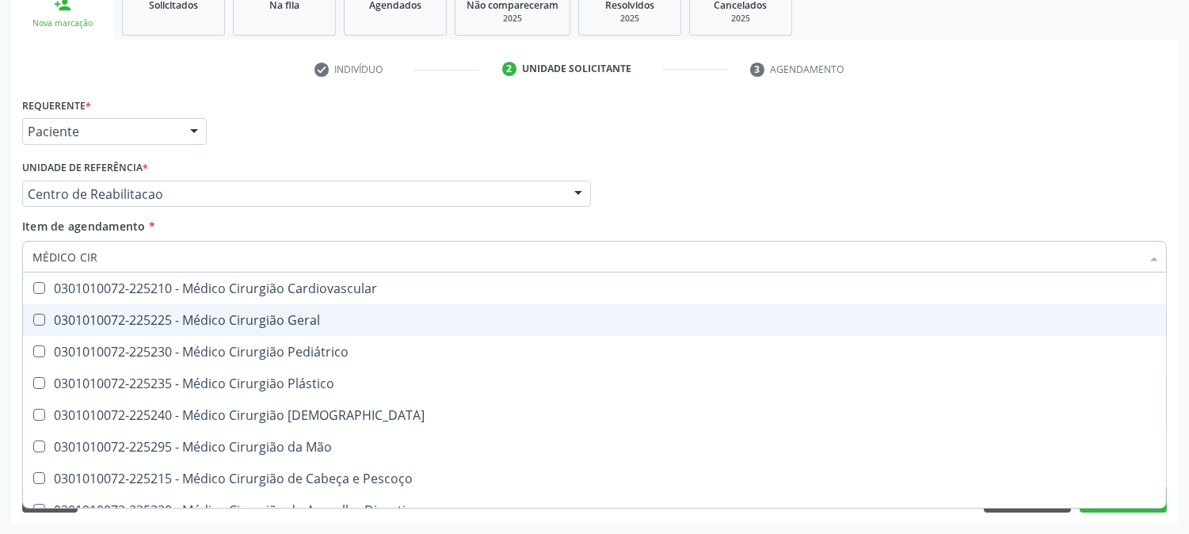
click at [132, 314] on div "0301010072-225225 - Médico Cirurgião Geral" at bounding box center [594, 320] width 1124 height 13
checkbox Geral "true"
click at [0, 325] on div "Acompanhamento Acompanhe a situação das marcações correntes e finalizadas Relat…" at bounding box center [594, 186] width 1189 height 698
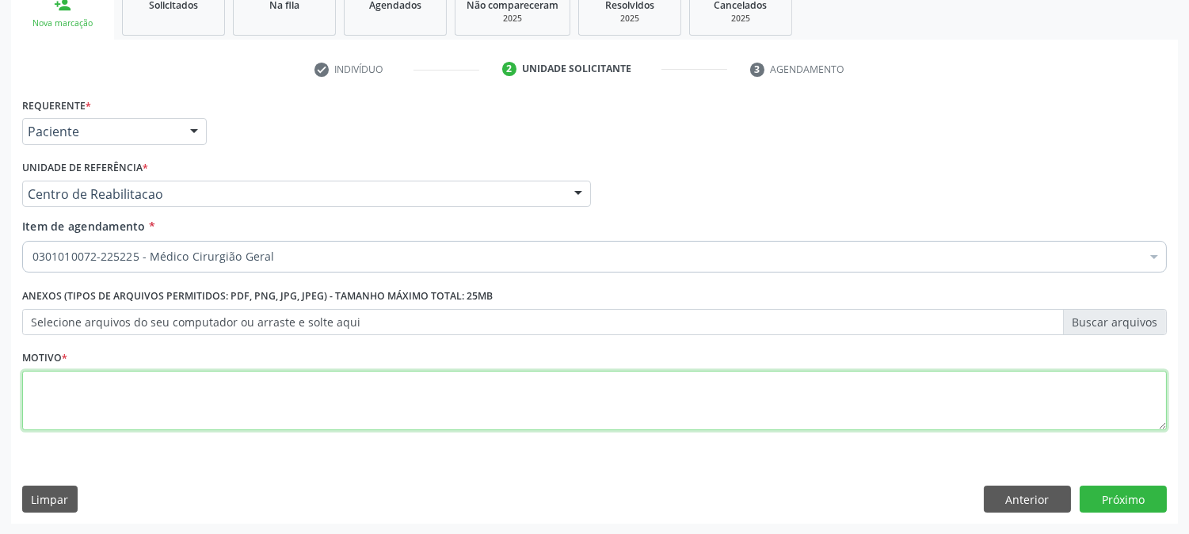
click at [57, 388] on textarea at bounding box center [594, 401] width 1145 height 60
type textarea "."
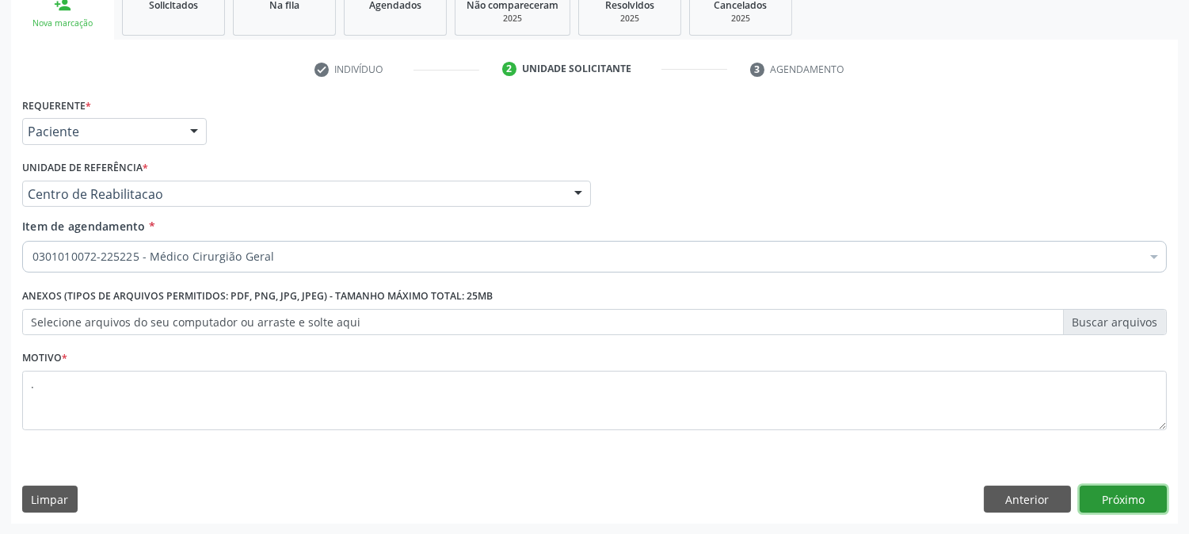
click at [1113, 498] on button "Próximo" at bounding box center [1123, 499] width 87 height 27
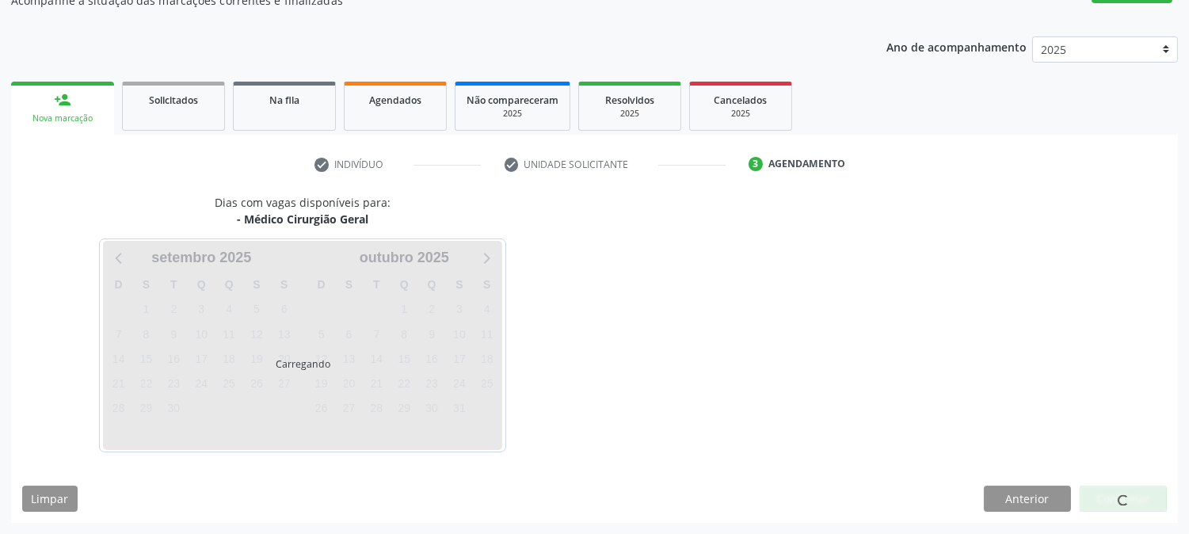
scroll to position [155, 0]
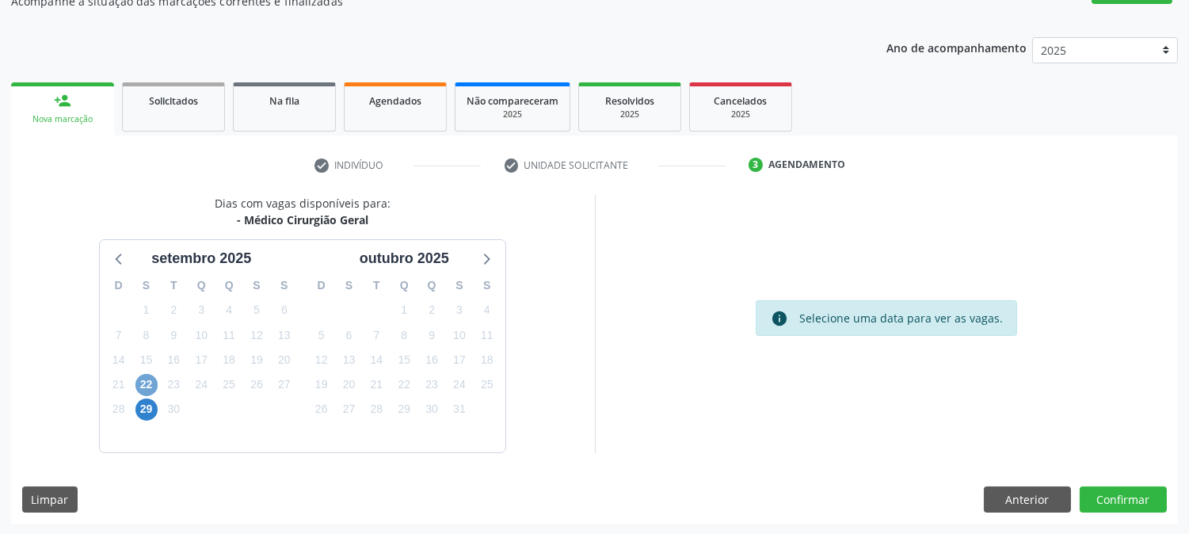
click at [138, 387] on span "22" at bounding box center [146, 385] width 22 height 22
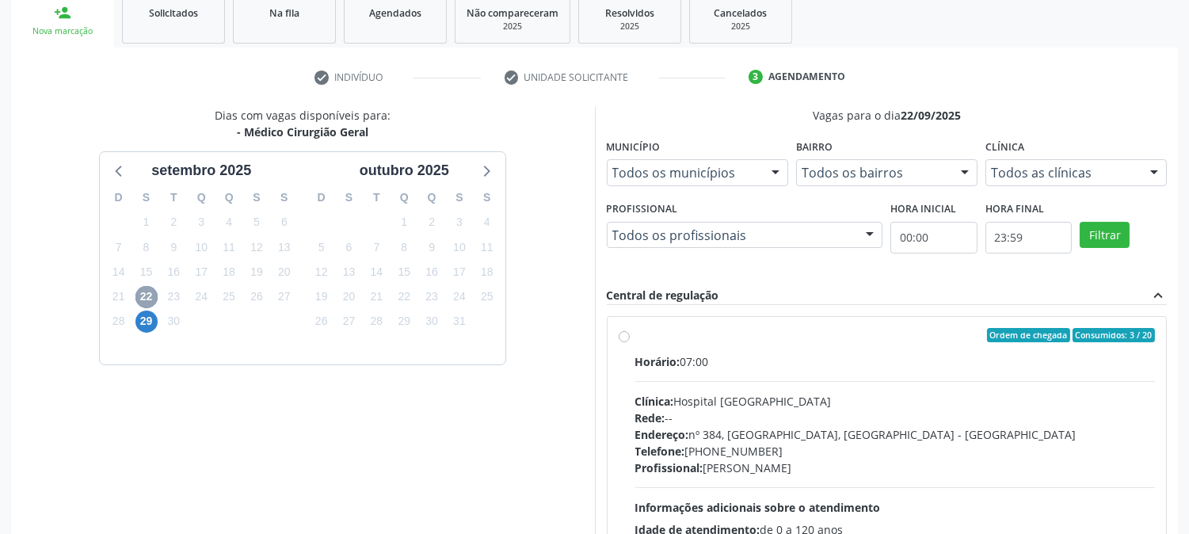
scroll to position [384, 0]
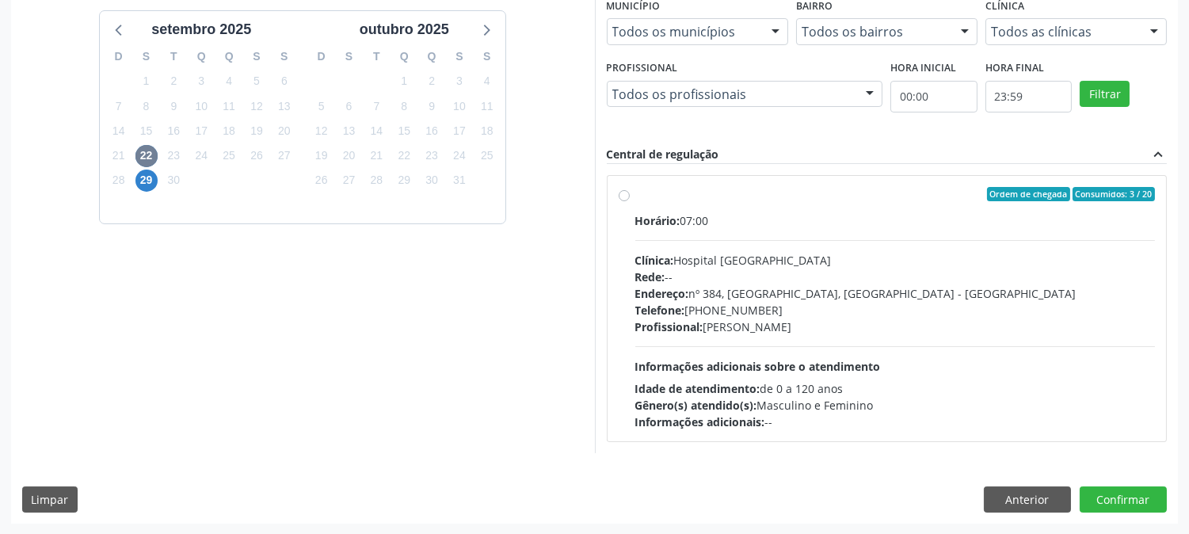
click at [717, 341] on div "Horário: 07:00 Clínica: Hospital [GEOGRAPHIC_DATA] Rede: -- Endereço: [STREET_A…" at bounding box center [895, 321] width 521 height 218
click at [630, 201] on input "Ordem de chegada Consumidos: 3 / 20 Horário: 07:00 Clínica: Hospital [GEOGRAPHI…" at bounding box center [624, 194] width 11 height 14
radio input "true"
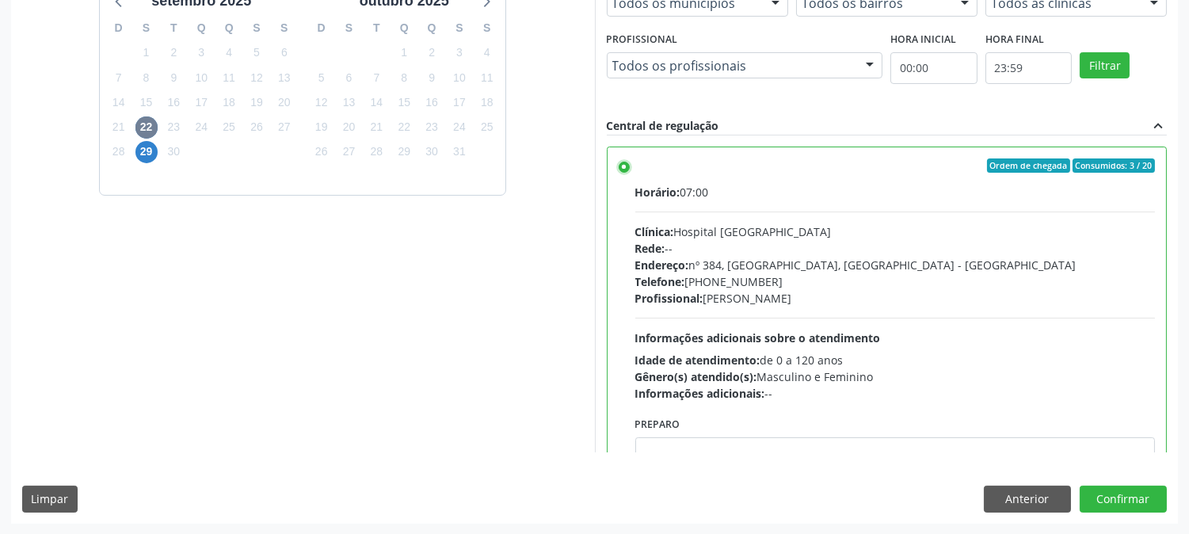
scroll to position [78, 0]
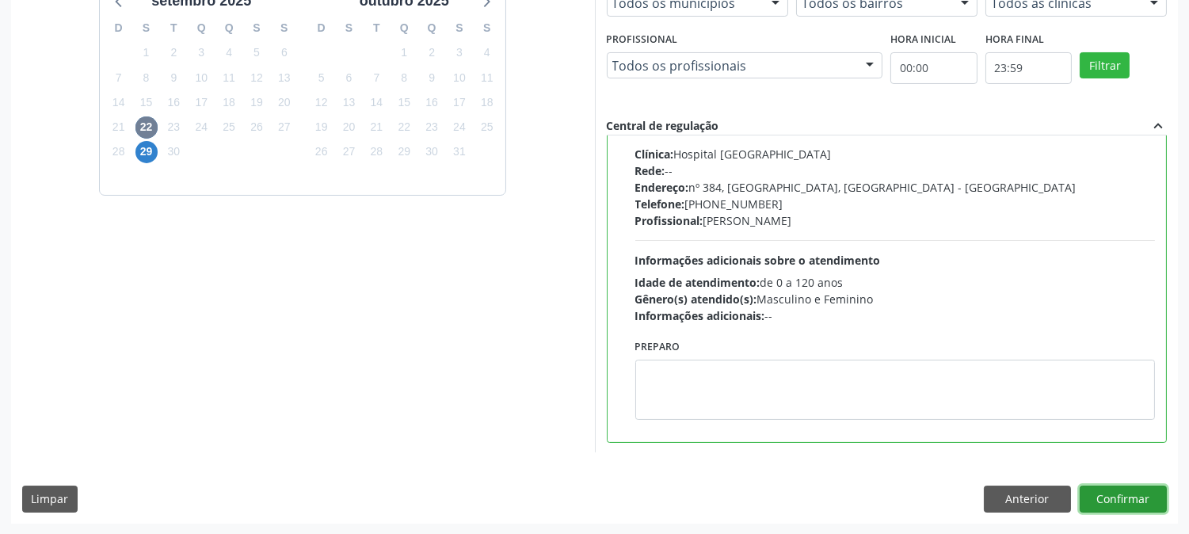
click at [1100, 503] on button "Confirmar" at bounding box center [1123, 499] width 87 height 27
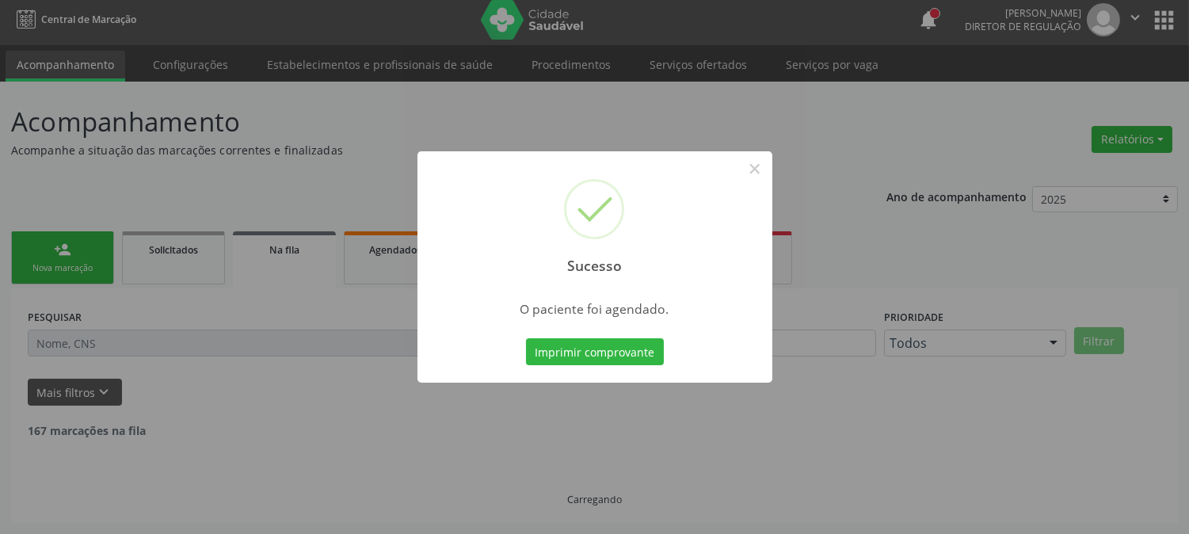
scroll to position [0, 0]
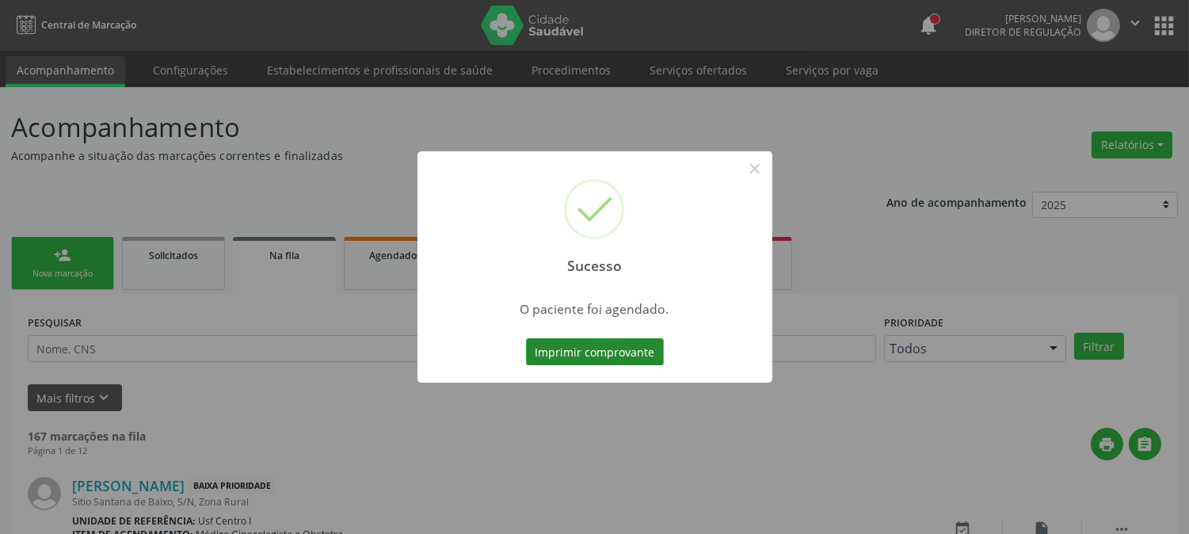
click at [582, 343] on button "Imprimir comprovante" at bounding box center [595, 351] width 138 height 27
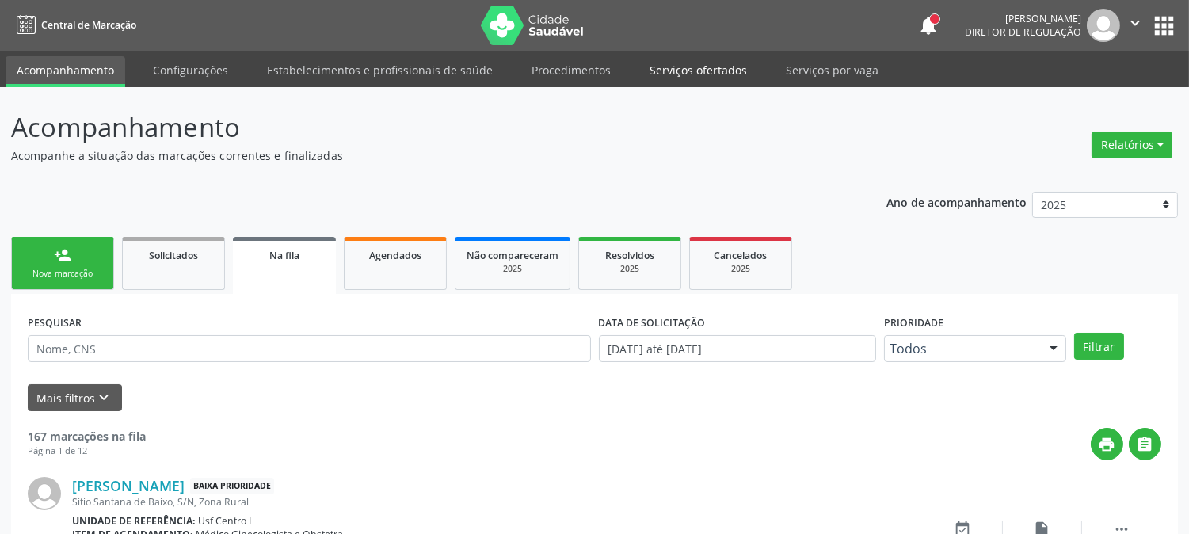
click at [671, 66] on link "Serviços ofertados" at bounding box center [699, 70] width 120 height 28
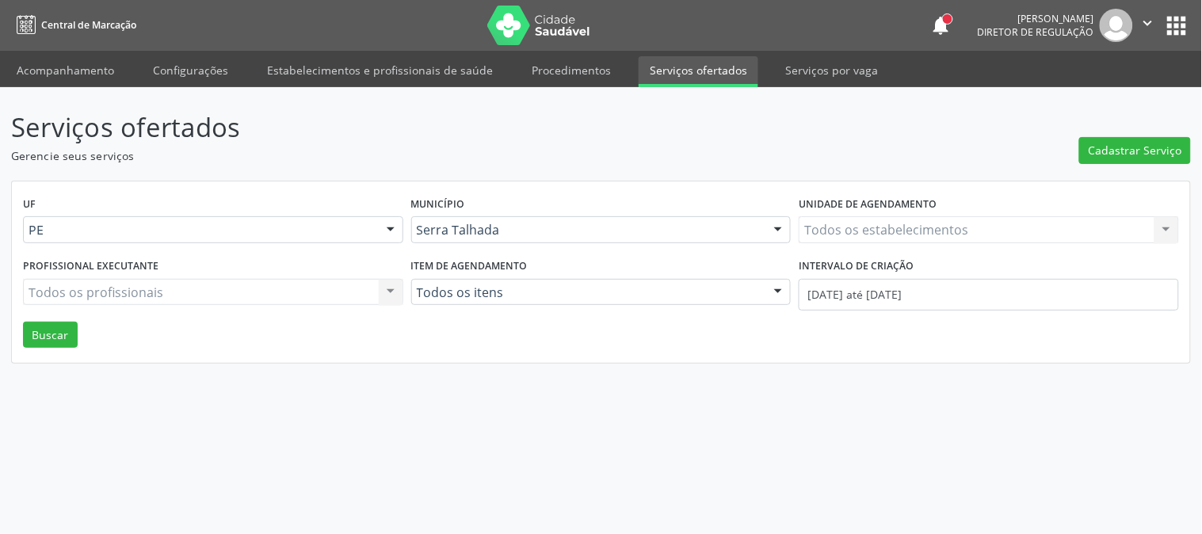
click at [861, 228] on div "Todos os estabelecimentos Todos os estabelecimentos Nenhum resultado encontrado…" at bounding box center [989, 229] width 380 height 27
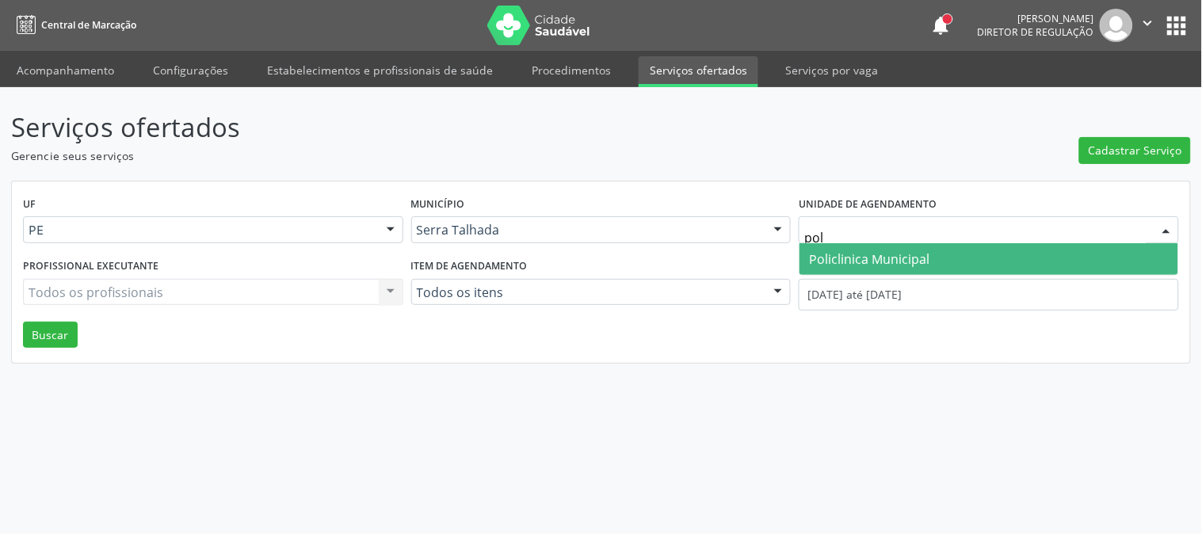
type input "poli"
click at [866, 252] on span "Policlinica Municipal" at bounding box center [869, 258] width 120 height 17
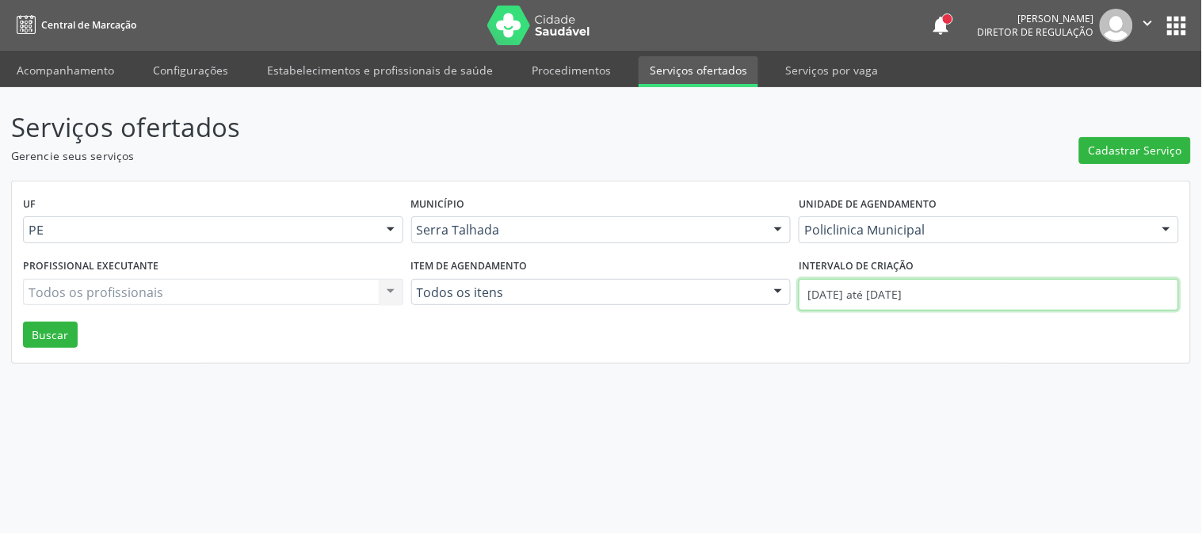
click at [874, 303] on input "[DATE] até [DATE]" at bounding box center [989, 295] width 380 height 32
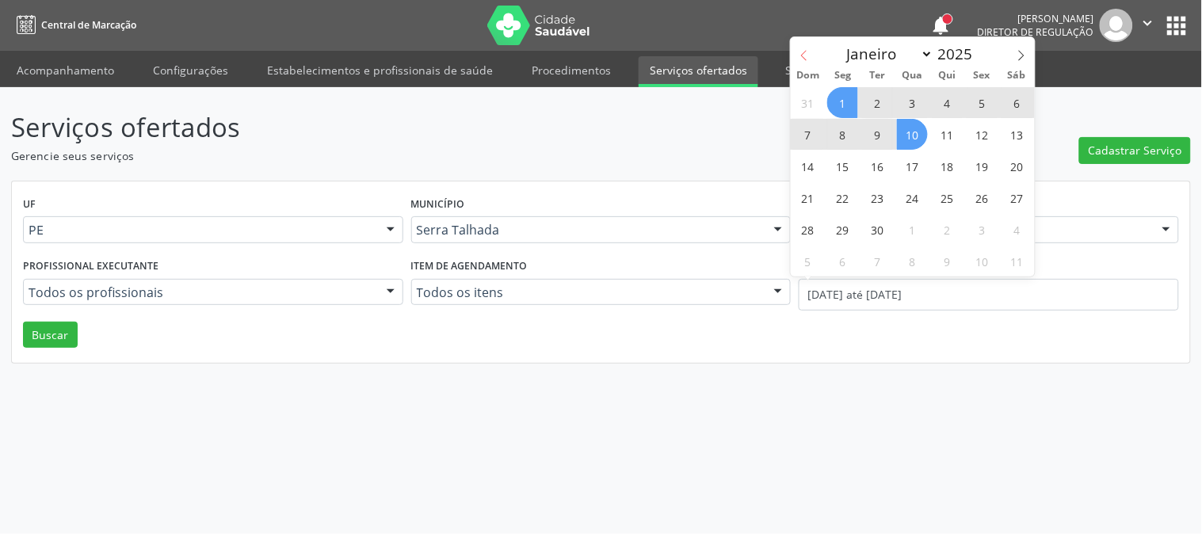
click at [802, 56] on icon at bounding box center [804, 56] width 6 height 10
select select "7"
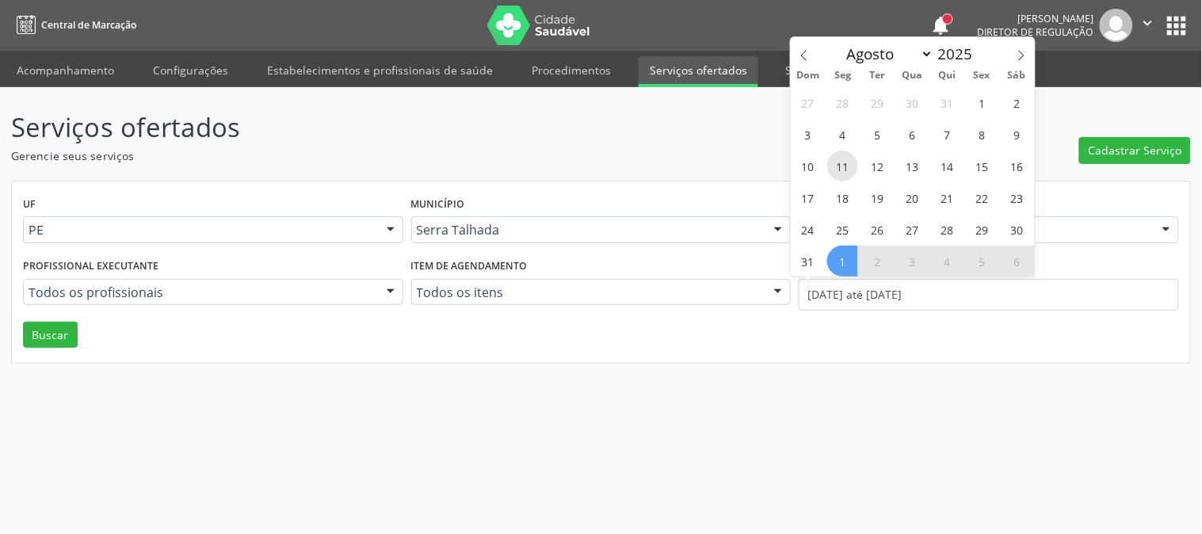
click at [843, 155] on span "11" at bounding box center [842, 166] width 31 height 31
type input "[DATE]"
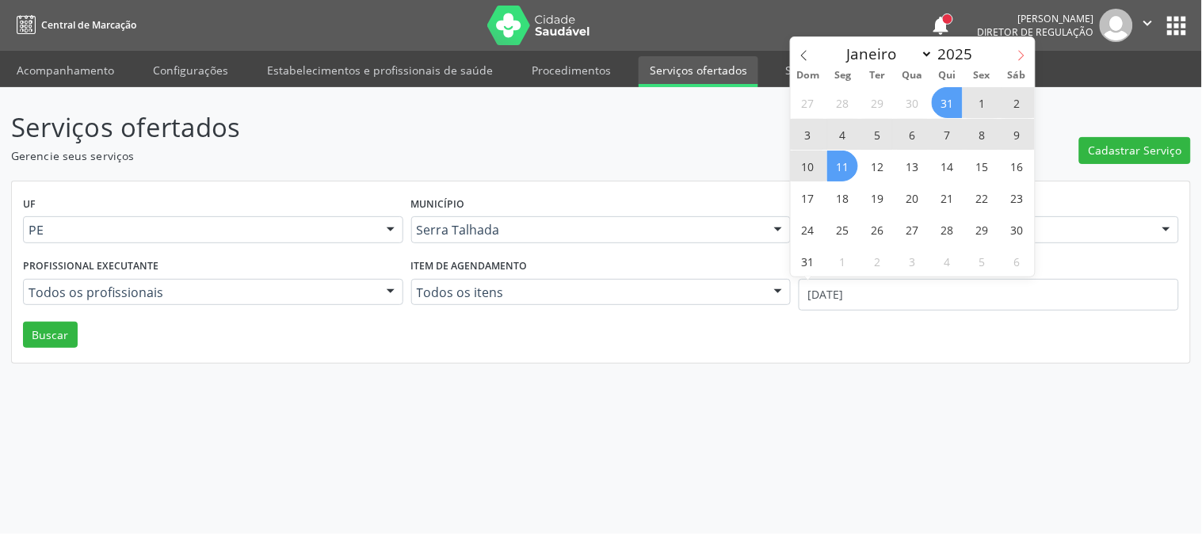
click at [1026, 61] on span at bounding box center [1021, 50] width 27 height 27
select select "8"
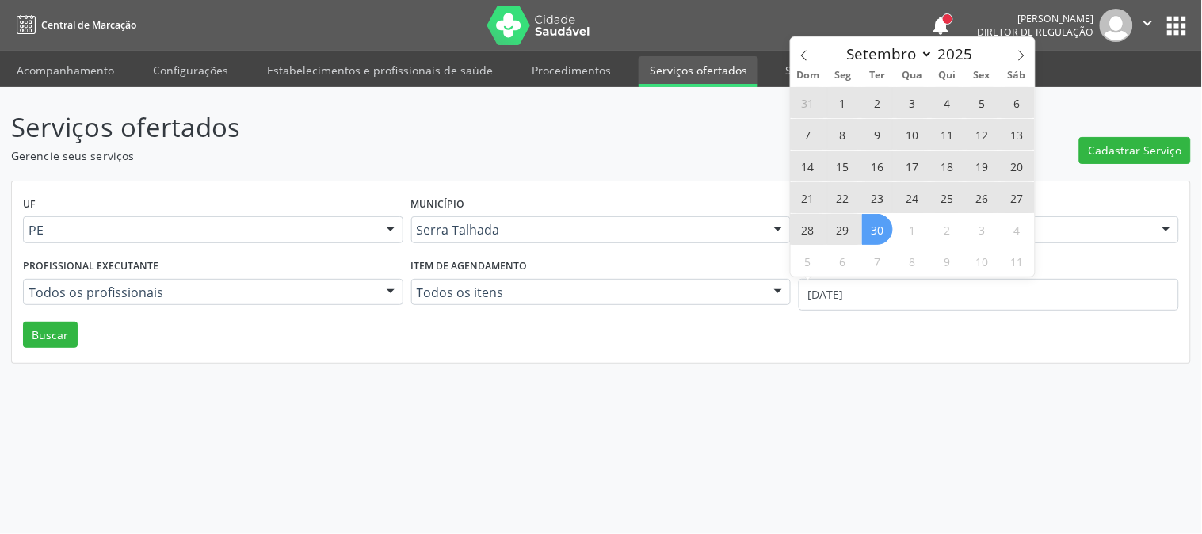
click at [876, 227] on span "30" at bounding box center [877, 229] width 31 height 31
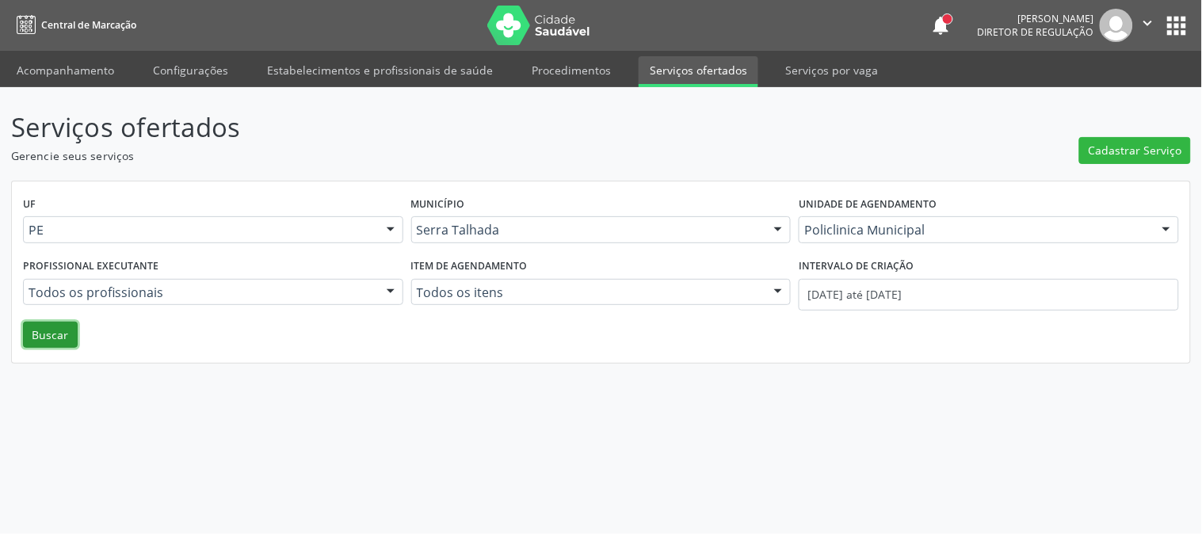
click at [44, 344] on button "Buscar" at bounding box center [50, 335] width 55 height 27
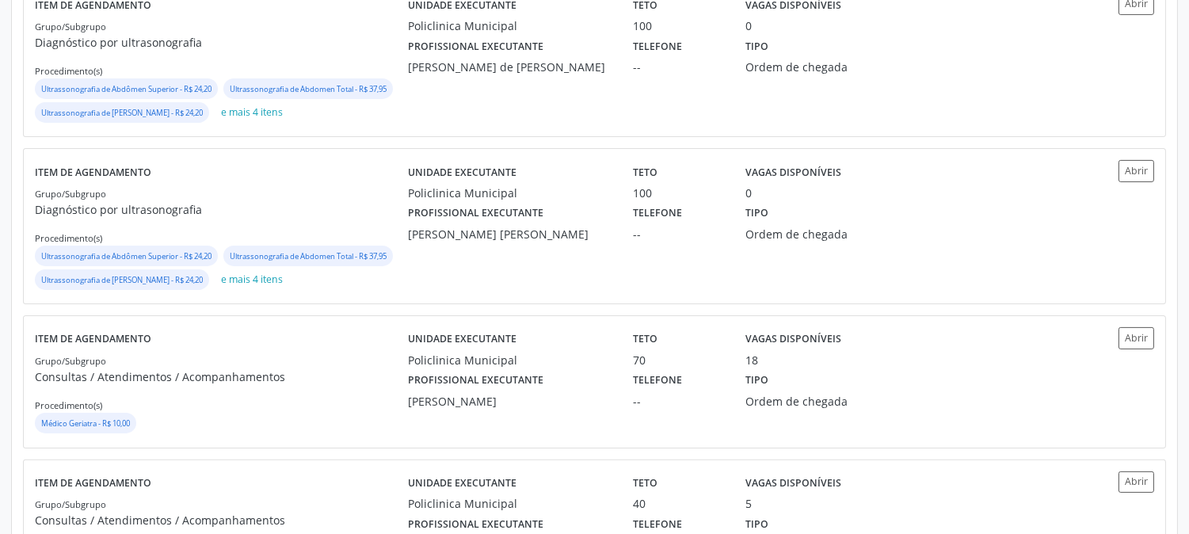
scroll to position [968, 0]
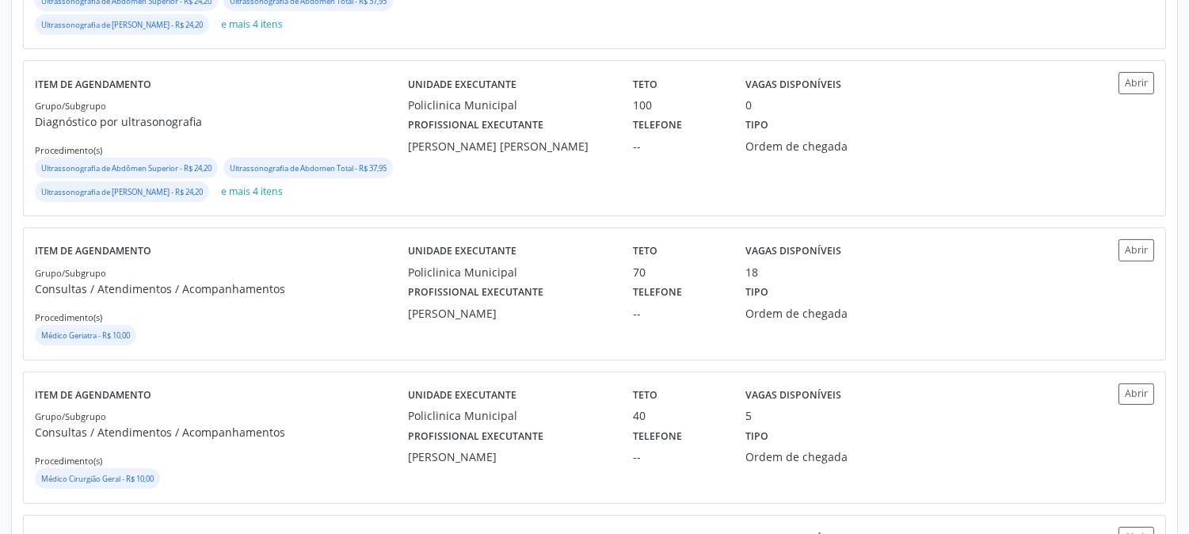
click at [295, 297] on p "Consultas / Atendimentos / Acompanhamentos" at bounding box center [221, 289] width 373 height 17
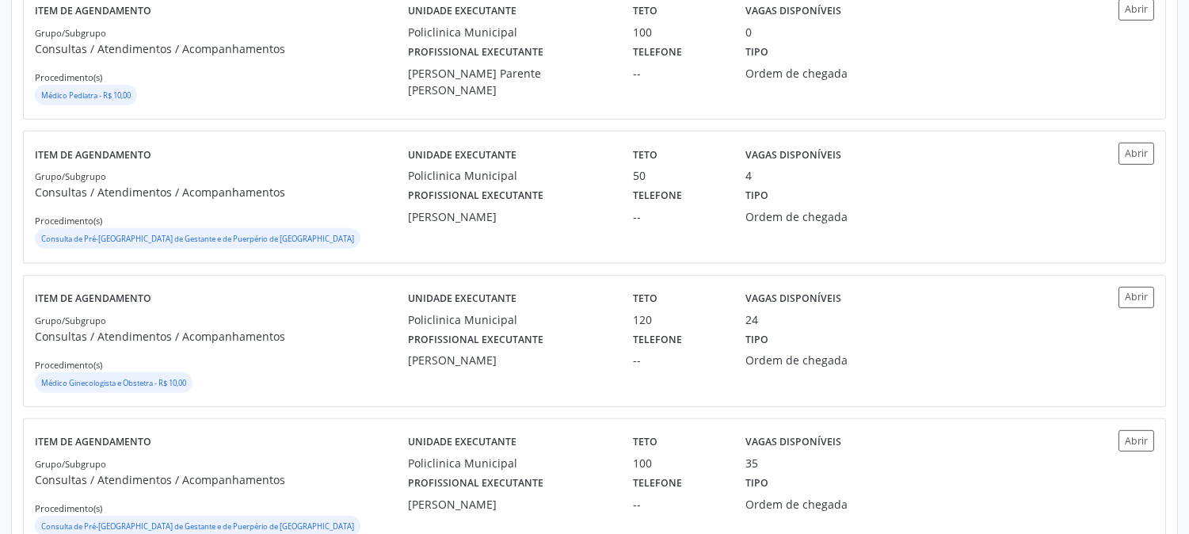
scroll to position [1585, 0]
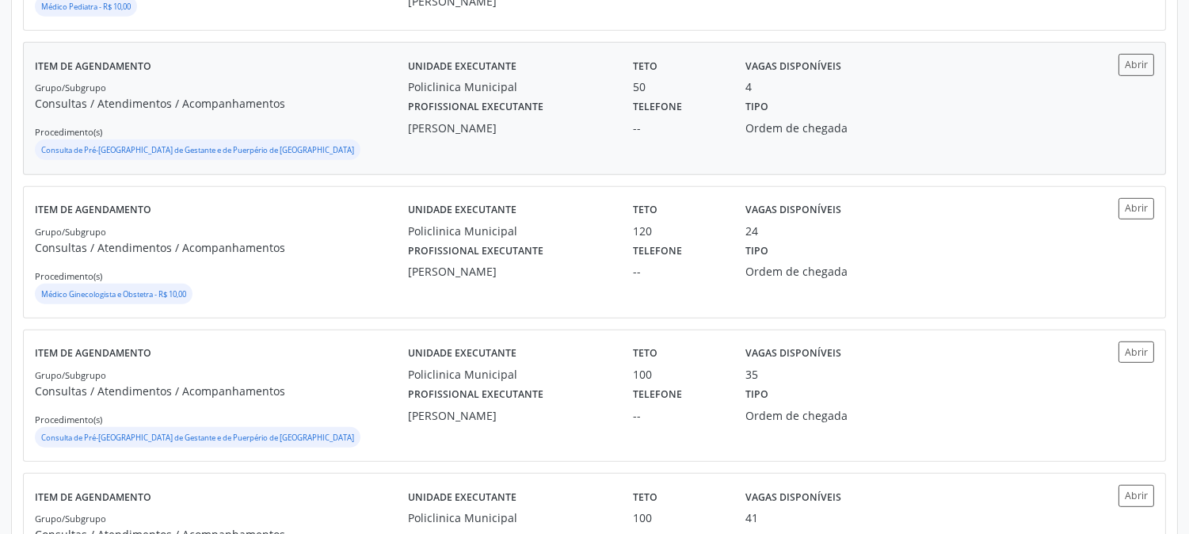
click at [491, 162] on div "Unidade executante Policlinica Municipal Teto 50 Vagas disponíveis 4 Profission…" at bounding box center [734, 108] width 653 height 109
click at [490, 239] on div "Policlinica Municipal" at bounding box center [509, 231] width 203 height 17
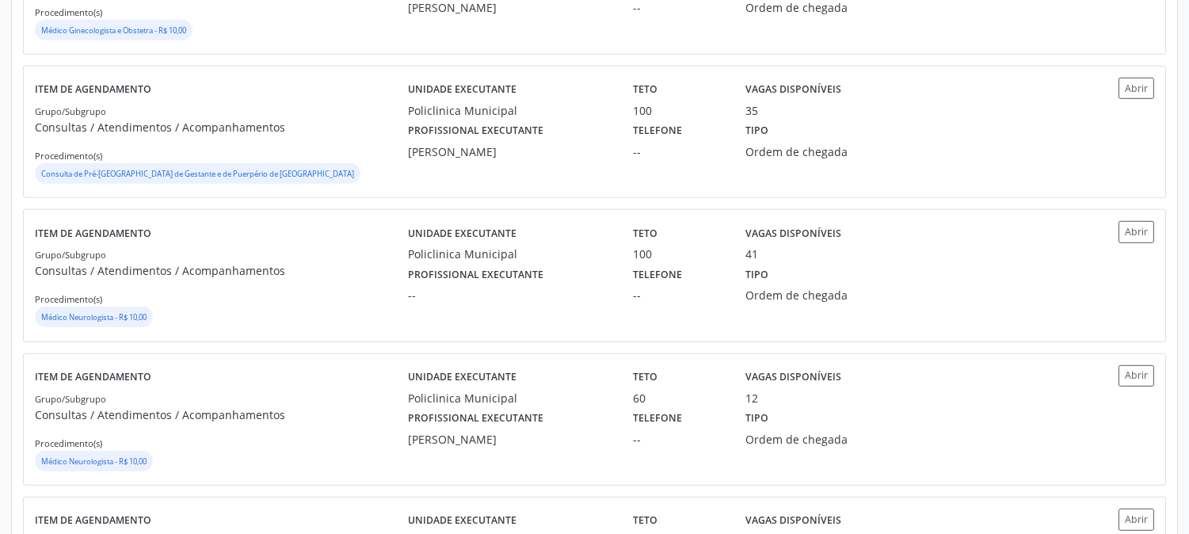
scroll to position [1937, 0]
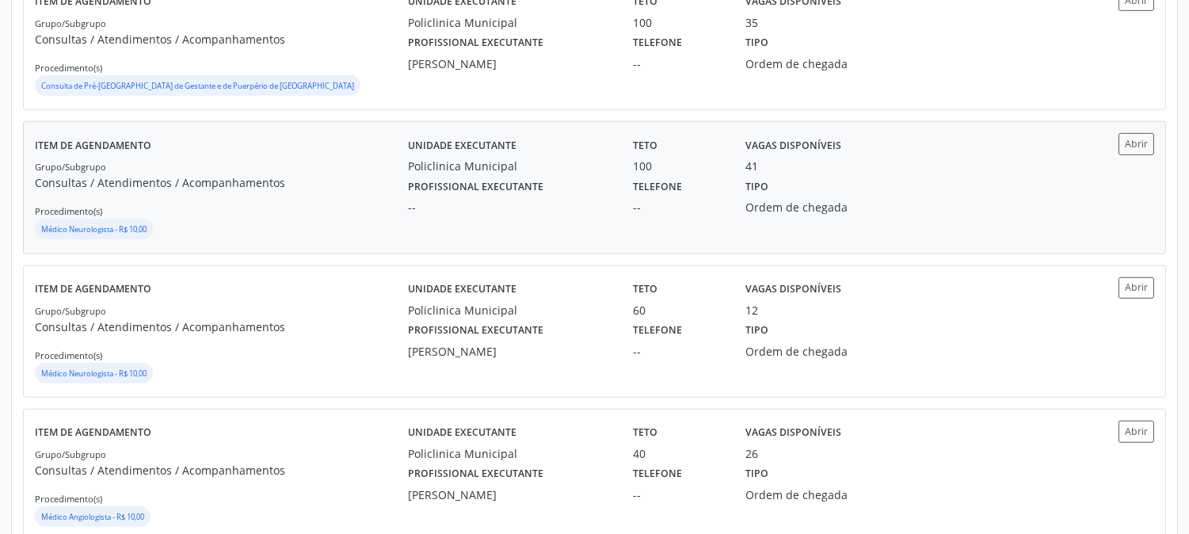
click at [517, 199] on label "Profissional executante" at bounding box center [475, 186] width 135 height 25
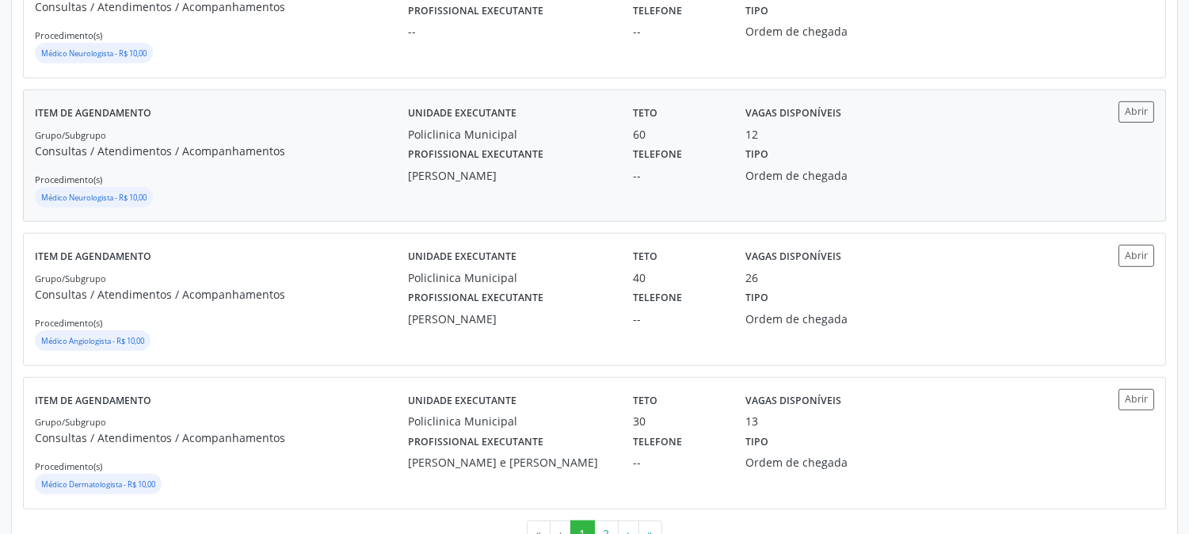
scroll to position [2200, 0]
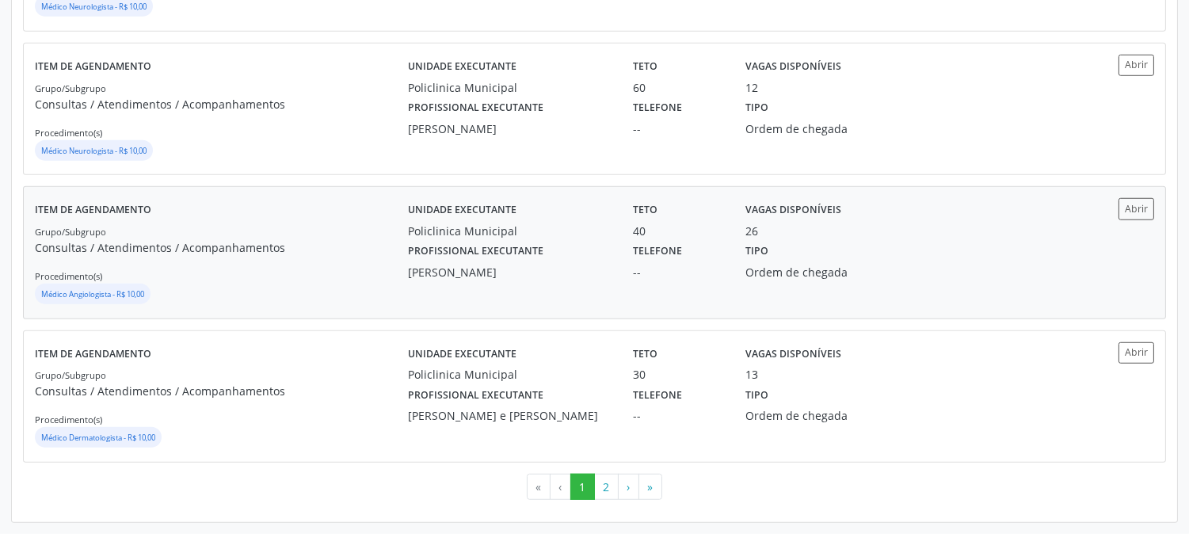
click at [545, 258] on div "Profissional executante [PERSON_NAME]" at bounding box center [509, 259] width 225 height 41
click at [456, 376] on div "Policlinica Municipal" at bounding box center [509, 374] width 203 height 17
click at [615, 482] on button "2" at bounding box center [606, 487] width 25 height 27
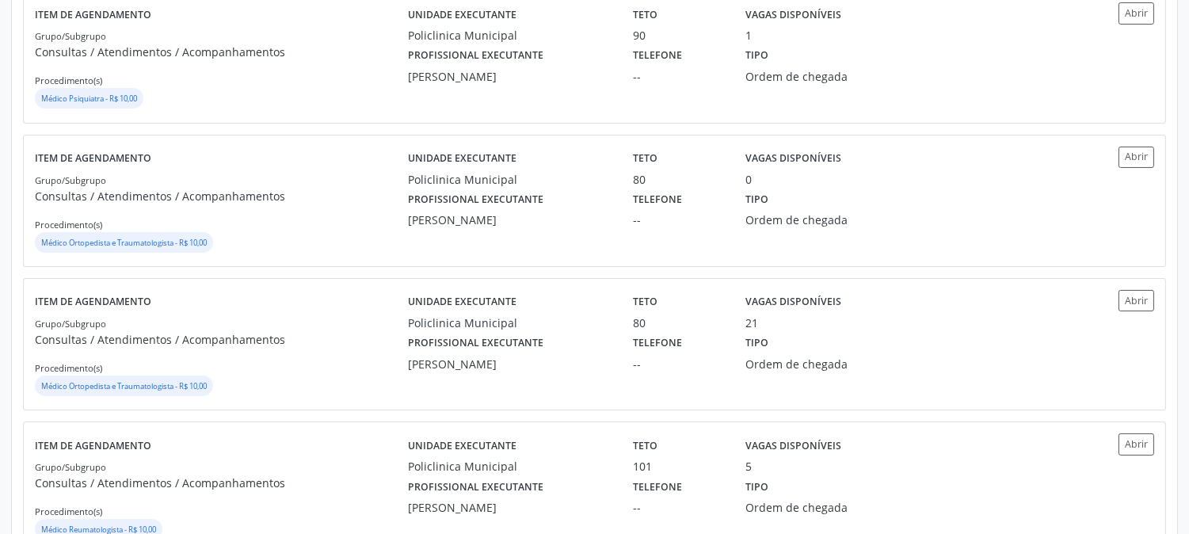
scroll to position [528, 0]
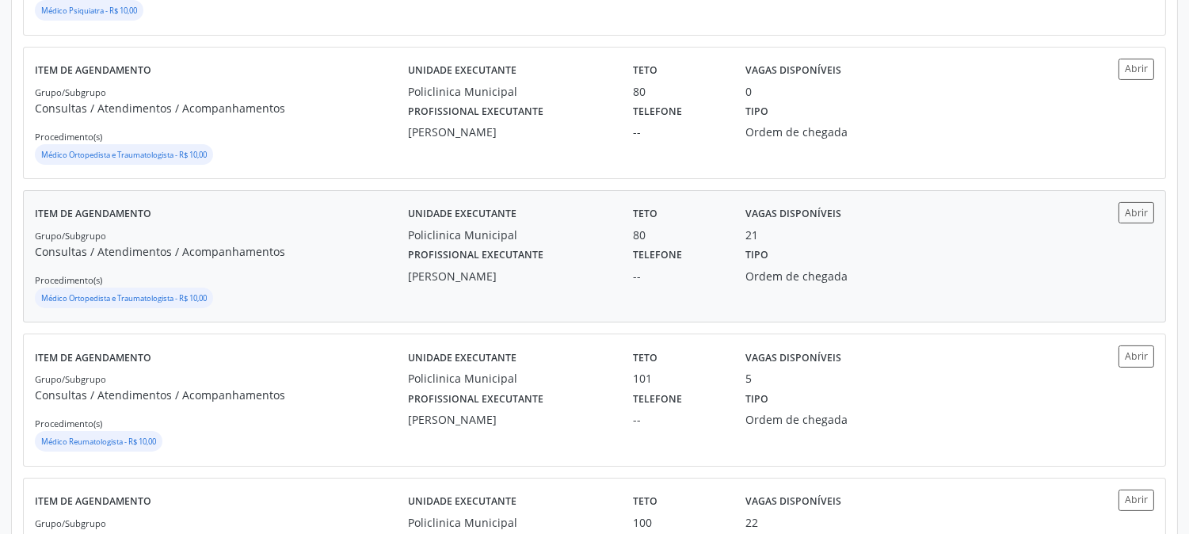
click at [498, 278] on div "[PERSON_NAME]" at bounding box center [509, 276] width 203 height 17
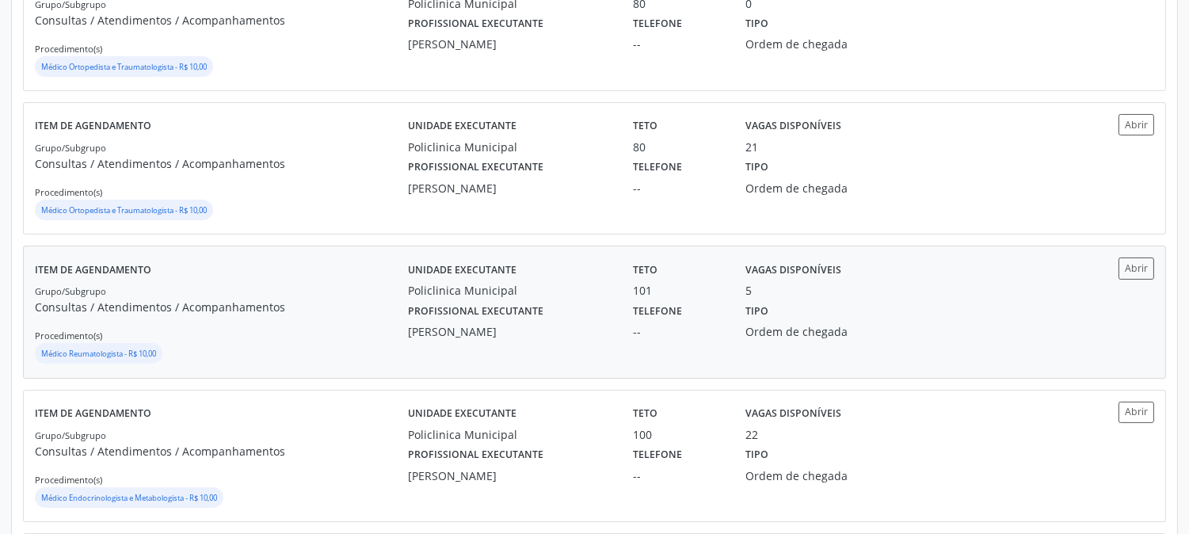
scroll to position [704, 0]
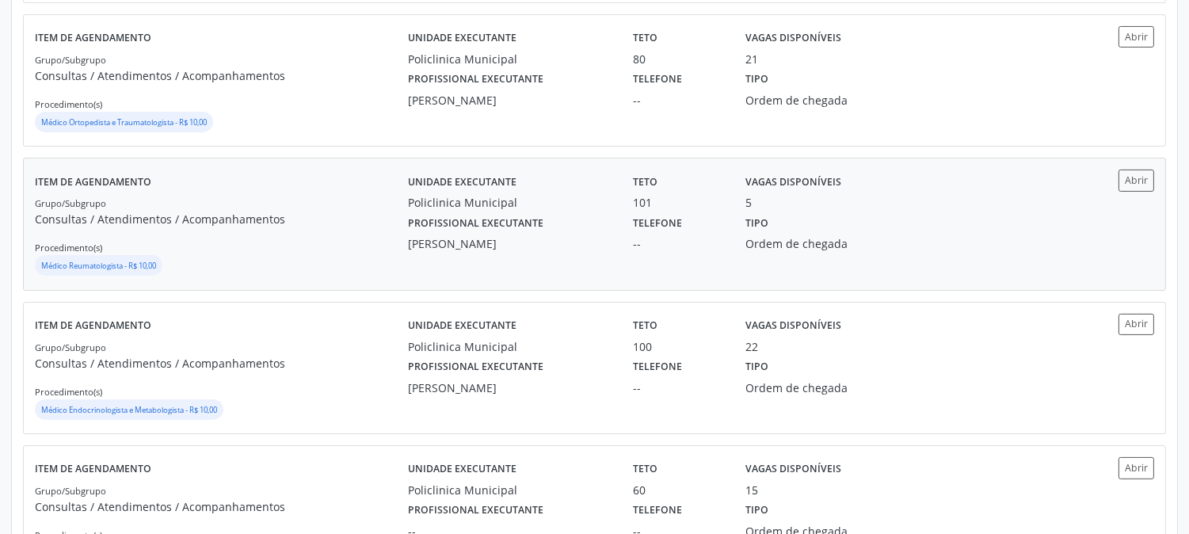
click at [502, 236] on div "[PERSON_NAME]" at bounding box center [509, 243] width 203 height 17
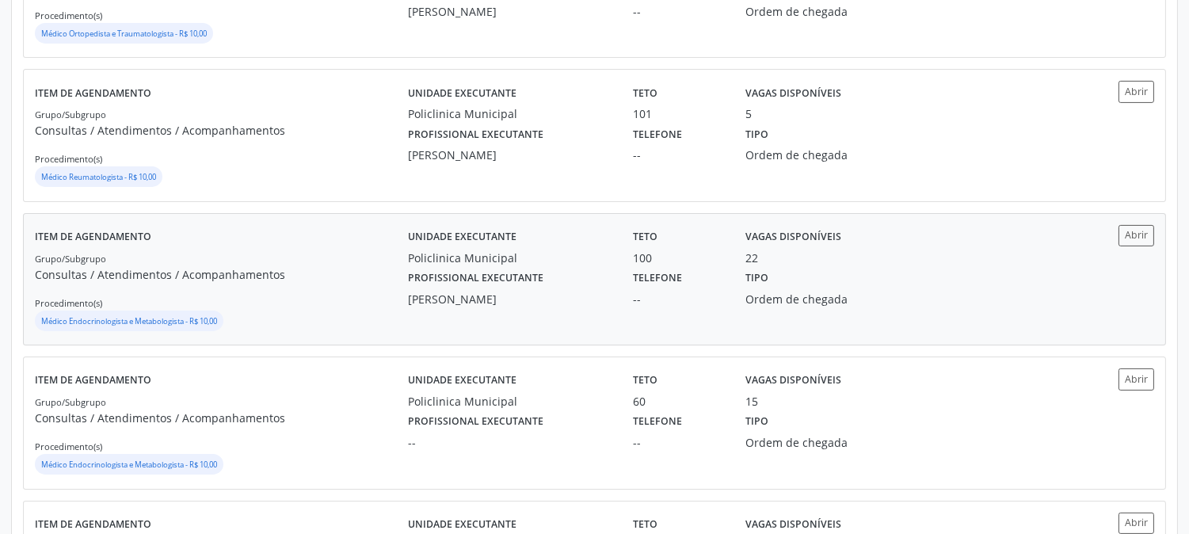
scroll to position [880, 0]
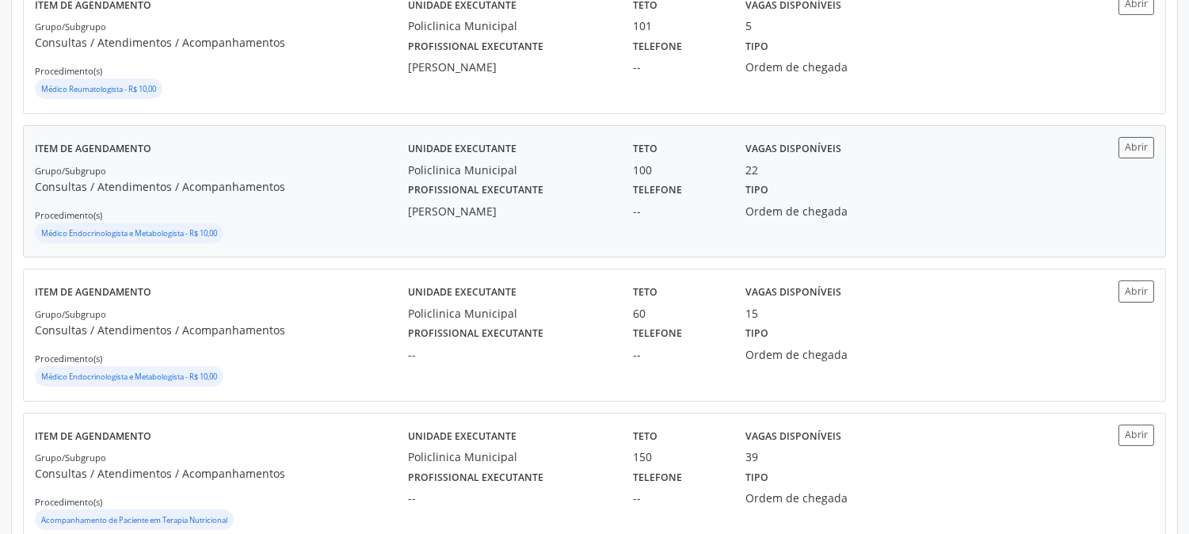
click at [375, 191] on p "Consultas / Atendimentos / Acompanhamentos" at bounding box center [221, 186] width 373 height 17
click at [551, 292] on div "Unidade executante Policlinica Municipal" at bounding box center [509, 301] width 225 height 41
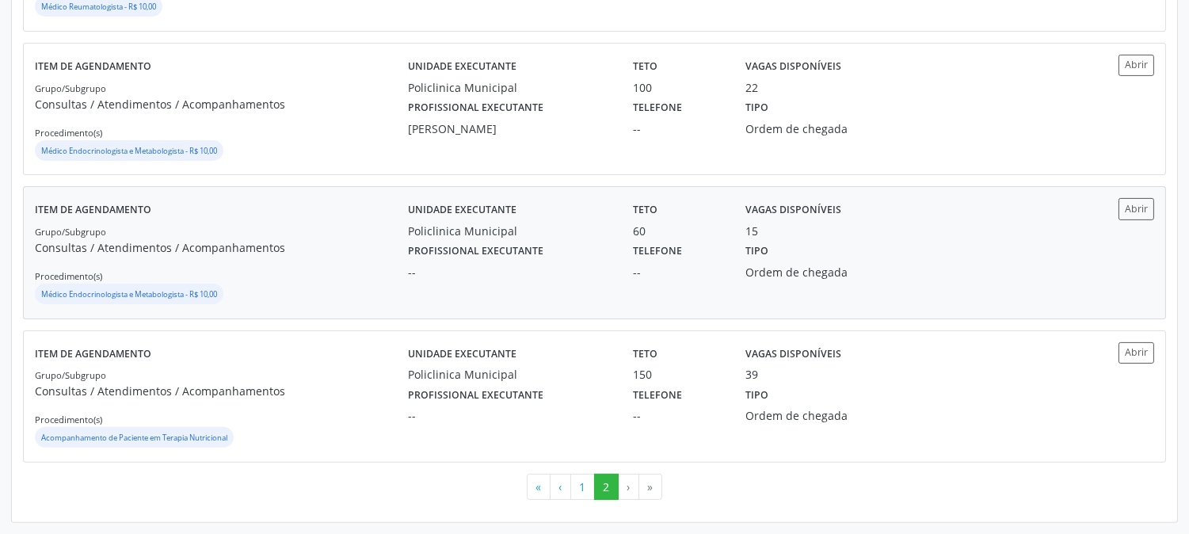
click at [597, 227] on div "Policlinica Municipal" at bounding box center [509, 231] width 203 height 17
click at [377, 406] on div "Grupo/Subgrupo Consultas / Atendimentos / Acompanhamentos Procedimento(s) Acomp…" at bounding box center [221, 408] width 373 height 85
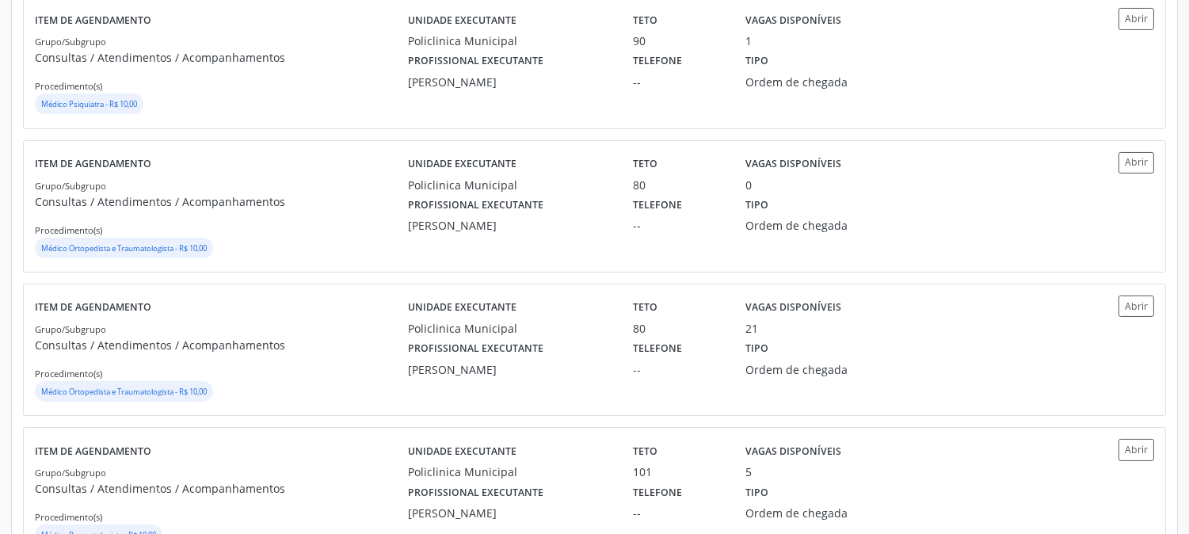
scroll to position [0, 0]
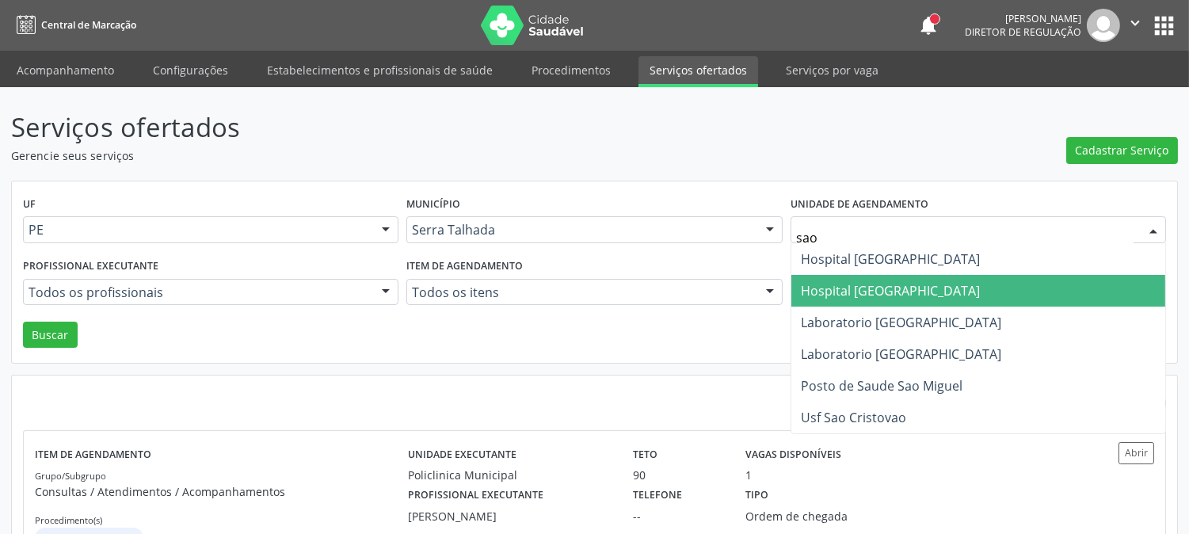
type input "sao f"
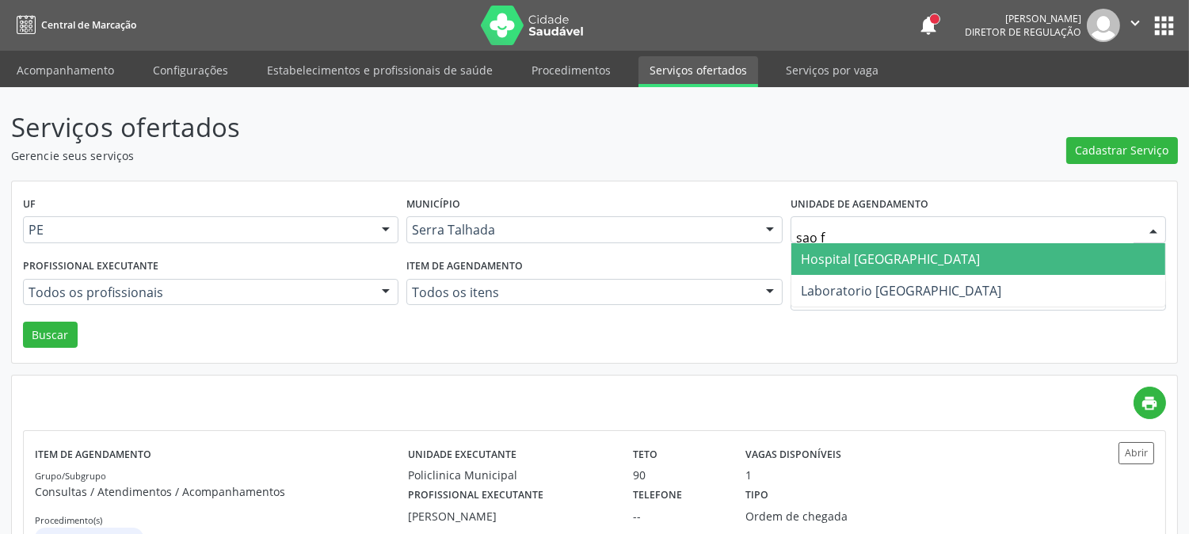
click at [889, 254] on span "Hospital [GEOGRAPHIC_DATA]" at bounding box center [890, 258] width 179 height 17
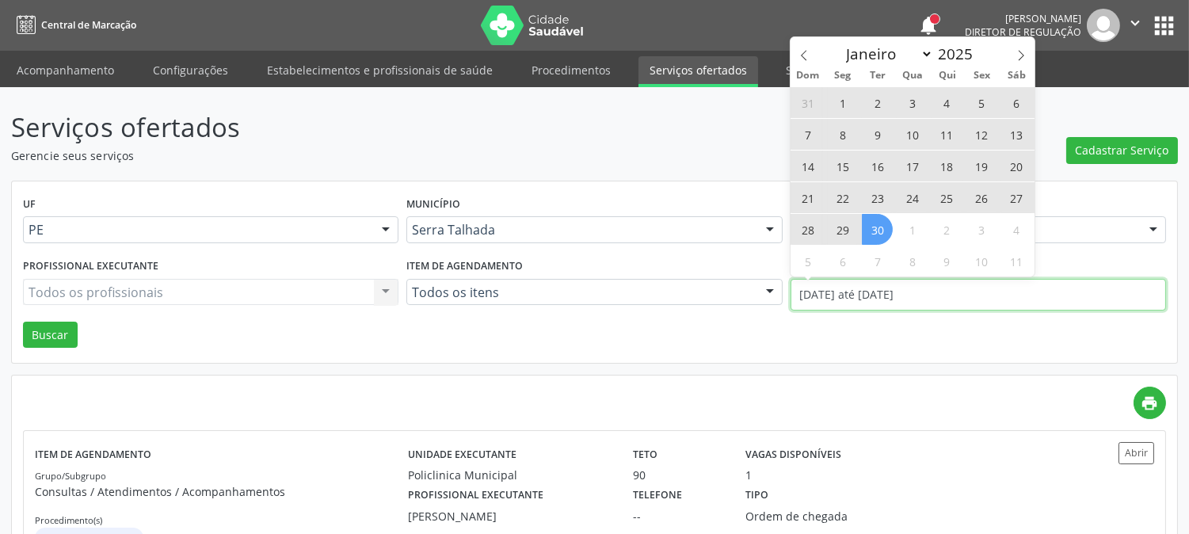
click at [891, 281] on input "[DATE] até [DATE]" at bounding box center [979, 295] width 376 height 32
click at [803, 59] on icon at bounding box center [804, 55] width 11 height 11
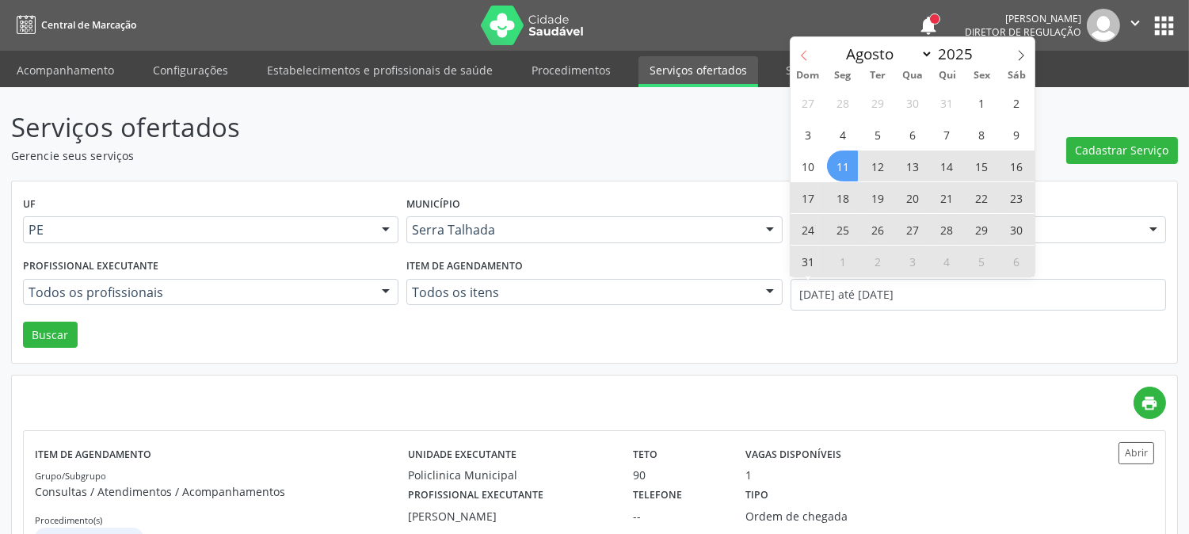
click at [803, 59] on icon at bounding box center [804, 55] width 11 height 11
select select "6"
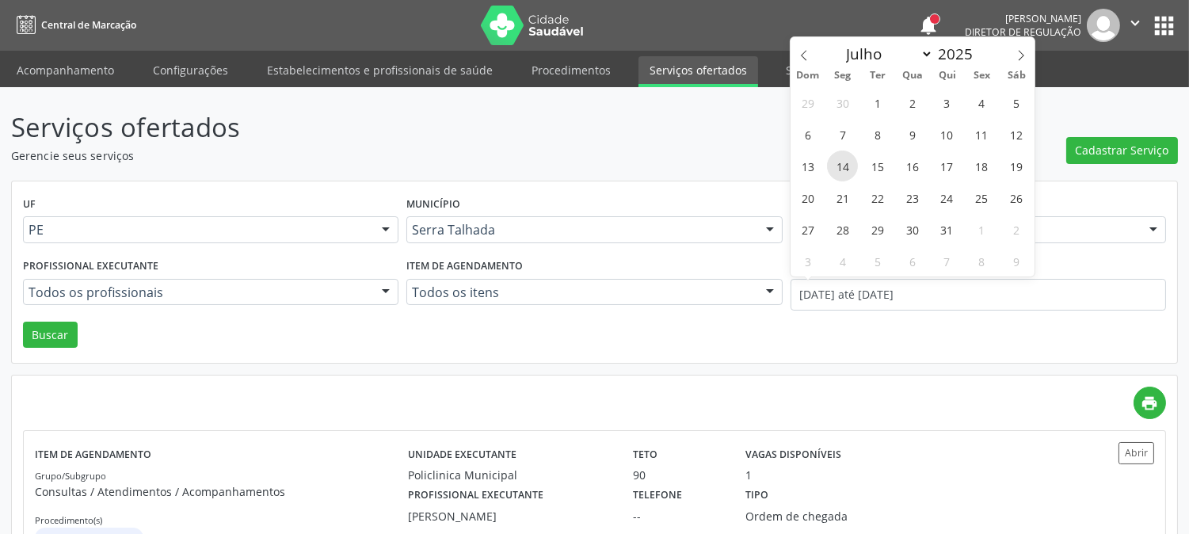
click at [840, 155] on span "14" at bounding box center [842, 166] width 31 height 31
type input "[DATE]"
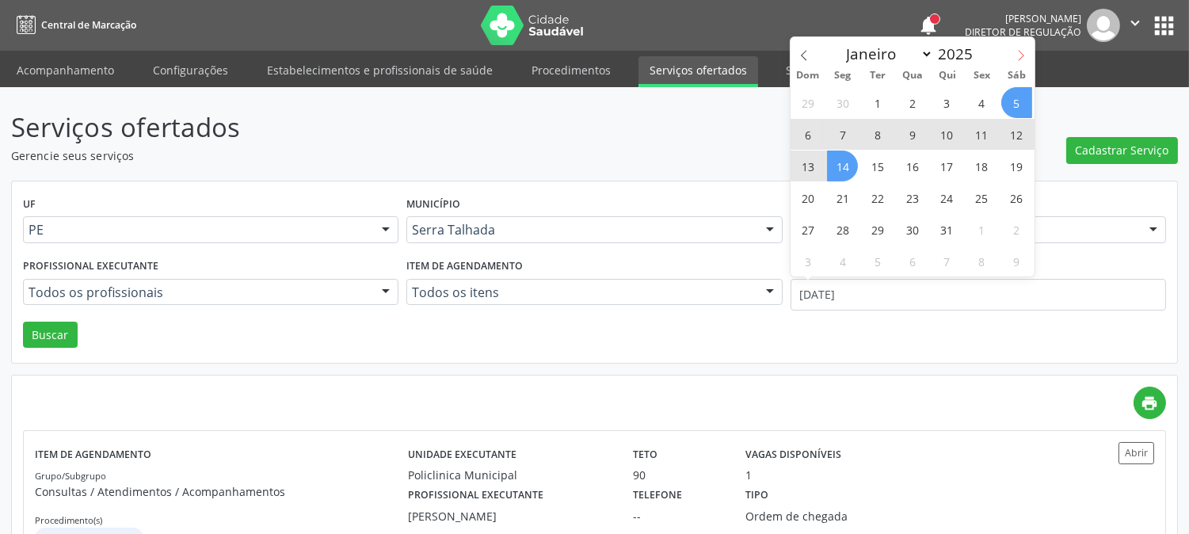
click at [1017, 58] on icon at bounding box center [1021, 55] width 11 height 11
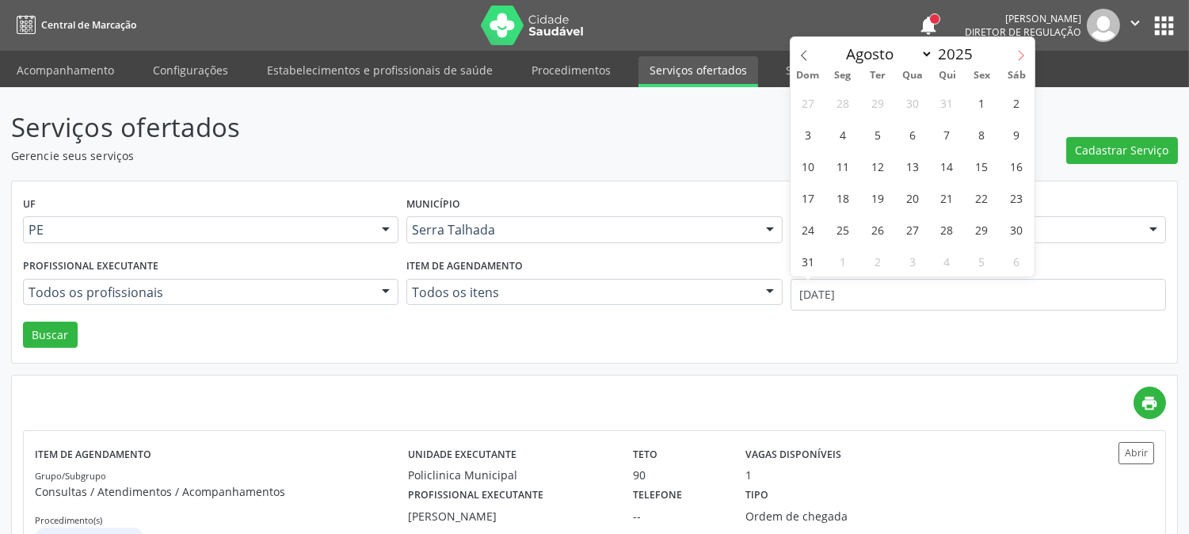
click at [1017, 58] on icon at bounding box center [1021, 55] width 11 height 11
select select "8"
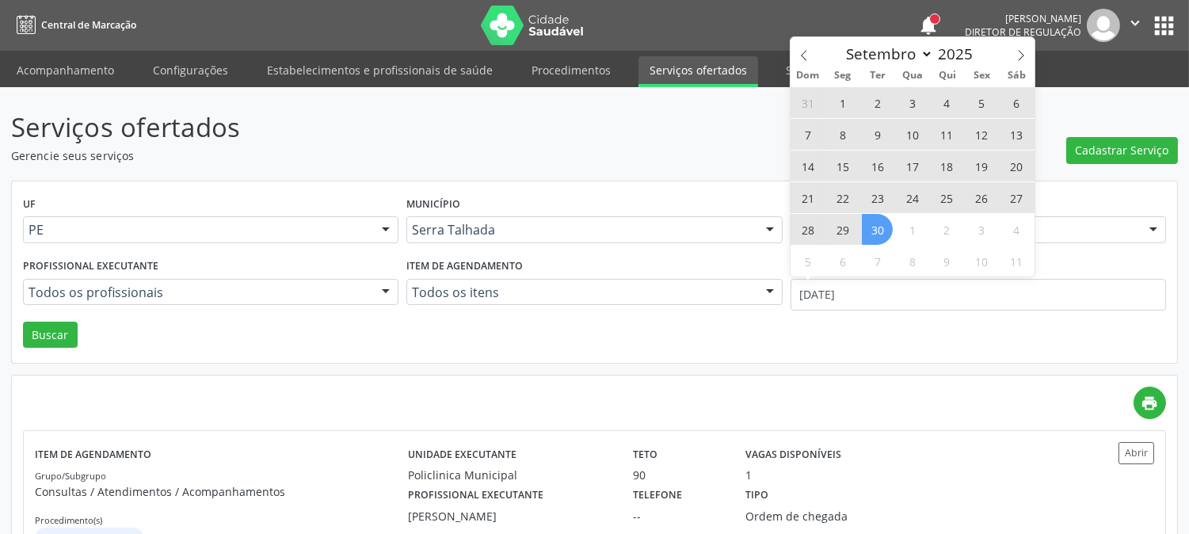
click at [890, 223] on span "30" at bounding box center [877, 229] width 31 height 31
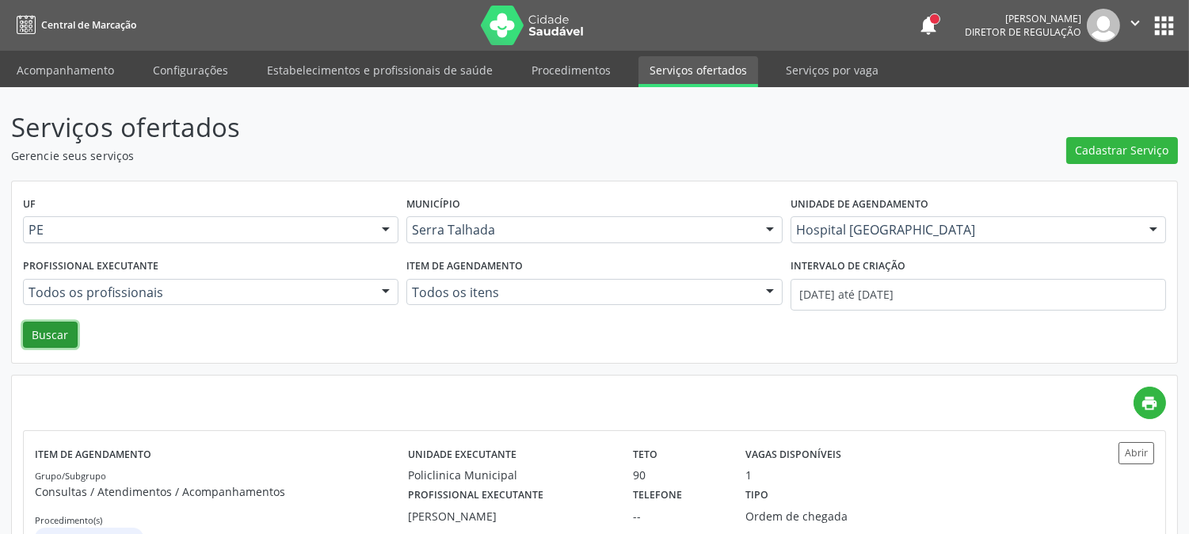
click at [45, 335] on button "Buscar" at bounding box center [50, 335] width 55 height 27
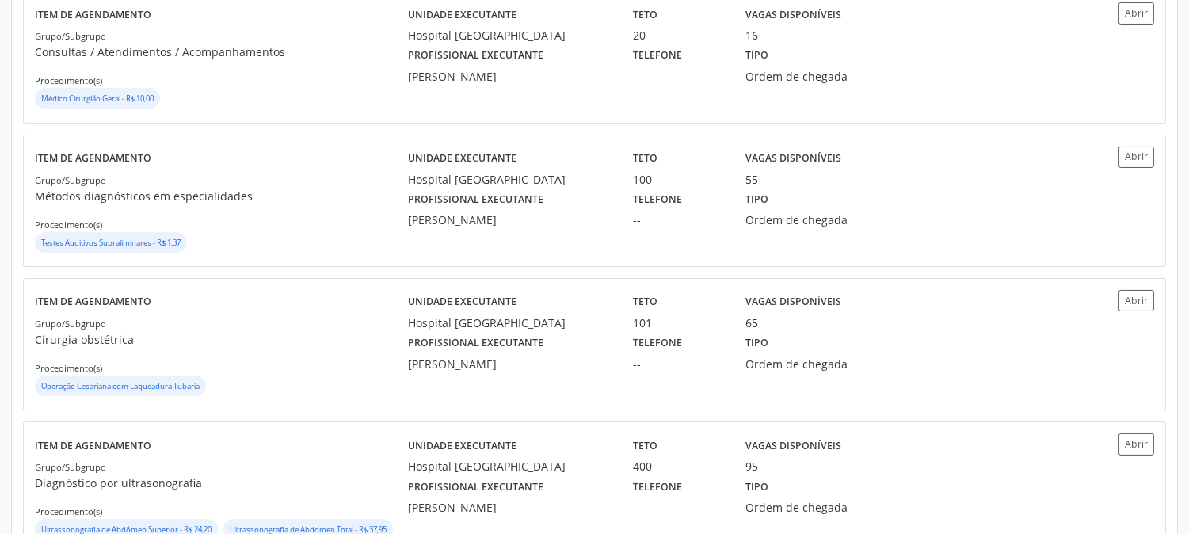
scroll to position [88, 0]
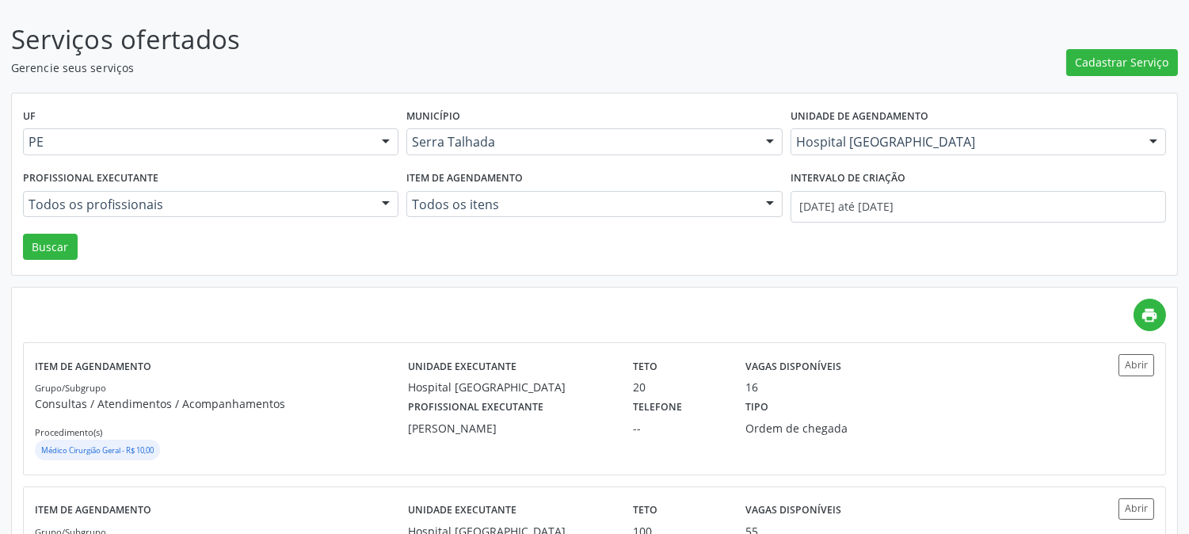
click at [828, 147] on div "Hospital [GEOGRAPHIC_DATA]" at bounding box center [979, 141] width 376 height 27
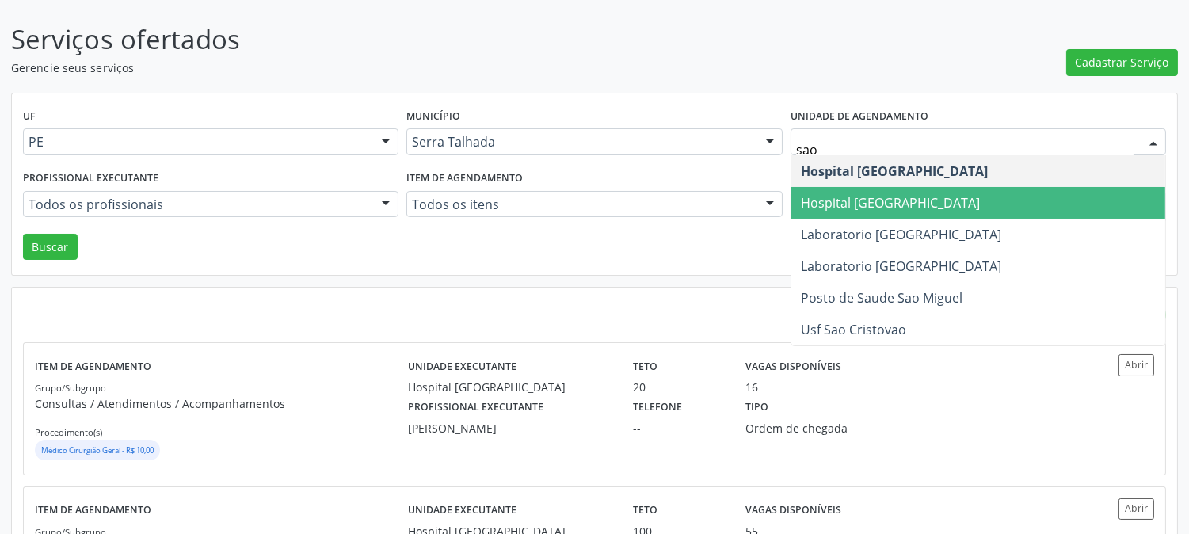
type input "sao f"
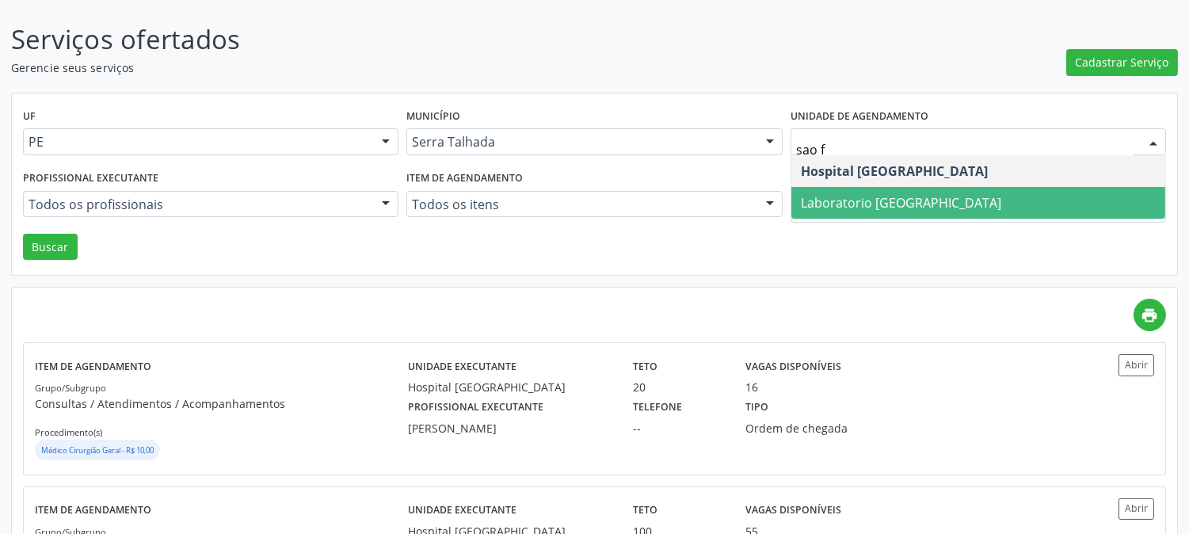
click at [842, 194] on span "Laboratorio [GEOGRAPHIC_DATA]" at bounding box center [901, 202] width 200 height 17
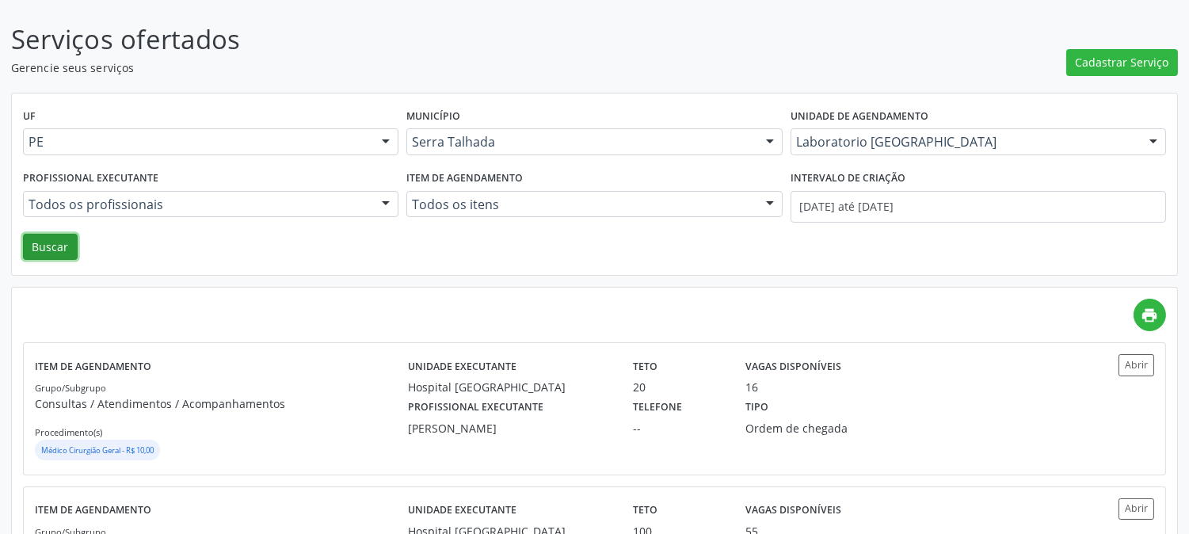
click at [57, 248] on button "Buscar" at bounding box center [50, 247] width 55 height 27
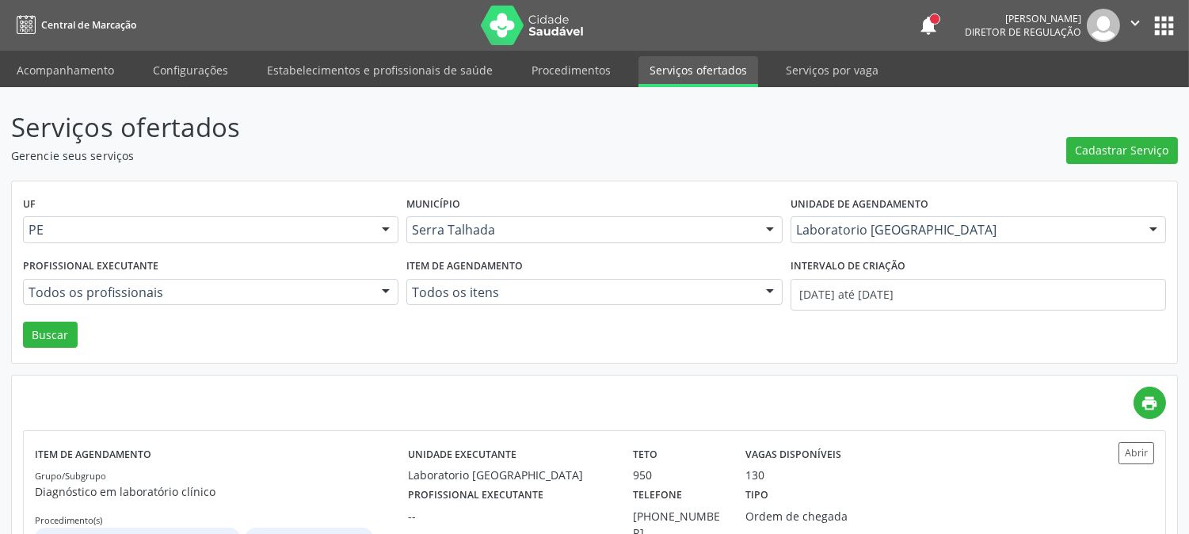
scroll to position [86, 0]
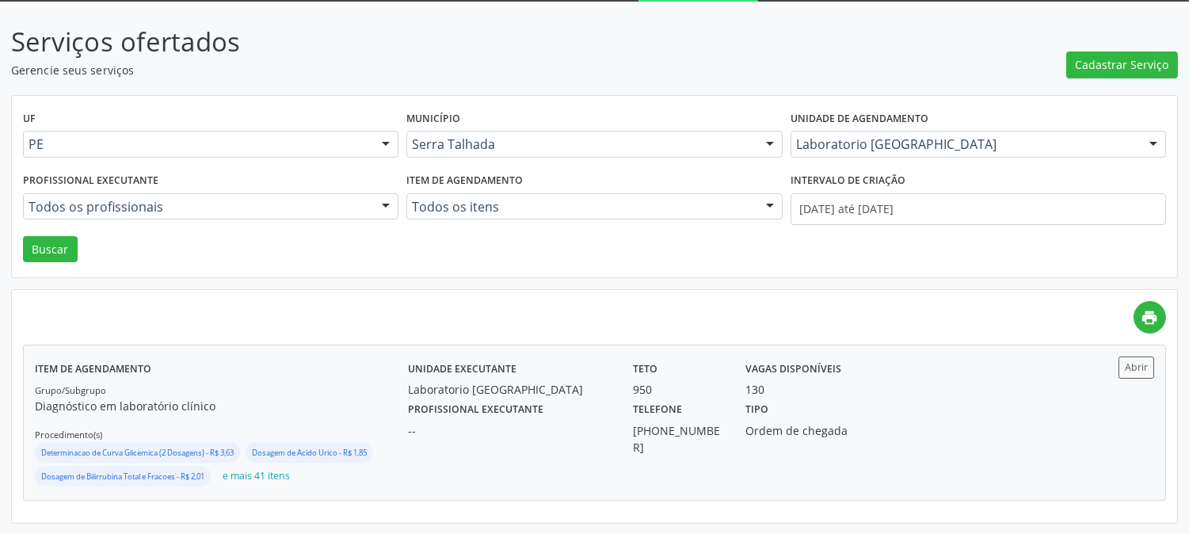
click at [491, 393] on div "Laboratorio [GEOGRAPHIC_DATA]" at bounding box center [509, 389] width 203 height 17
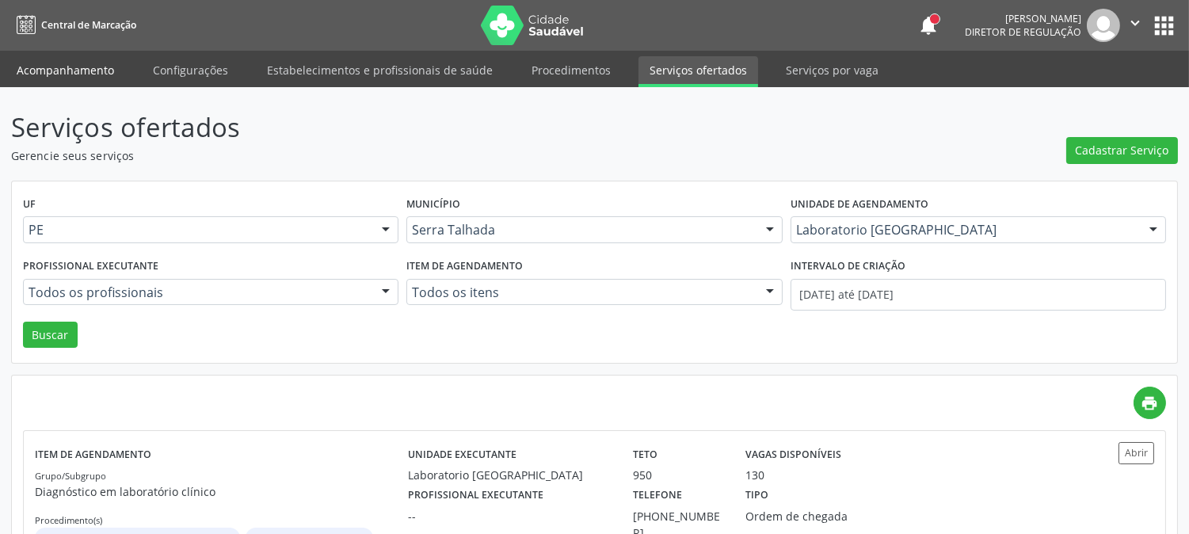
click at [40, 65] on link "Acompanhamento" at bounding box center [66, 70] width 120 height 28
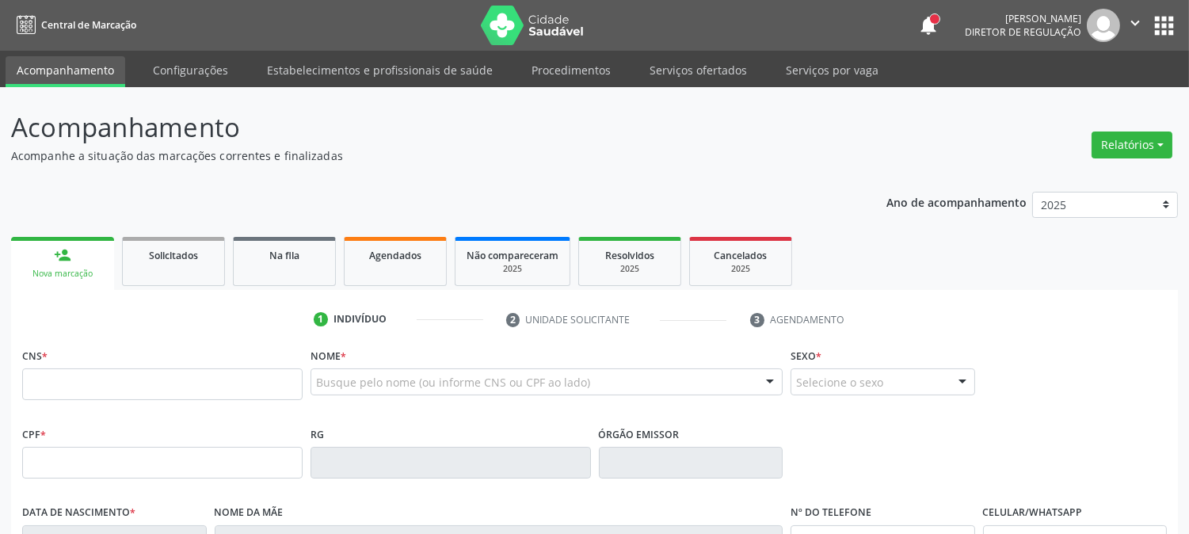
type input "thayn"
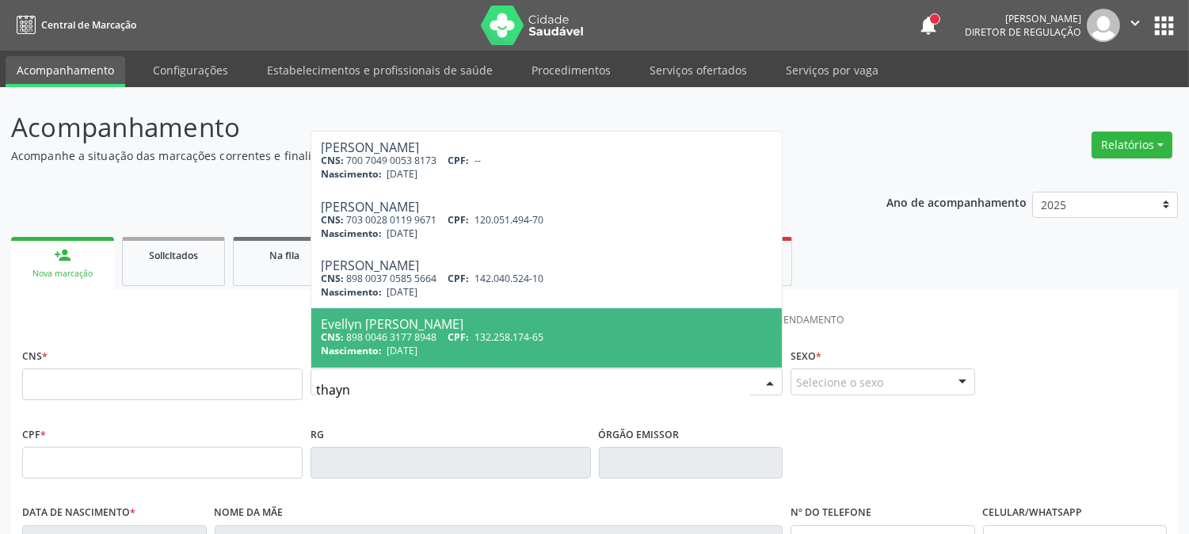
drag, startPoint x: 412, startPoint y: 342, endPoint x: 713, endPoint y: 376, distance: 303.0
click at [412, 342] on div "CNS: 898 0046 3177 8948 CPF: 132.258.174-65" at bounding box center [547, 336] width 452 height 13
type input "898 0046 3177 8948"
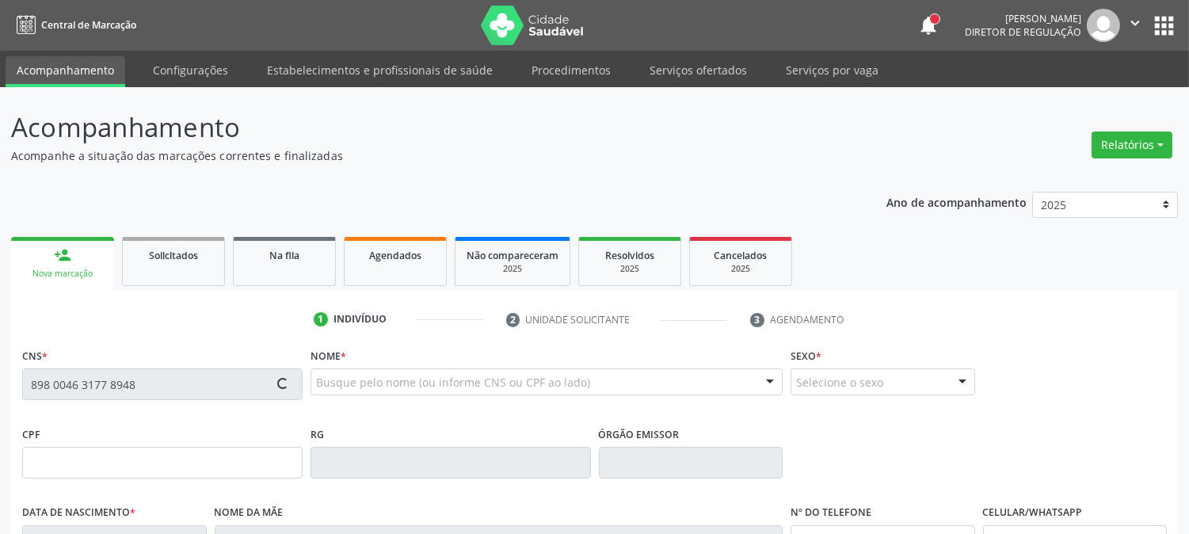
type input "132.258.174-65"
type input "[DATE]"
type input "[PERSON_NAME]"
type input "[PHONE_NUMBER]"
type input "014.304.664-05"
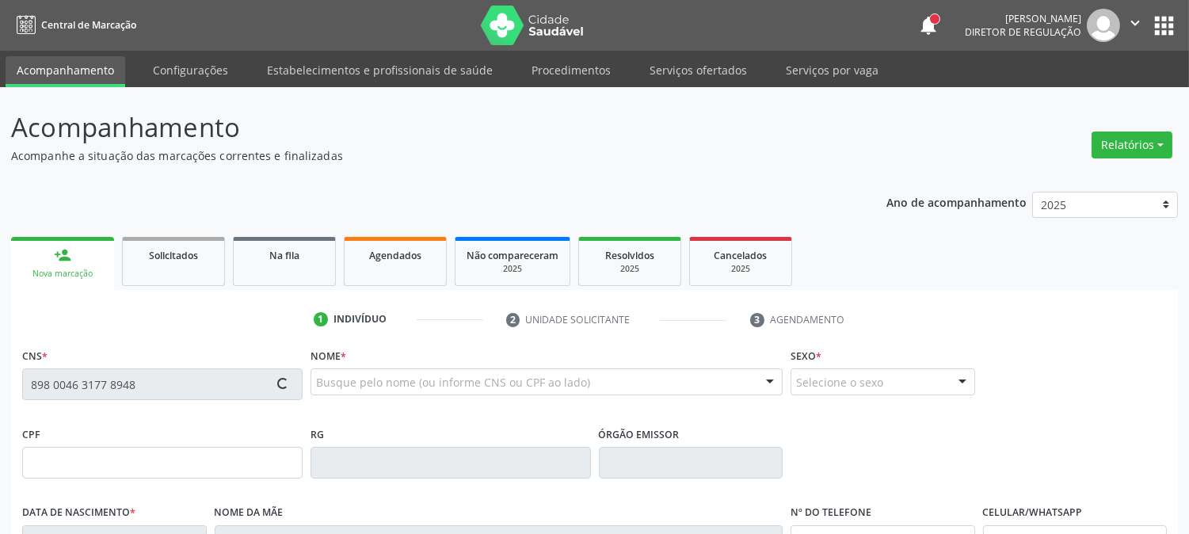
type input "379"
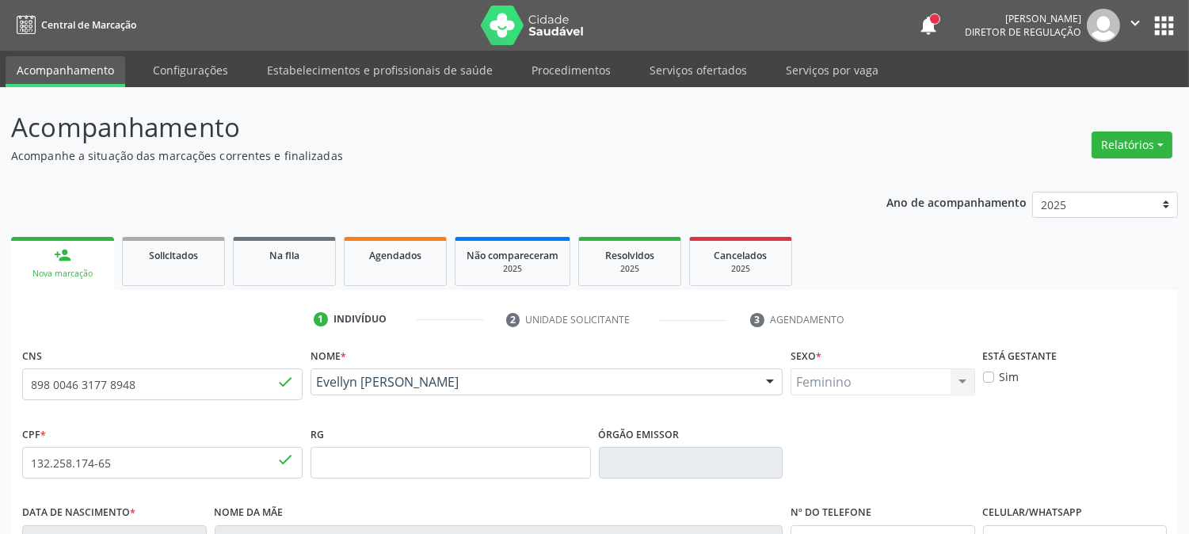
scroll to position [323, 0]
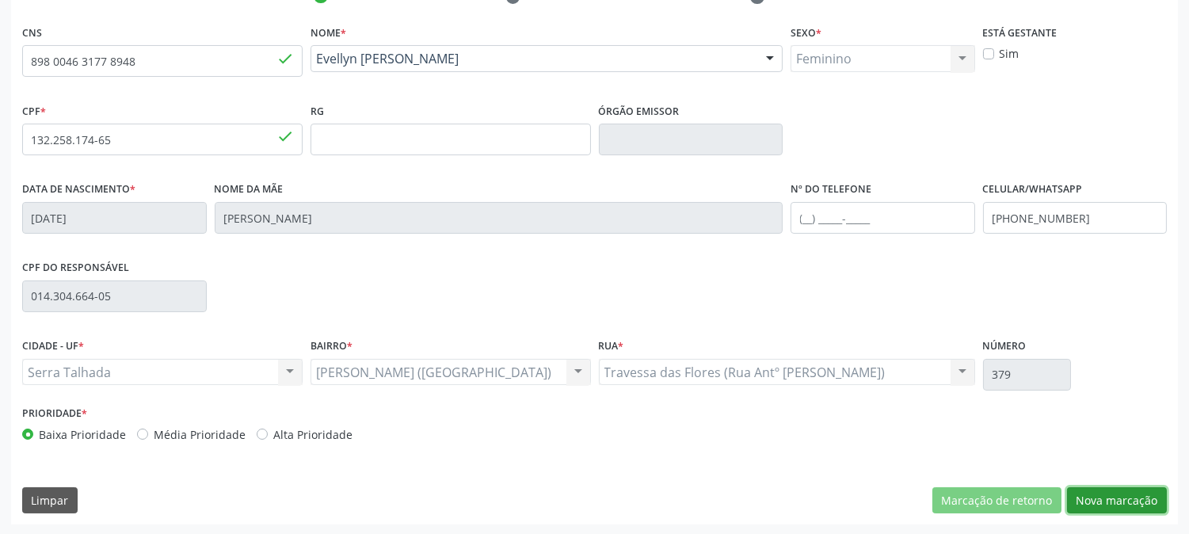
click at [1107, 490] on button "Nova marcação" at bounding box center [1117, 500] width 100 height 27
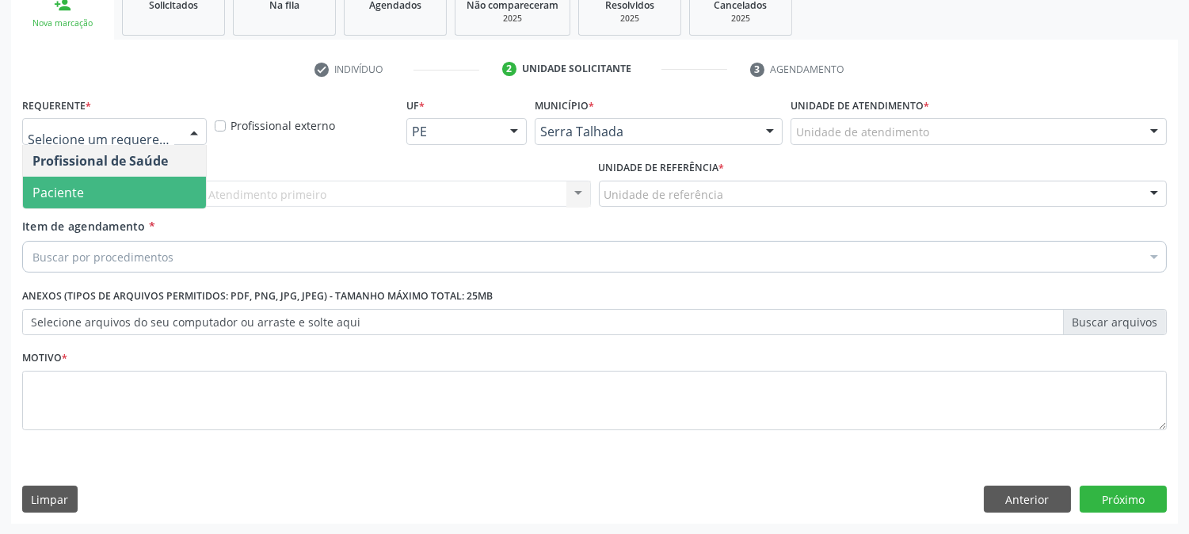
click at [137, 186] on span "Paciente" at bounding box center [114, 193] width 183 height 32
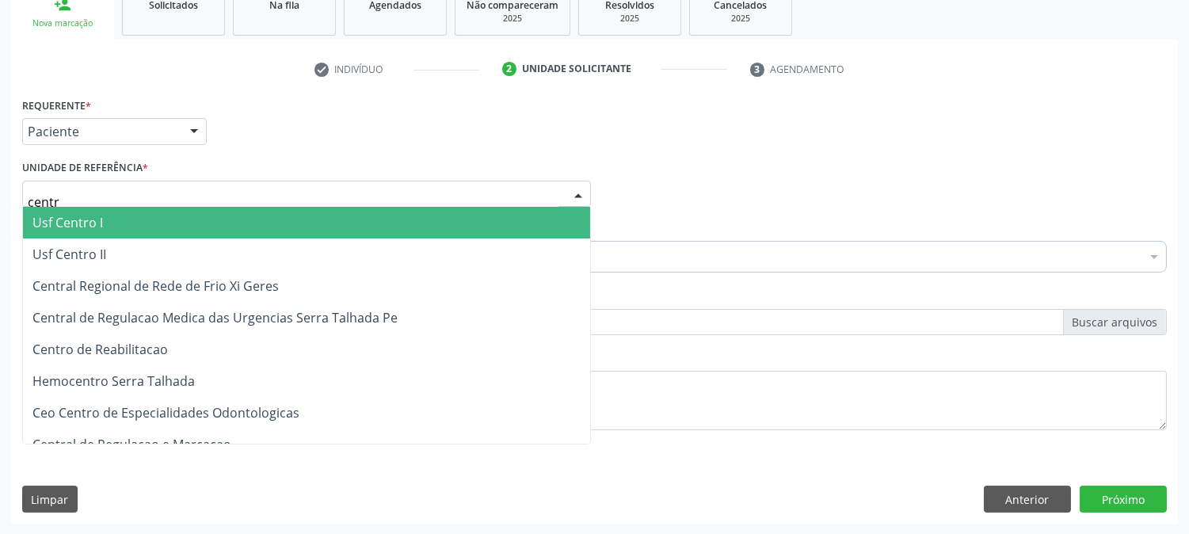
type input "centro"
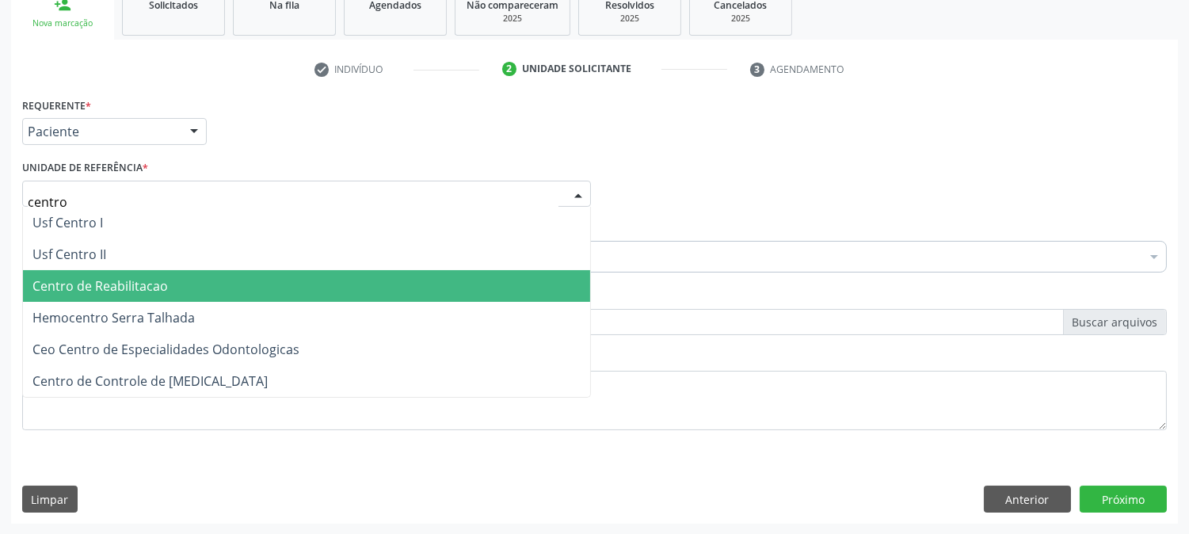
click at [181, 280] on span "Centro de Reabilitacao" at bounding box center [306, 286] width 567 height 32
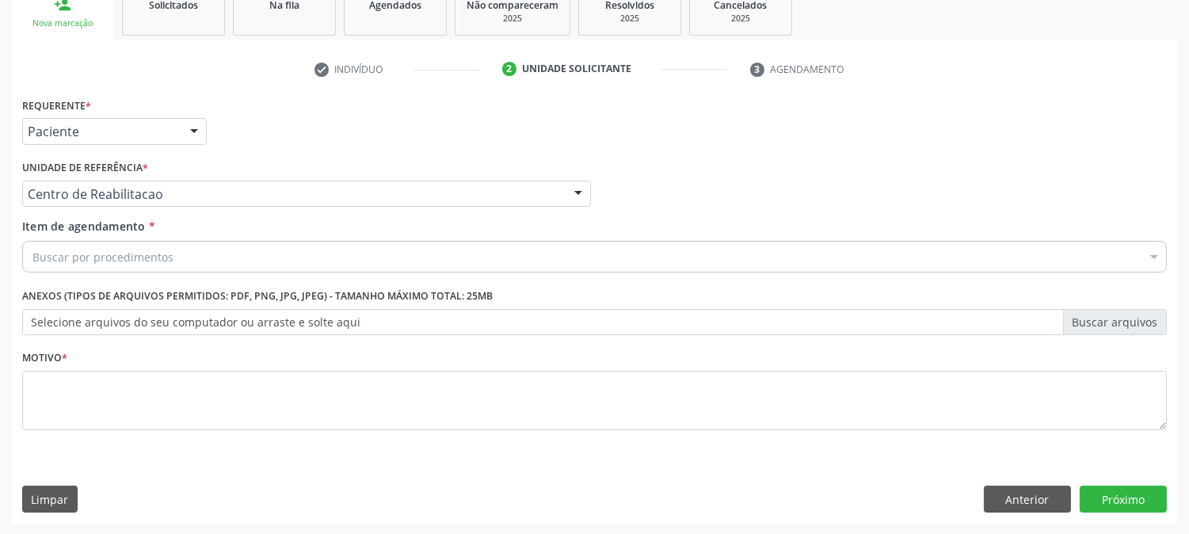
click at [173, 262] on div "Buscar por procedimentos" at bounding box center [594, 257] width 1145 height 32
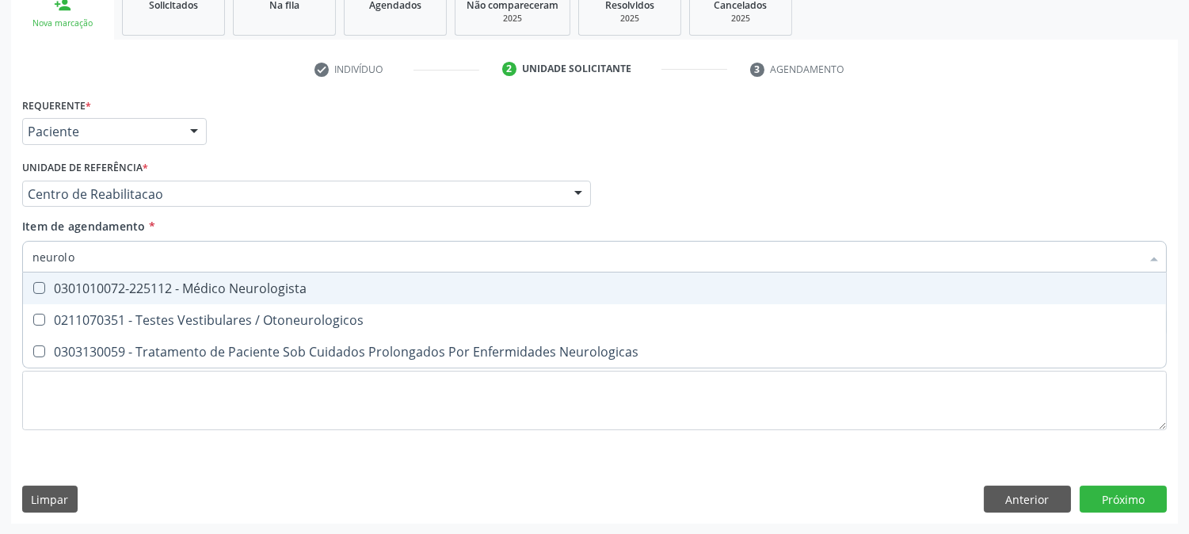
type input "neurolog"
click at [200, 293] on div "0301010072-225112 - Médico Neurologista" at bounding box center [594, 288] width 1124 height 13
checkbox Neurologista "true"
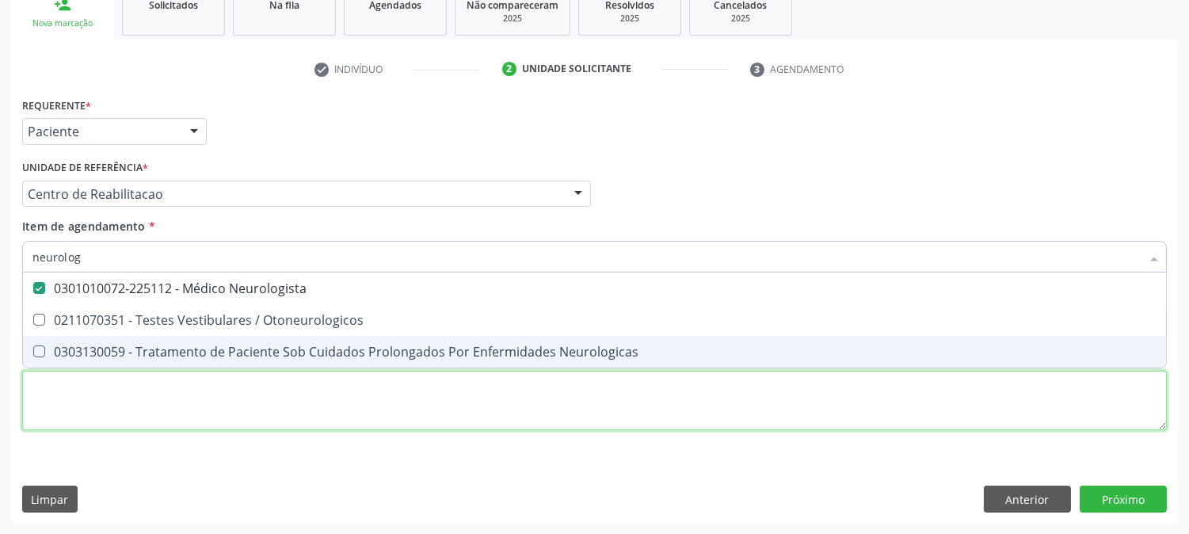
click at [170, 388] on div "Requerente * Paciente Profissional de Saúde Paciente Nenhum resultado encontrad…" at bounding box center [594, 273] width 1145 height 359
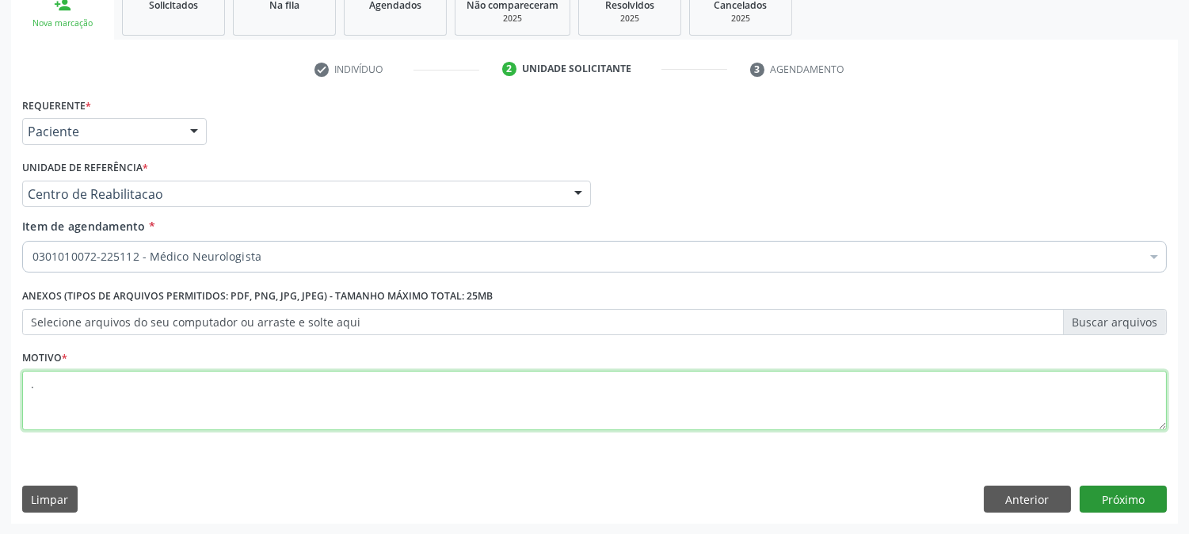
type textarea "."
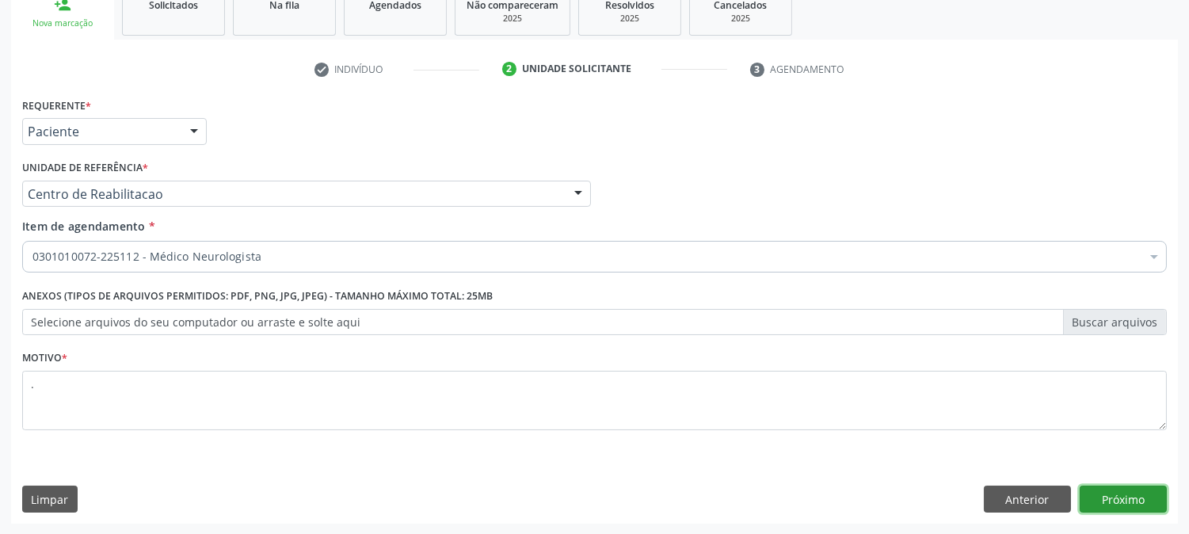
click at [1101, 487] on button "Próximo" at bounding box center [1123, 499] width 87 height 27
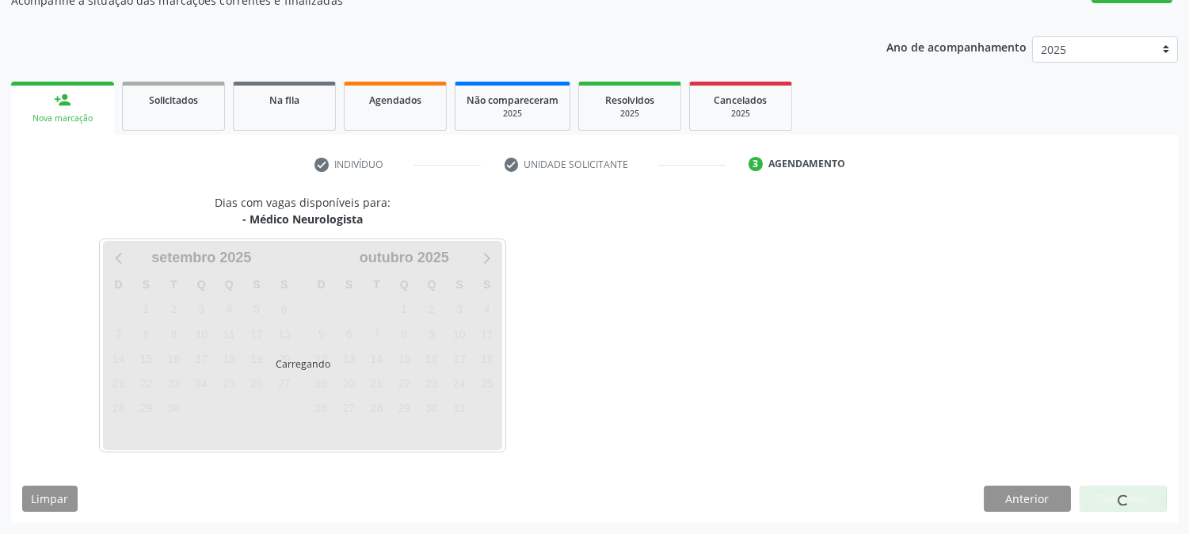
scroll to position [155, 0]
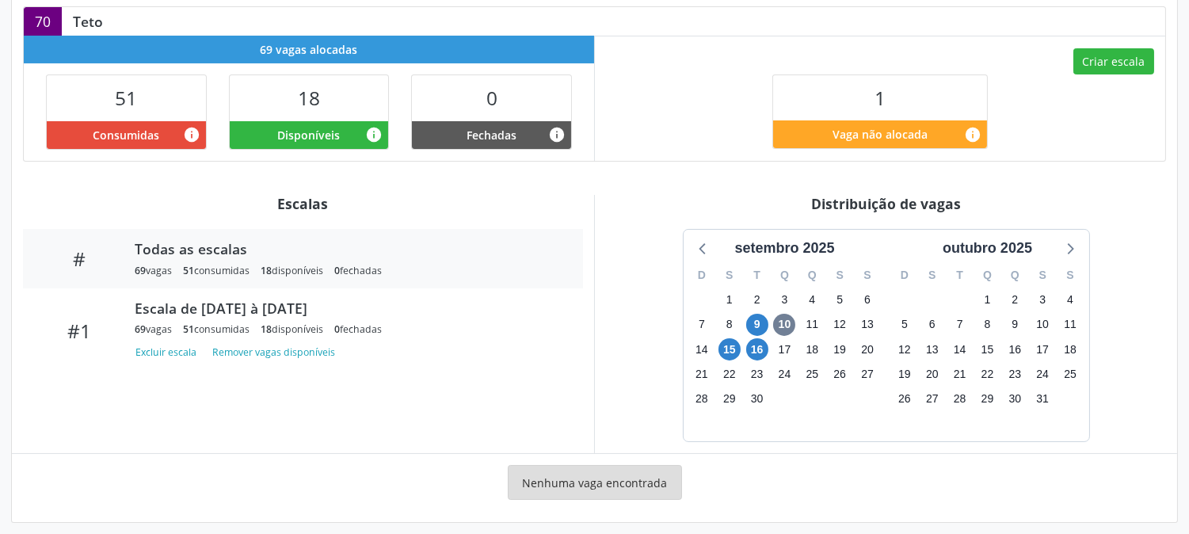
scroll to position [364, 0]
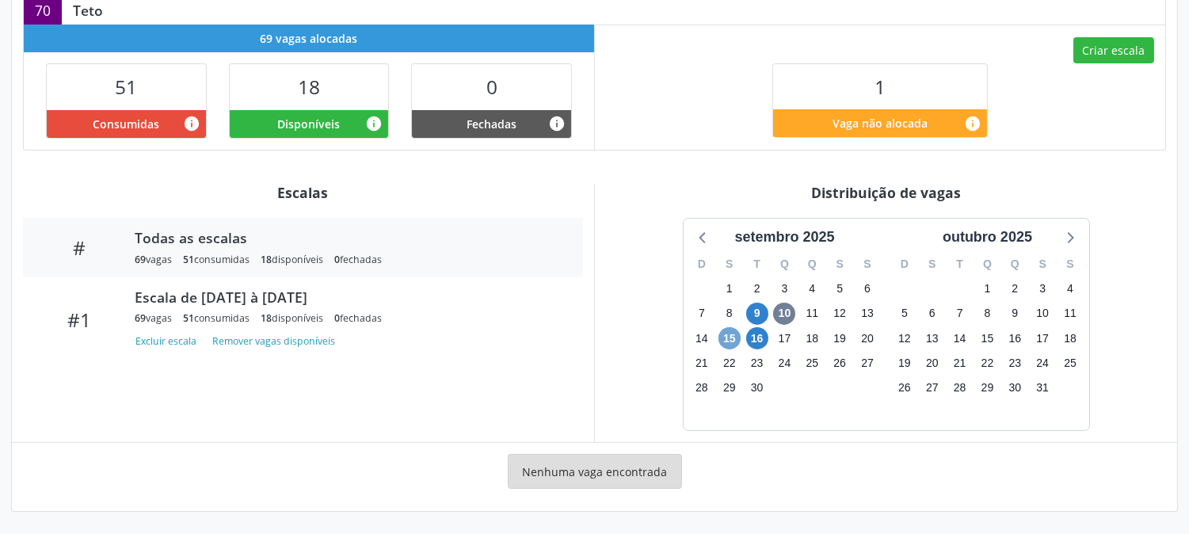
click at [734, 339] on span "15" at bounding box center [730, 338] width 22 height 22
click at [734, 336] on span "15" at bounding box center [730, 338] width 22 height 22
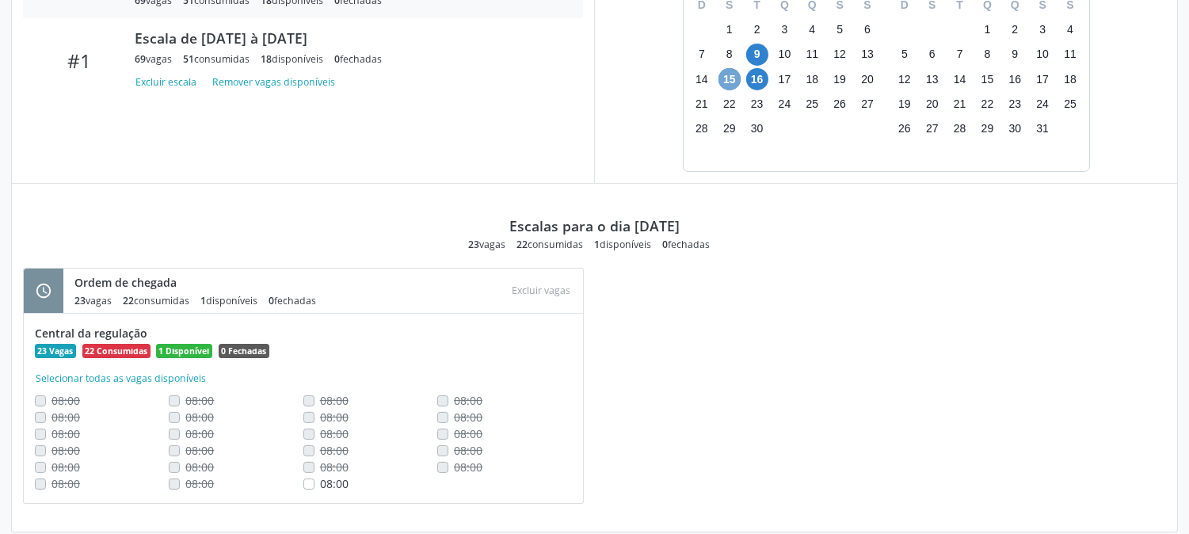
scroll to position [643, 0]
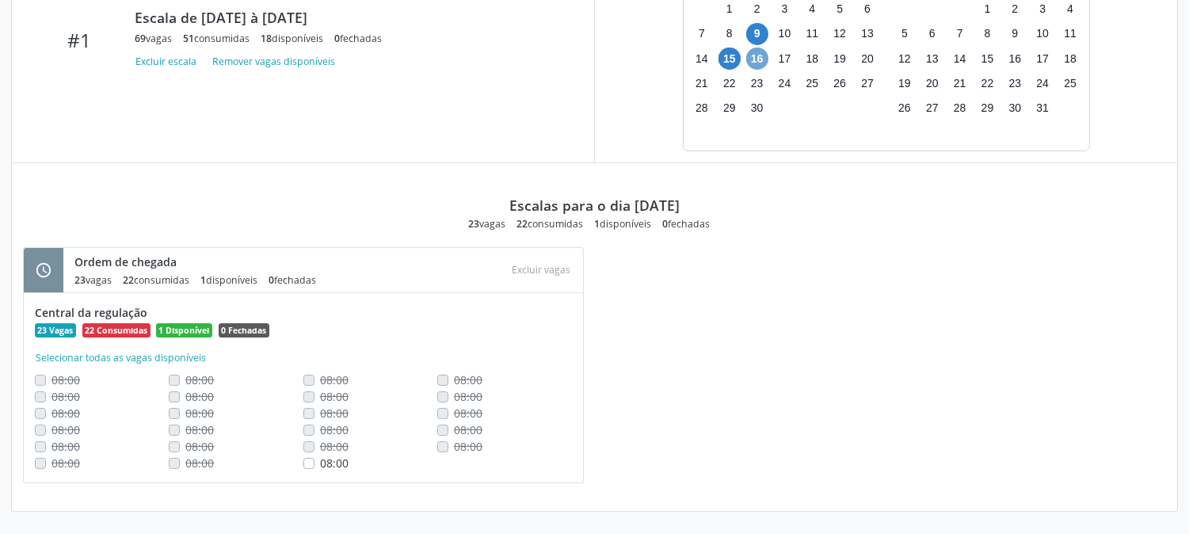
click at [754, 67] on span "16" at bounding box center [757, 59] width 22 height 22
click at [754, 52] on span "16" at bounding box center [757, 59] width 22 height 22
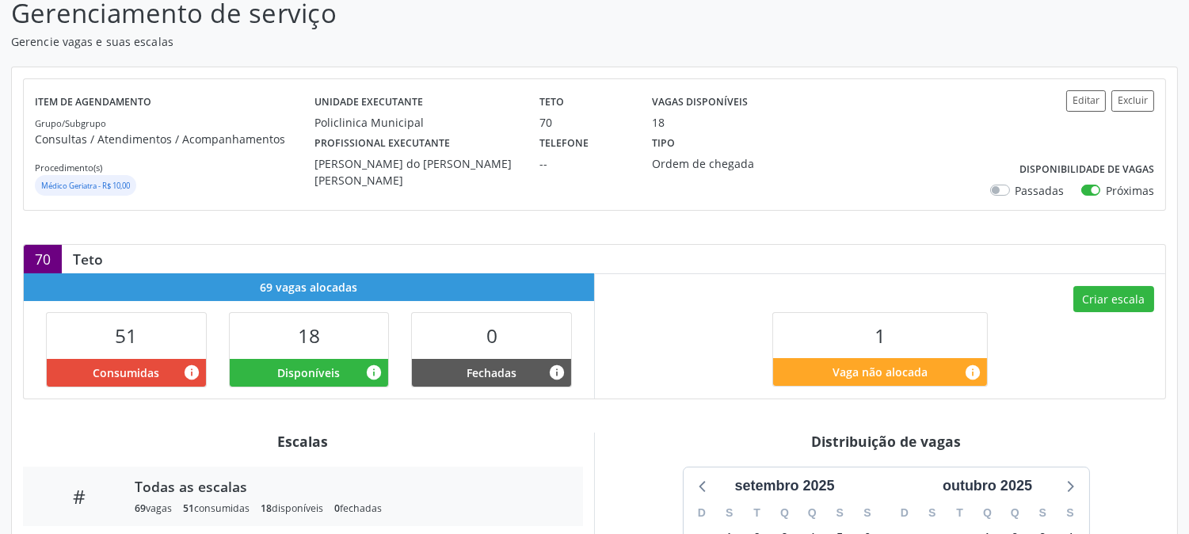
scroll to position [0, 0]
